Goal: Task Accomplishment & Management: Complete application form

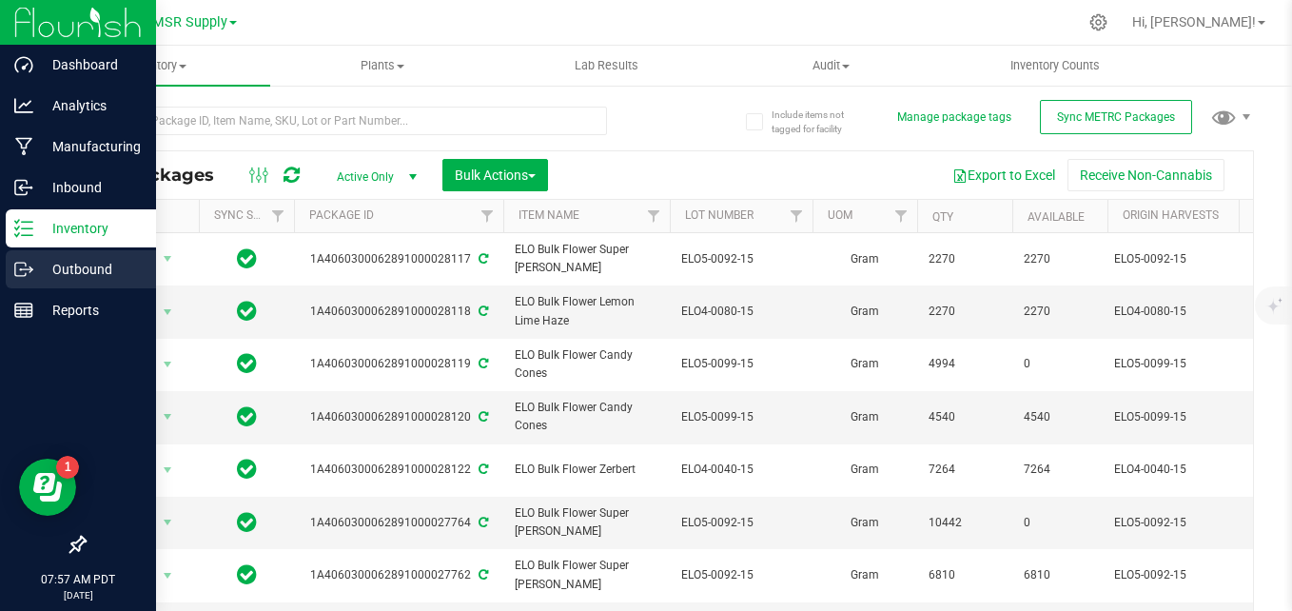
click at [27, 267] on icon at bounding box center [23, 269] width 19 height 19
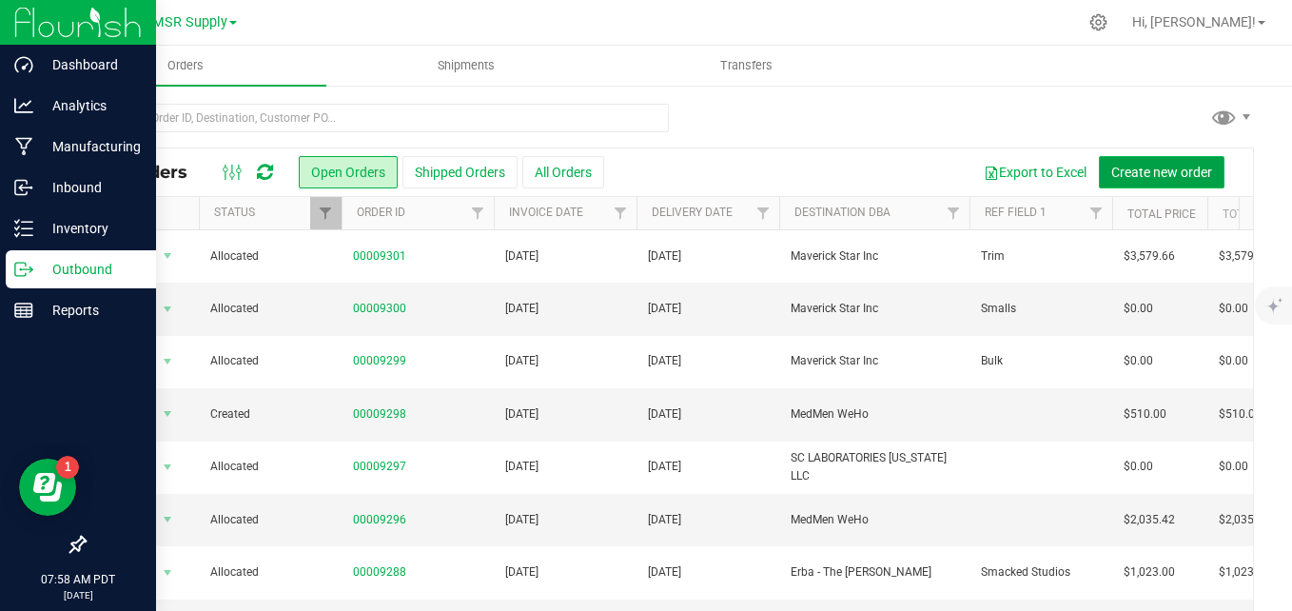
click at [1140, 167] on span "Create new order" at bounding box center [1161, 172] width 101 height 15
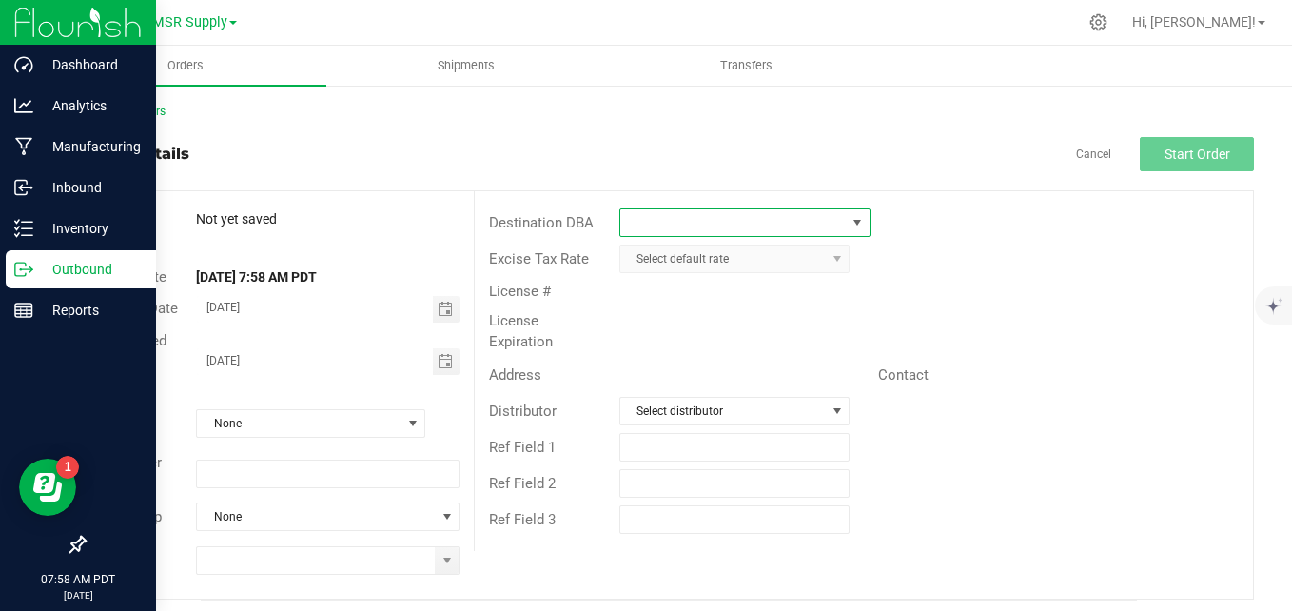
click at [709, 212] on span at bounding box center [732, 222] width 225 height 27
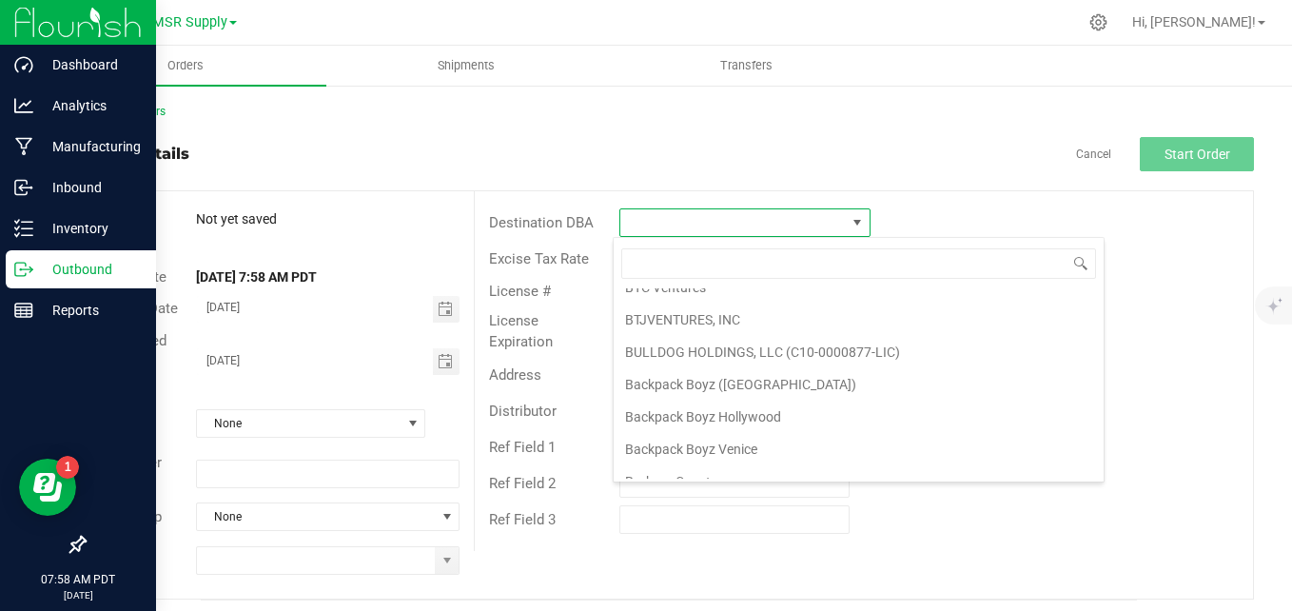
scroll to position [1237, 0]
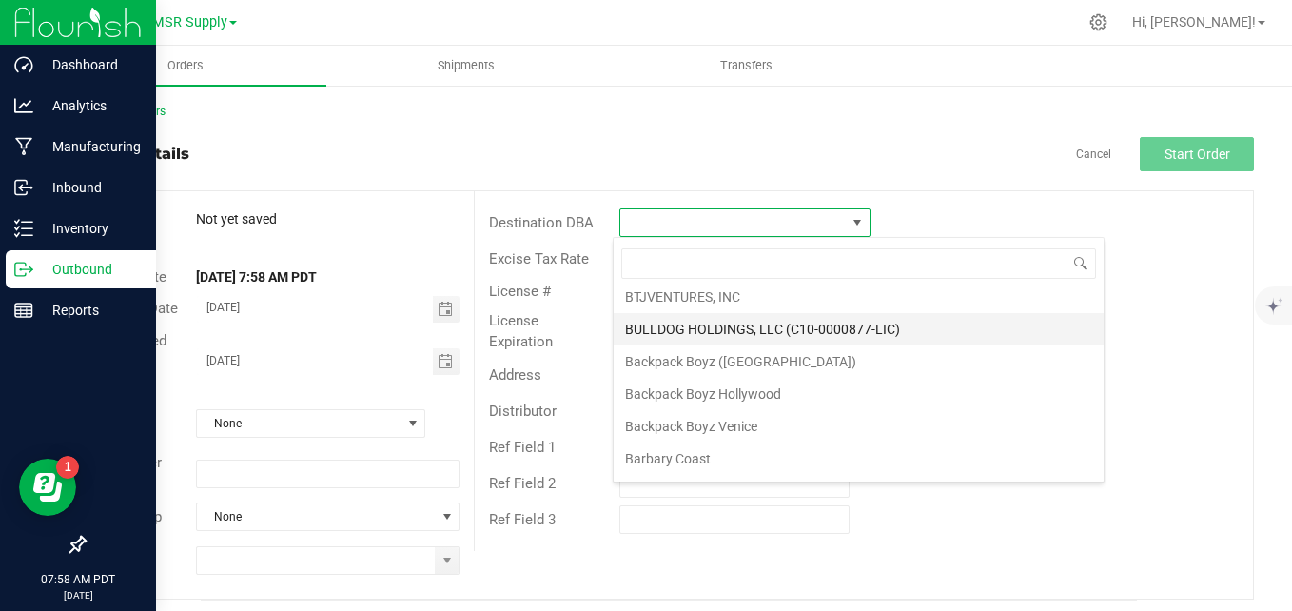
click at [699, 320] on li "BULLDOG HOLDINGS, LLC (C10-0000877-LIC)" at bounding box center [859, 329] width 490 height 32
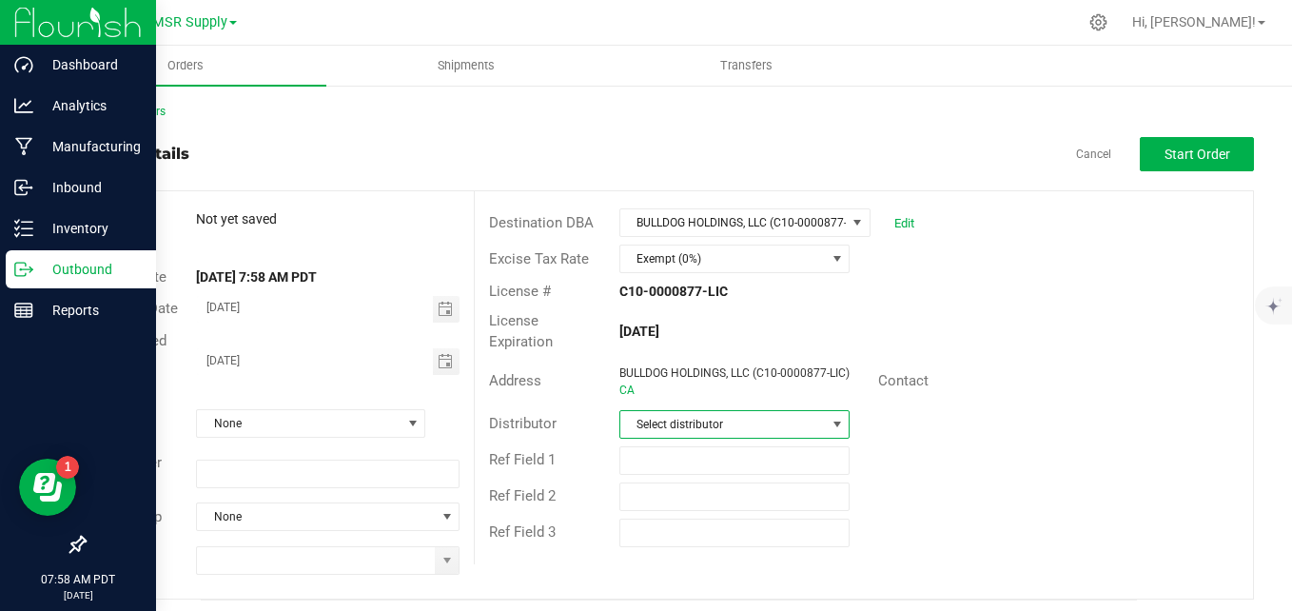
click at [748, 436] on span "Select distributor" at bounding box center [722, 424] width 205 height 27
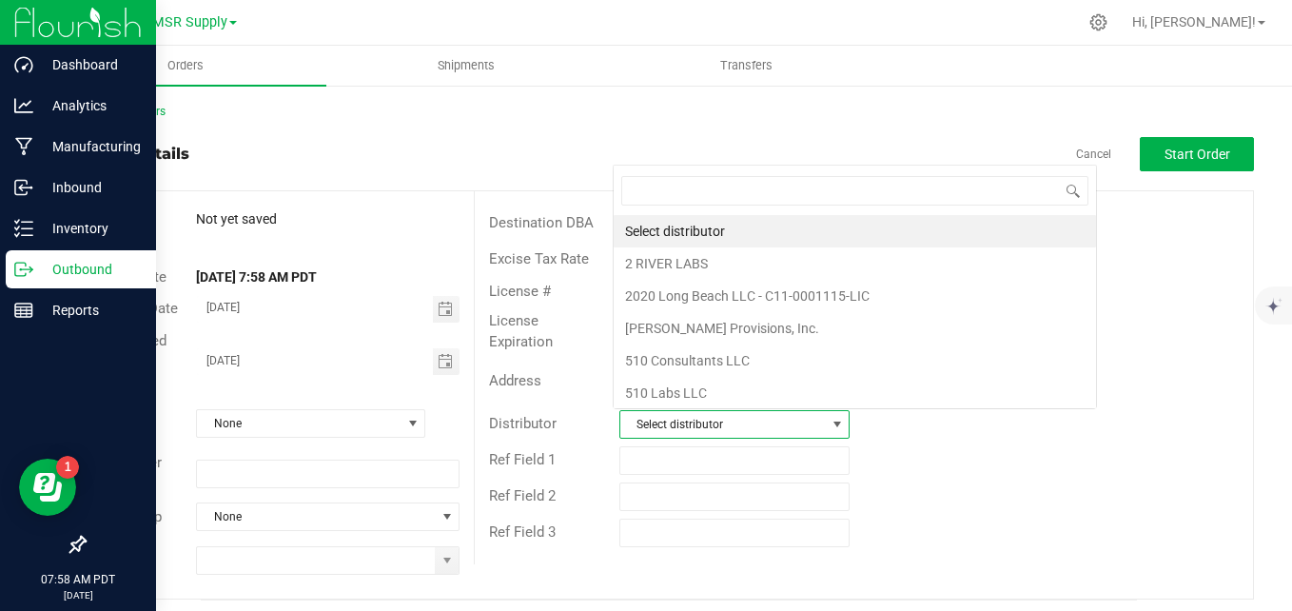
scroll to position [29, 224]
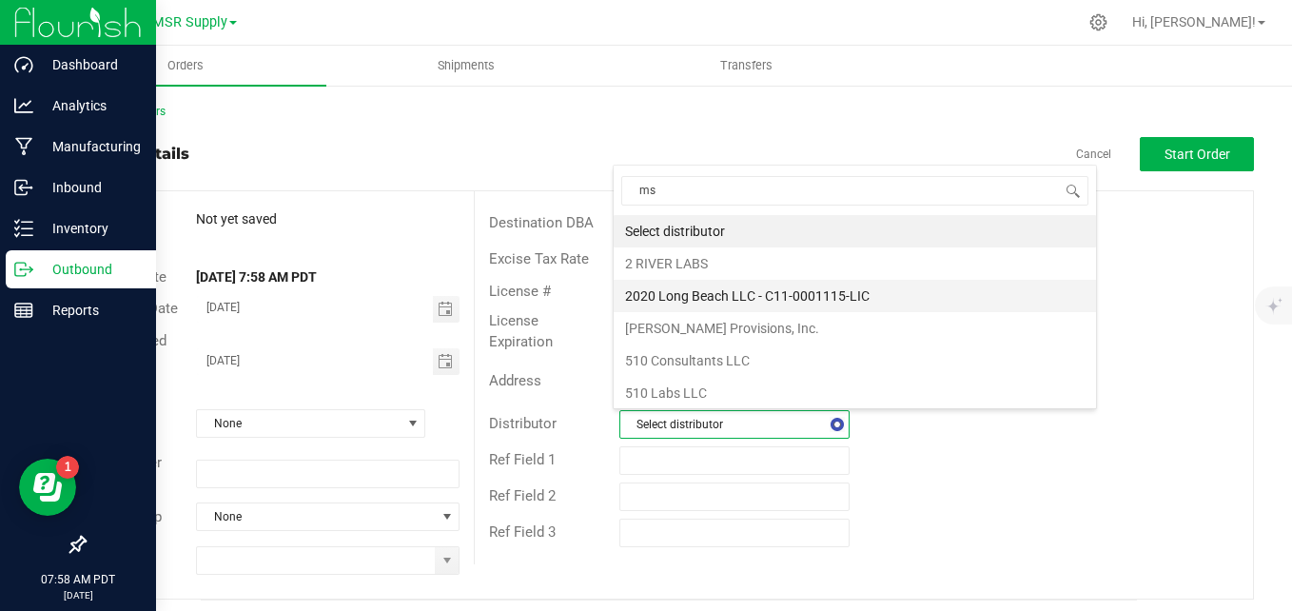
type input "msr"
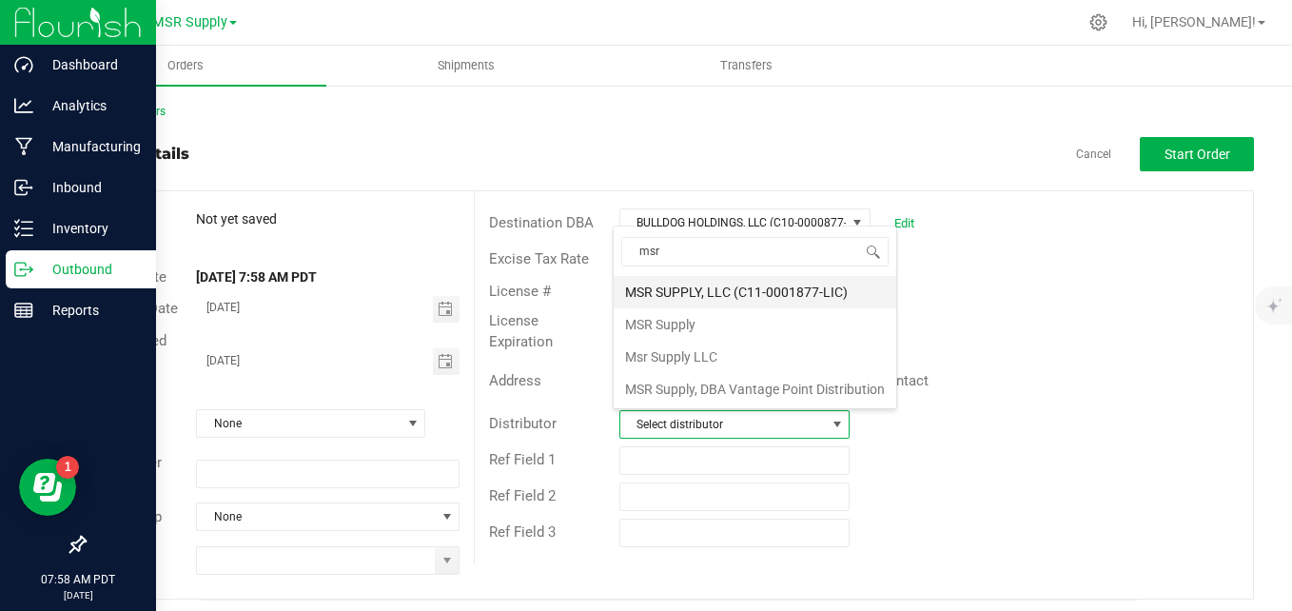
click at [727, 293] on li "MSR SUPPLY, LLC (C11-0001877-LIC)" at bounding box center [755, 292] width 283 height 32
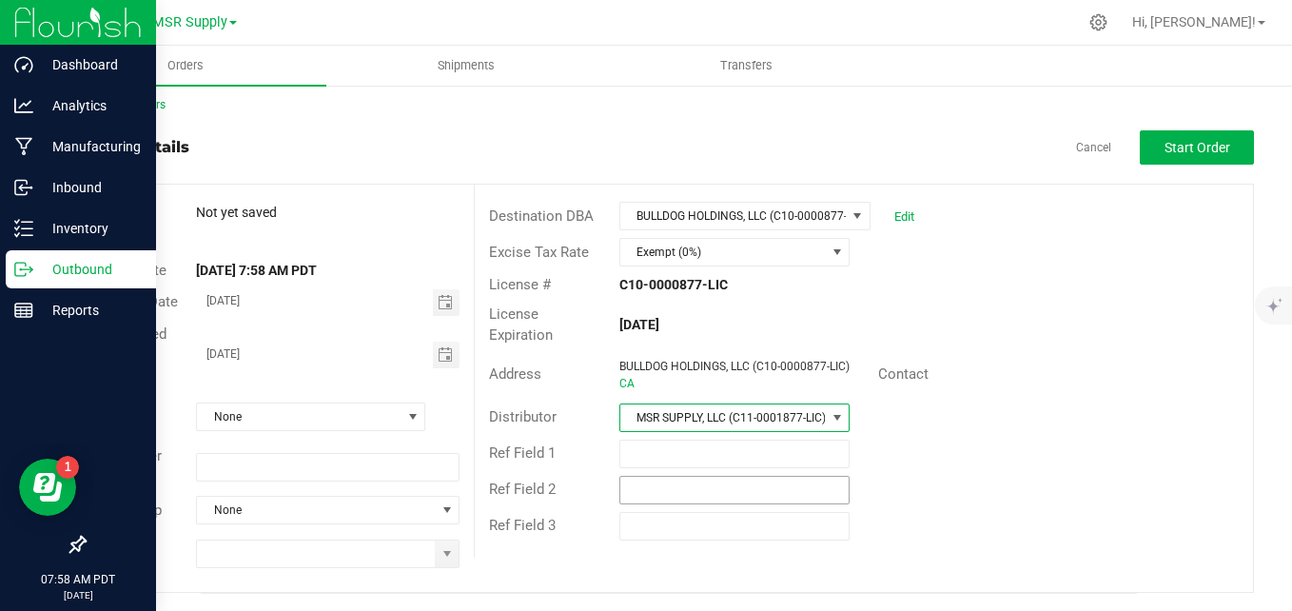
scroll to position [9, 0]
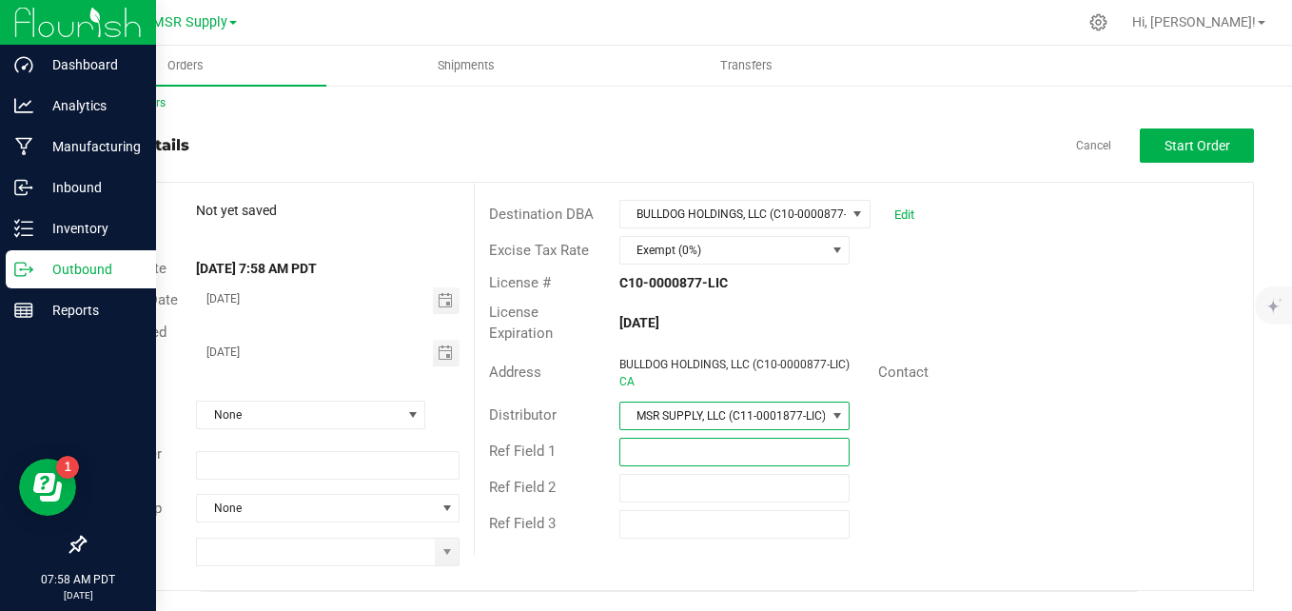
click at [659, 459] on input "text" at bounding box center [734, 452] width 231 height 29
type input "Shasta Bulk Sale"
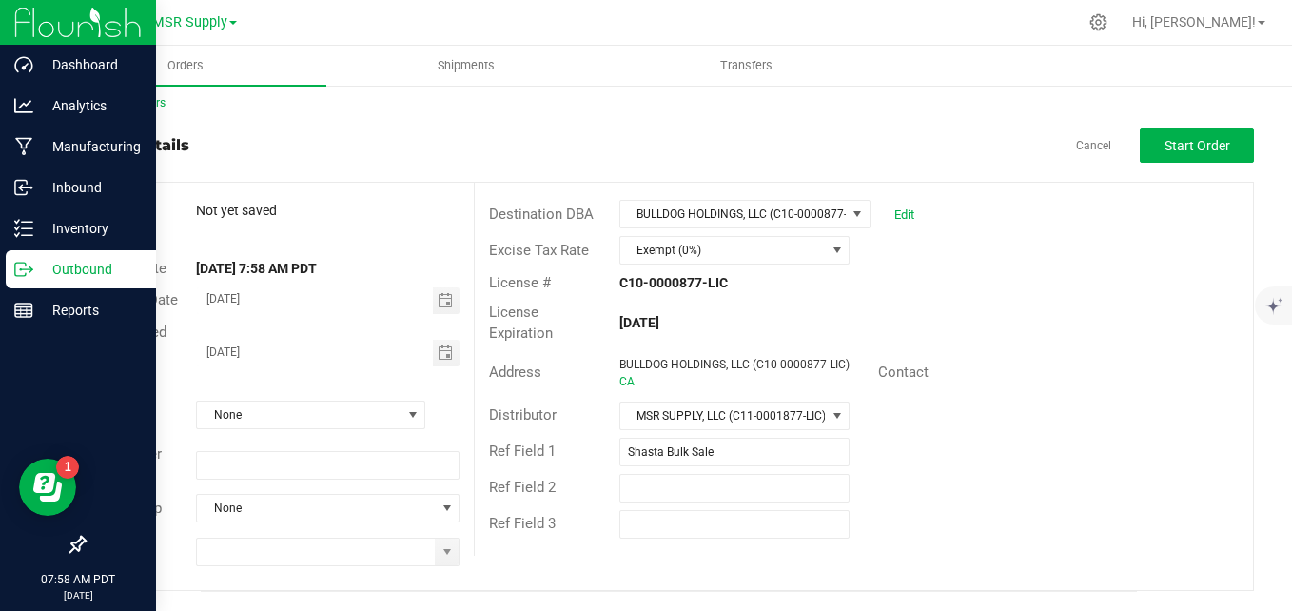
drag, startPoint x: 1059, startPoint y: 438, endPoint x: 1040, endPoint y: 429, distance: 20.9
click at [1056, 437] on div "Ref Field 1 Shasta Bulk Sale" at bounding box center [864, 452] width 778 height 36
click at [441, 355] on span "Toggle calendar" at bounding box center [445, 352] width 15 height 15
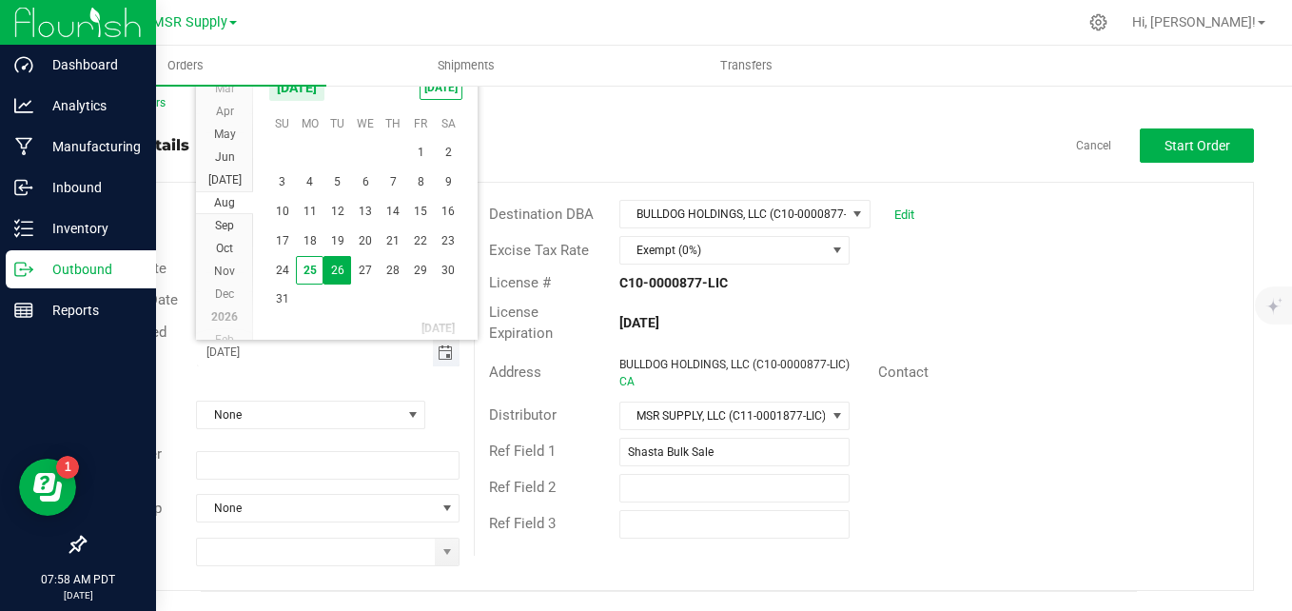
scroll to position [0, 0]
click at [308, 266] on span "25" at bounding box center [310, 270] width 28 height 29
type input "[DATE]"
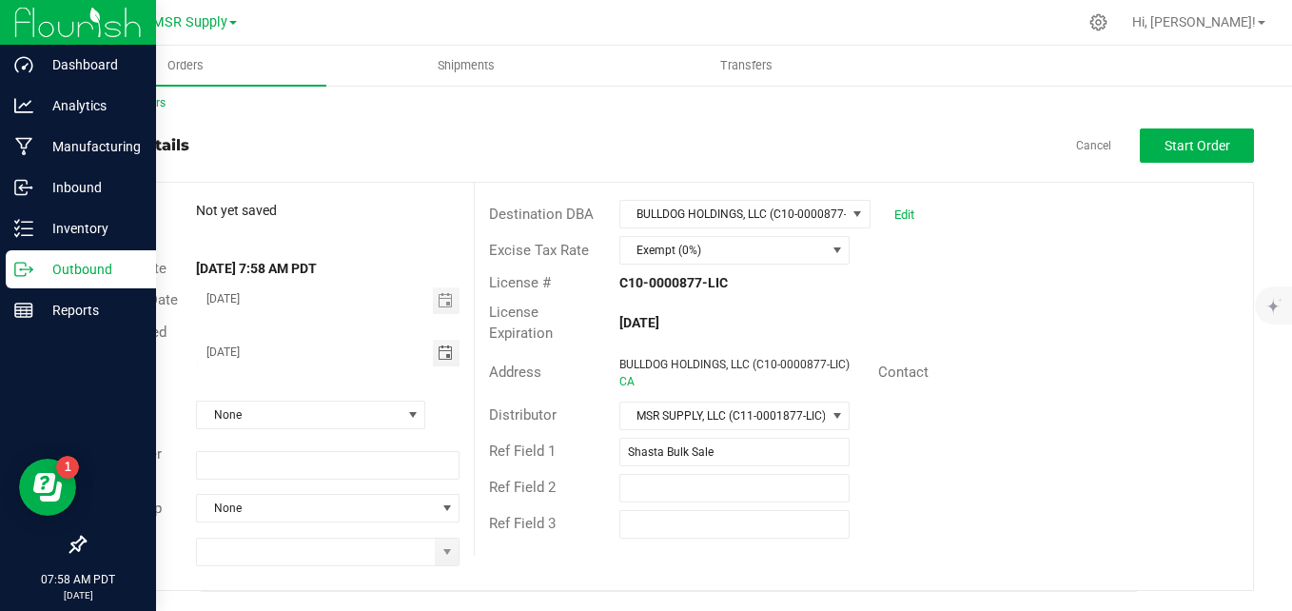
click at [463, 409] on div "None" at bounding box center [328, 414] width 292 height 29
click at [1053, 441] on div "Ref Field 1 Shasta Bulk Sale" at bounding box center [864, 452] width 778 height 36
click at [413, 554] on input at bounding box center [316, 551] width 238 height 27
click at [446, 554] on span at bounding box center [446, 551] width 15 height 15
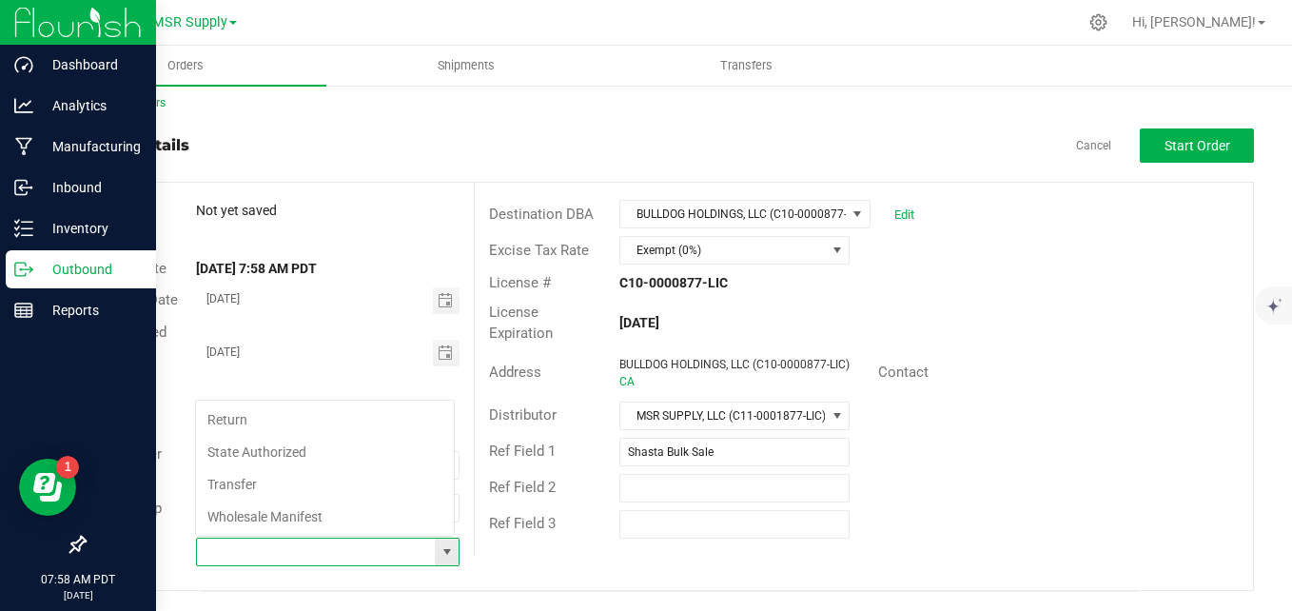
scroll to position [29, 257]
click at [320, 484] on li "Transfer" at bounding box center [325, 484] width 258 height 32
type input "Transfer"
click at [906, 553] on div "Destination DBA BULLDOG HOLDINGS, LLC (C10-0000877-LIC) Edit Excise Tax Rate Ex…" at bounding box center [863, 369] width 779 height 373
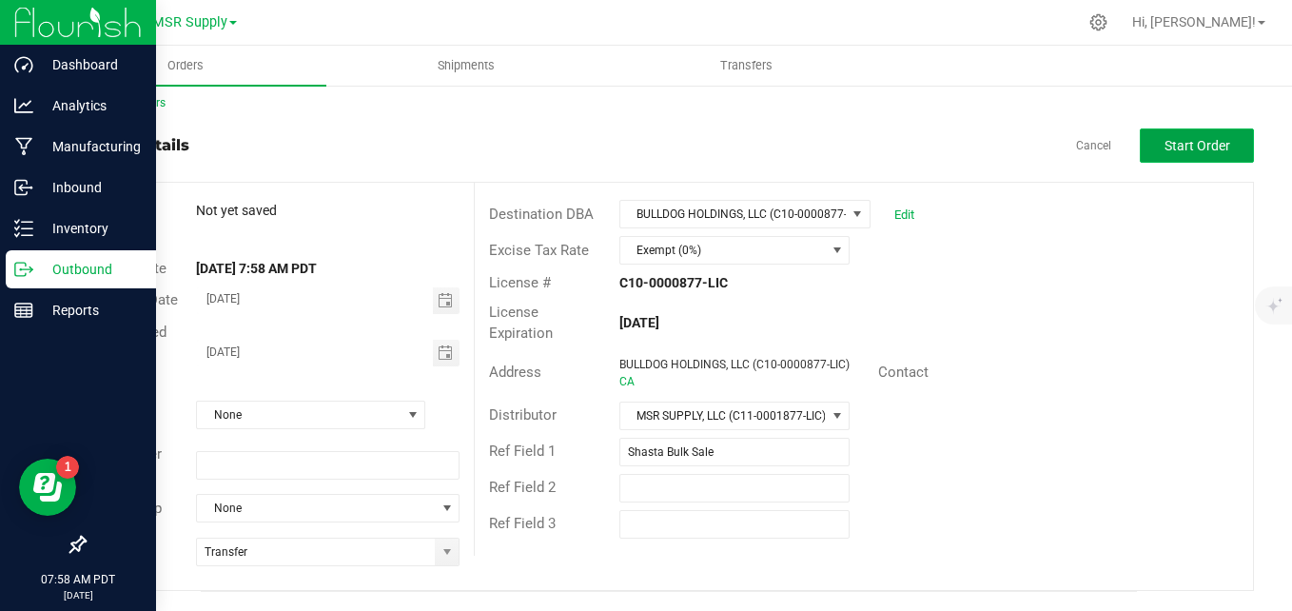
click at [1181, 133] on button "Start Order" at bounding box center [1197, 145] width 114 height 34
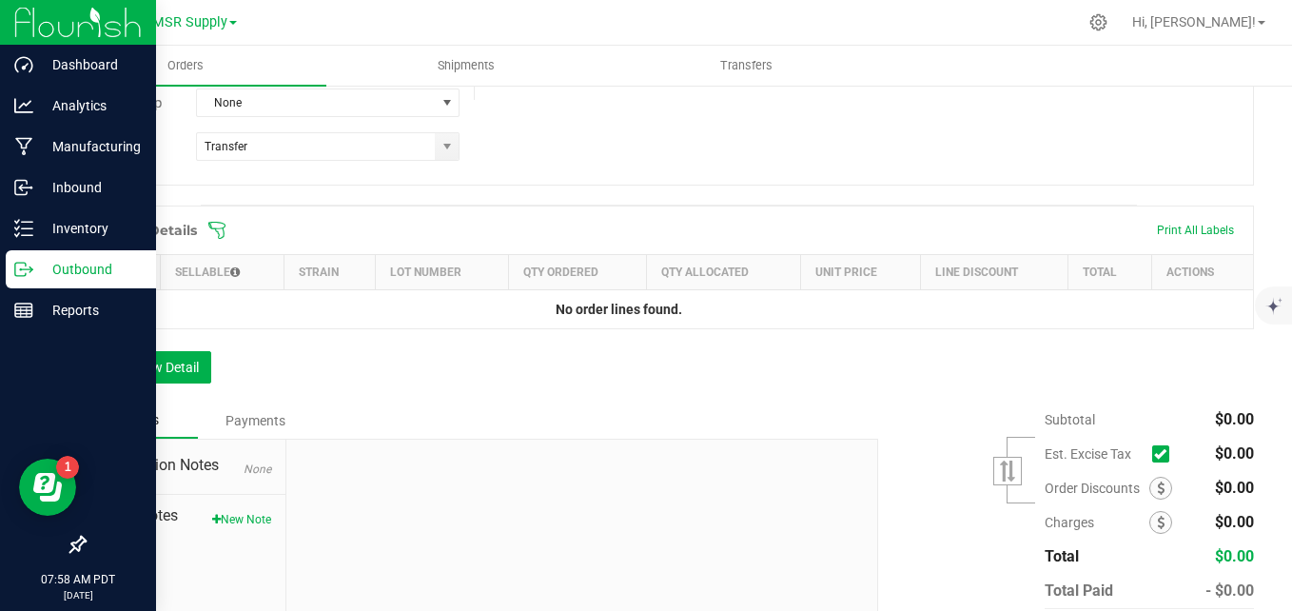
scroll to position [484, 0]
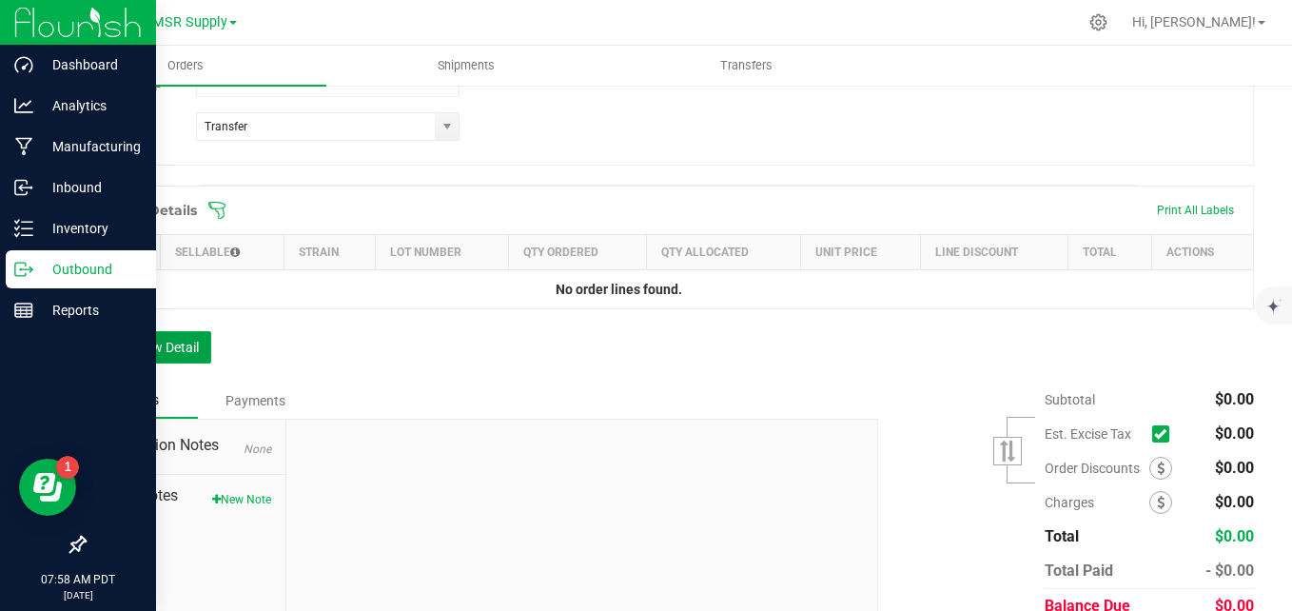
click at [174, 353] on button "Add New Detail" at bounding box center [147, 347] width 127 height 32
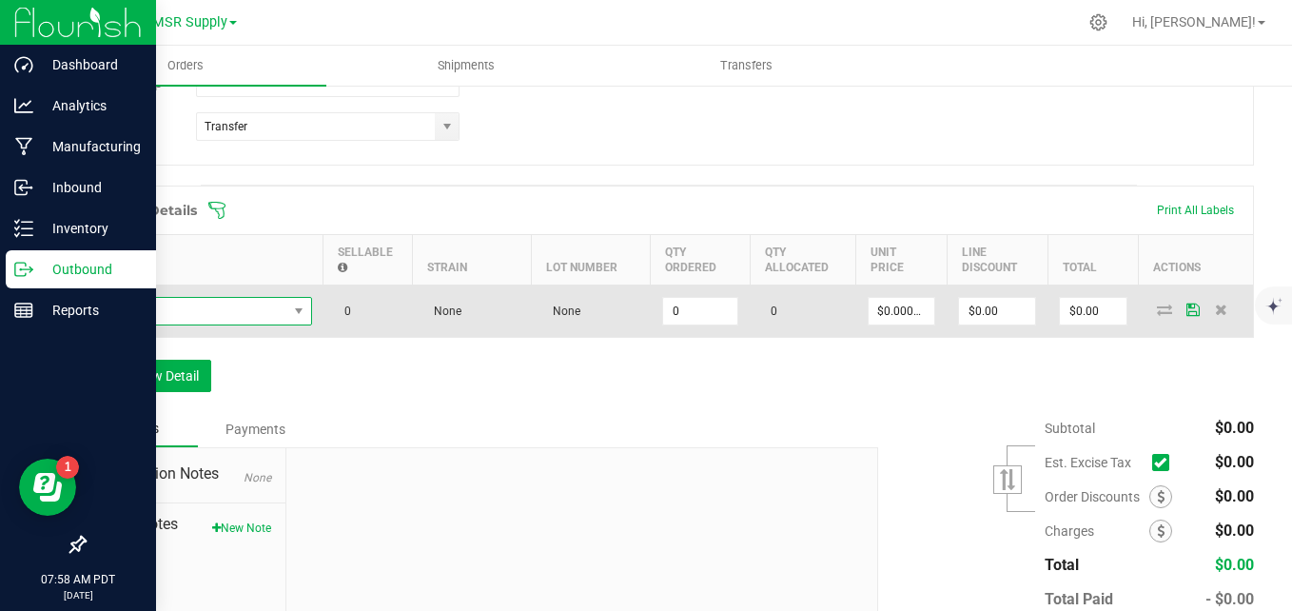
click at [164, 315] on span "NO DATA FOUND" at bounding box center [192, 311] width 189 height 27
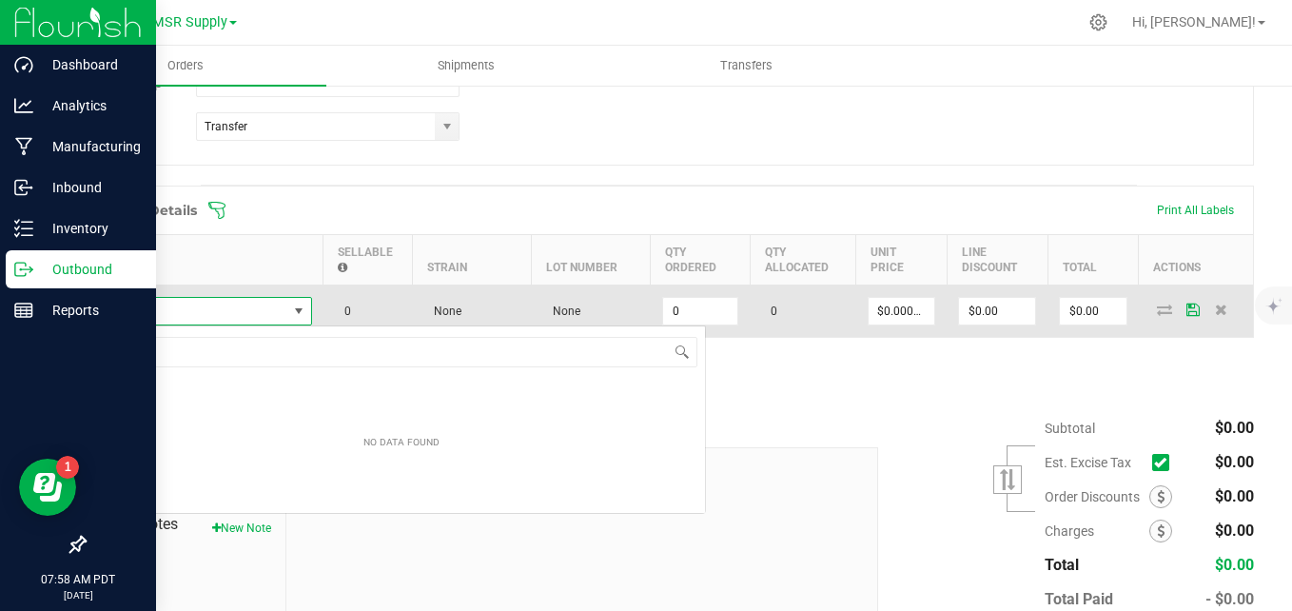
scroll to position [29, 215]
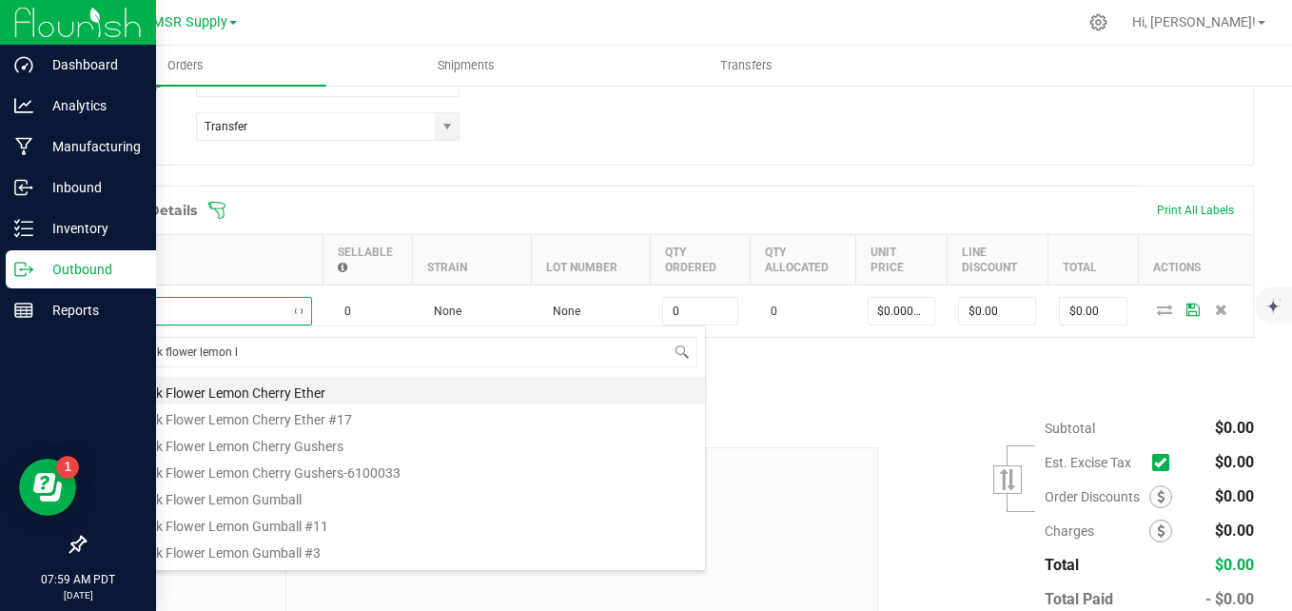
type input "elo bulk flower lemon li"
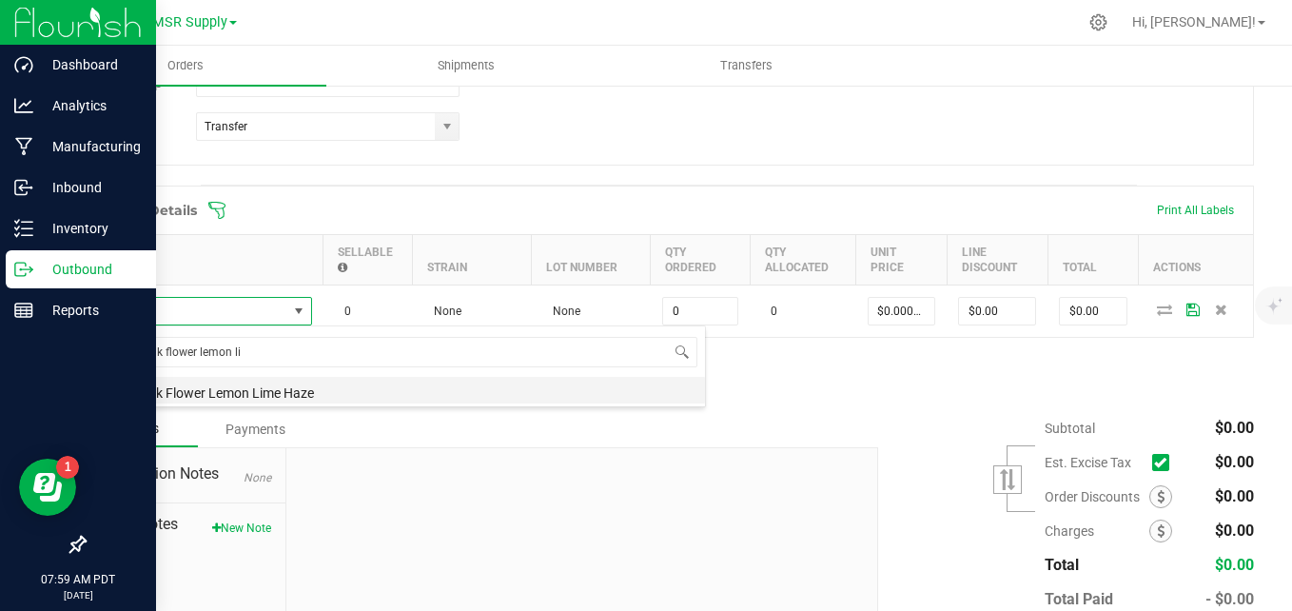
click at [234, 393] on li "ELO Bulk Flower Lemon Lime Haze" at bounding box center [401, 390] width 607 height 27
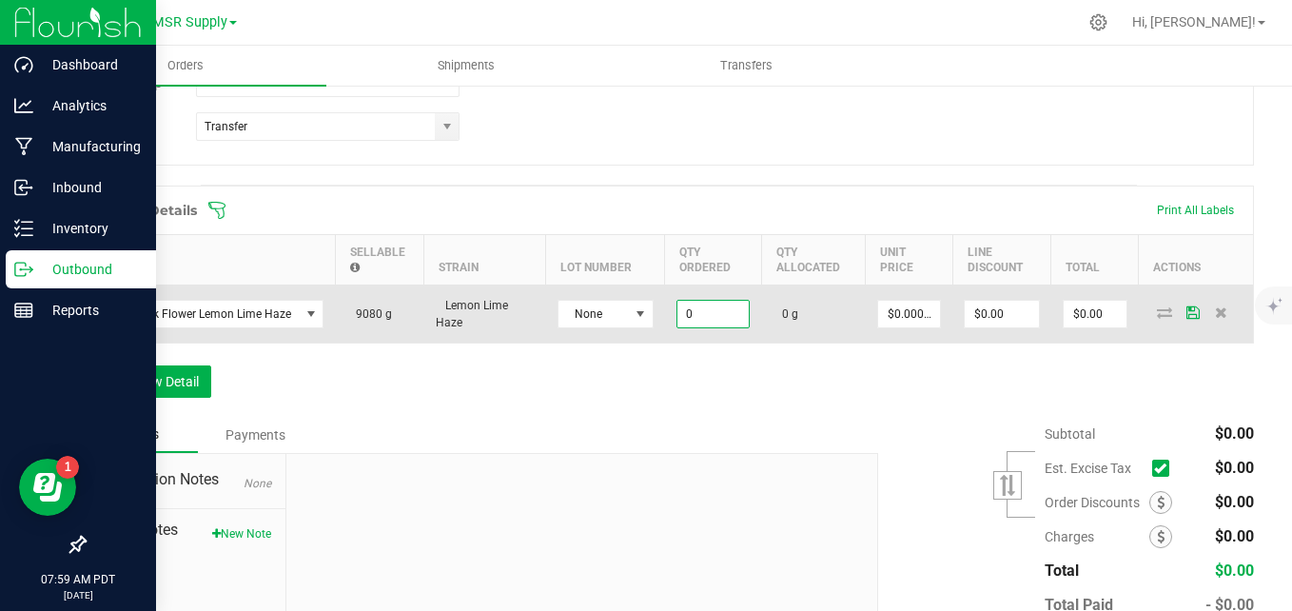
click at [725, 319] on input "0" at bounding box center [713, 314] width 72 height 27
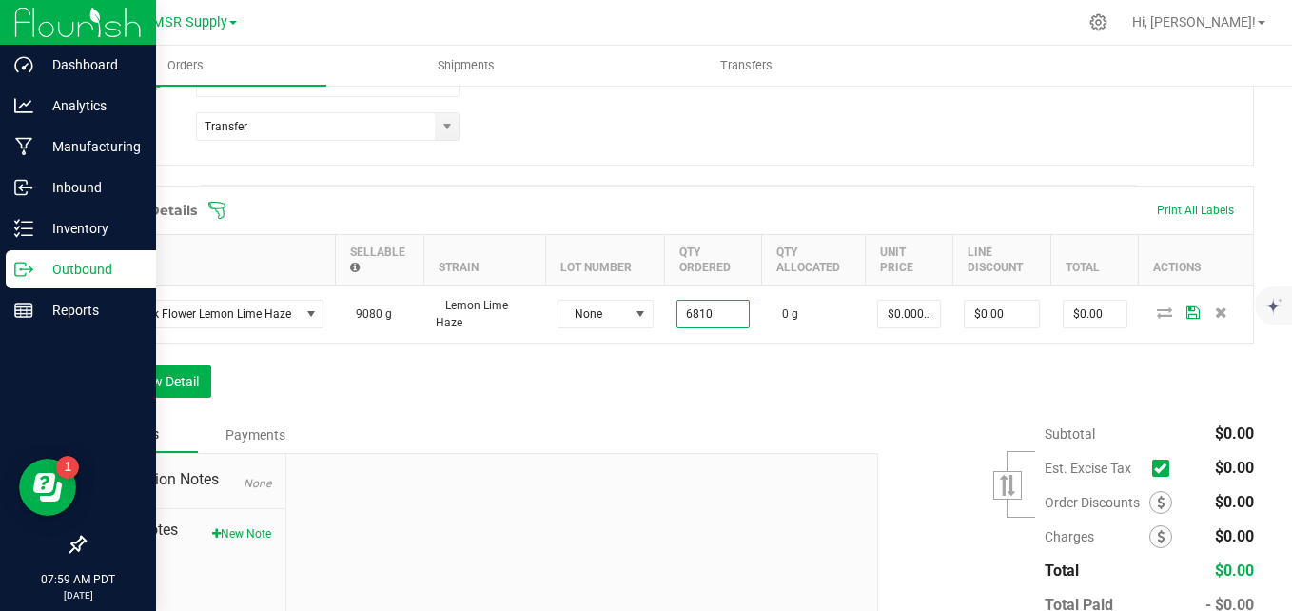
type input "6810.0000 g"
click at [738, 383] on div "Order Details Print All Labels Item Sellable Strain Lot Number Qty Ordered Qty …" at bounding box center [669, 300] width 1170 height 231
click at [156, 384] on button "Add New Detail" at bounding box center [147, 381] width 127 height 32
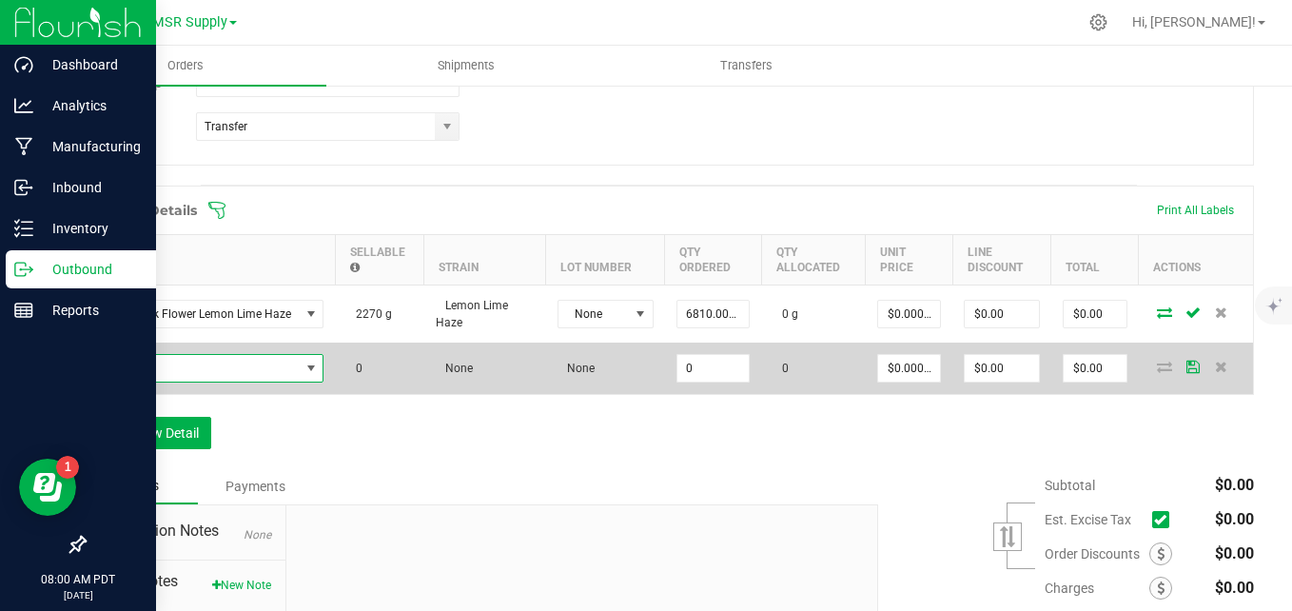
click at [227, 364] on span "NO DATA FOUND" at bounding box center [199, 368] width 202 height 27
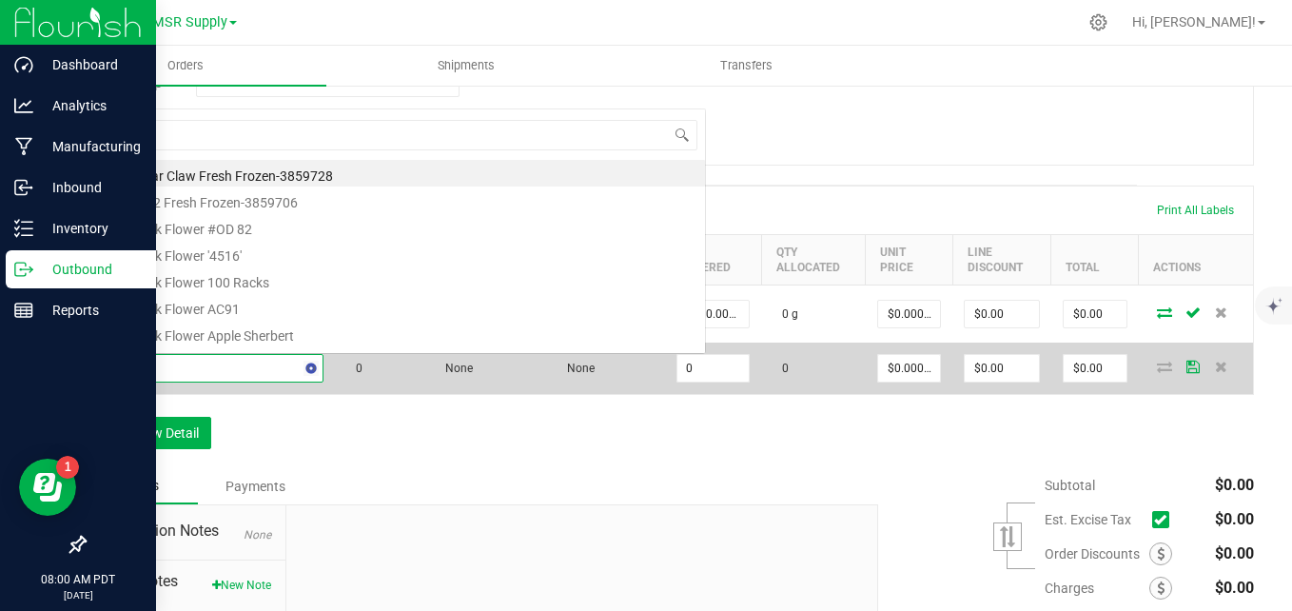
scroll to position [0, 0]
type input "sbl bulk flower per"
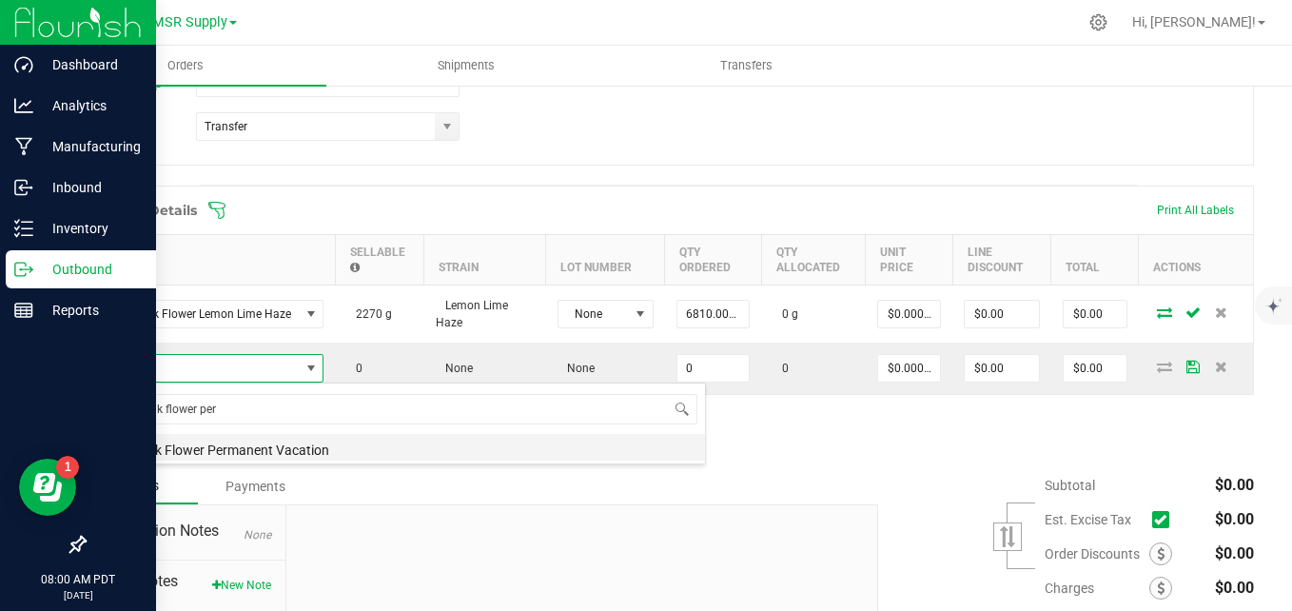
click at [300, 454] on li "SBL Bulk Flower Permanent Vacation" at bounding box center [401, 447] width 607 height 27
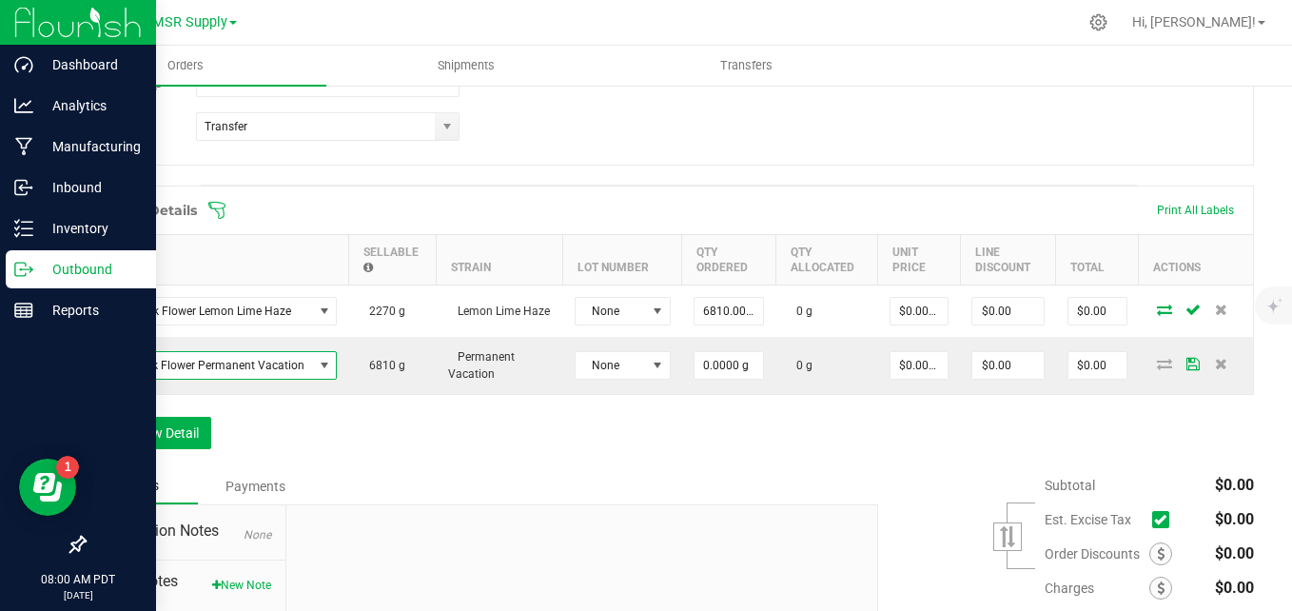
click at [421, 436] on div "Order Details Print All Labels Item Sellable Strain Lot Number Qty Ordered Qty …" at bounding box center [669, 326] width 1170 height 283
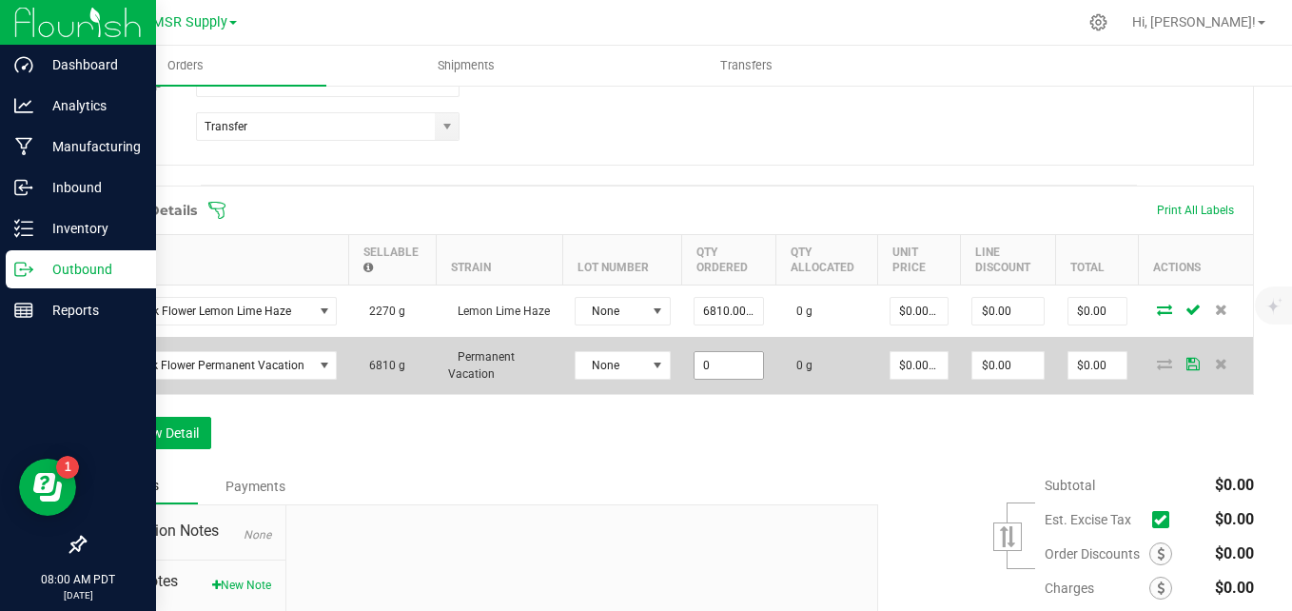
click at [726, 361] on input "0" at bounding box center [728, 365] width 68 height 27
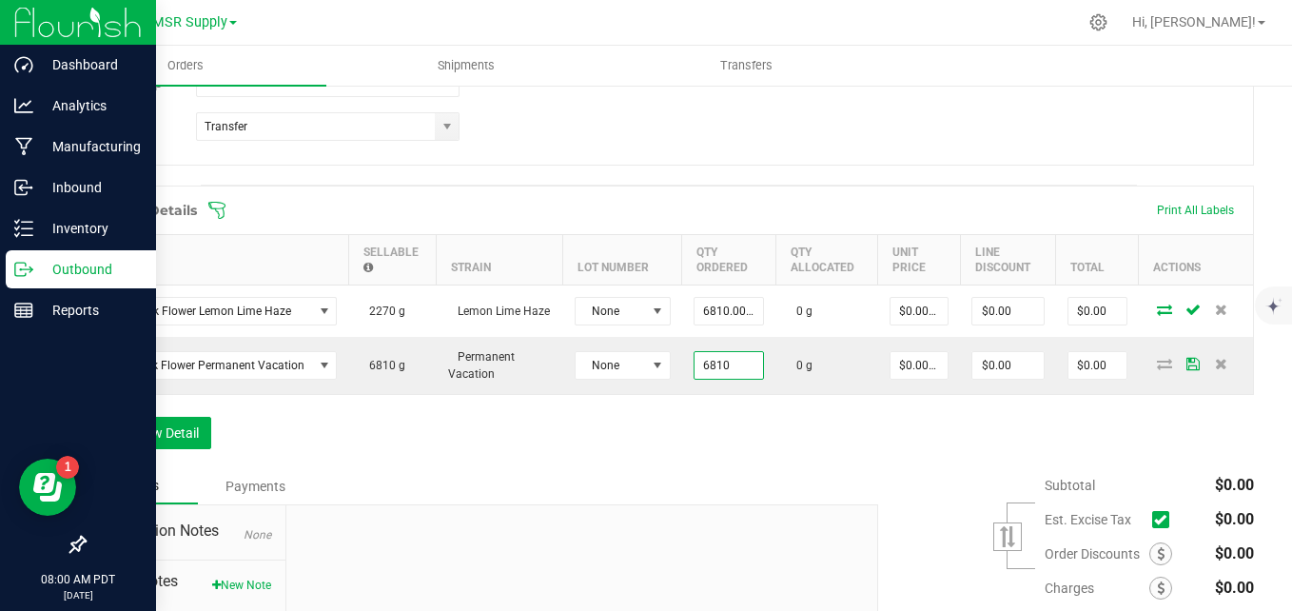
type input "6810.0000 g"
click at [758, 417] on div "Order Details Print All Labels Item Sellable Strain Lot Number Qty Ordered Qty …" at bounding box center [669, 326] width 1170 height 283
click at [157, 432] on button "Add New Detail" at bounding box center [147, 433] width 127 height 32
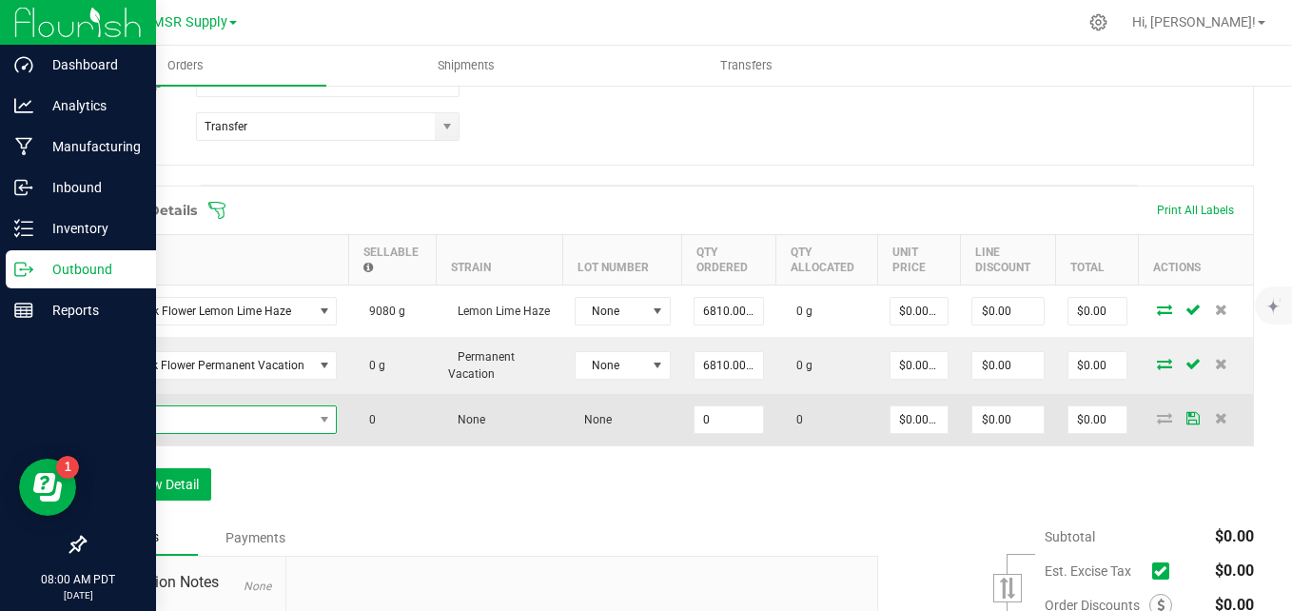
click at [208, 418] on span "NO DATA FOUND" at bounding box center [205, 419] width 215 height 27
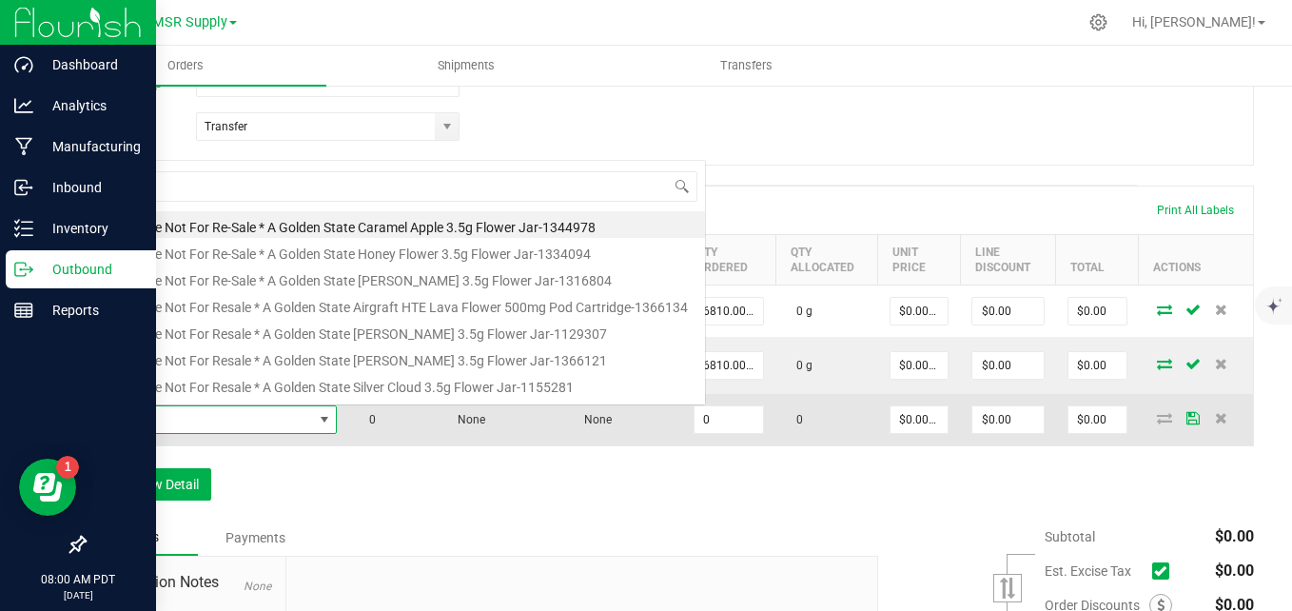
scroll to position [29, 238]
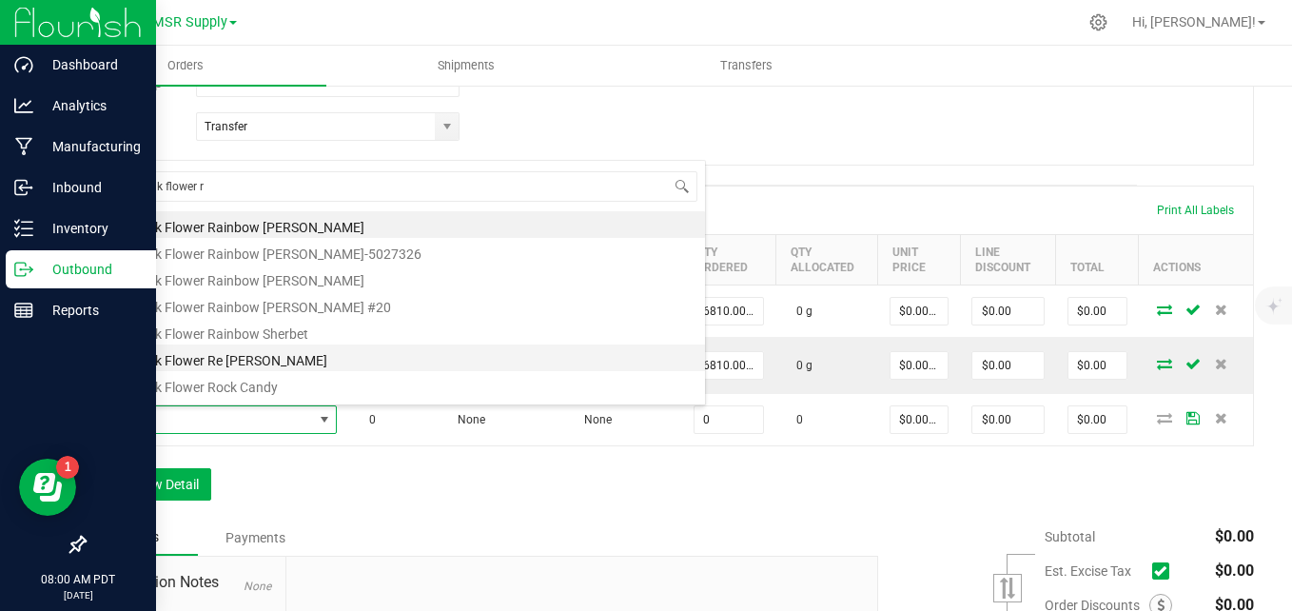
type input "sbl bulk flower ru"
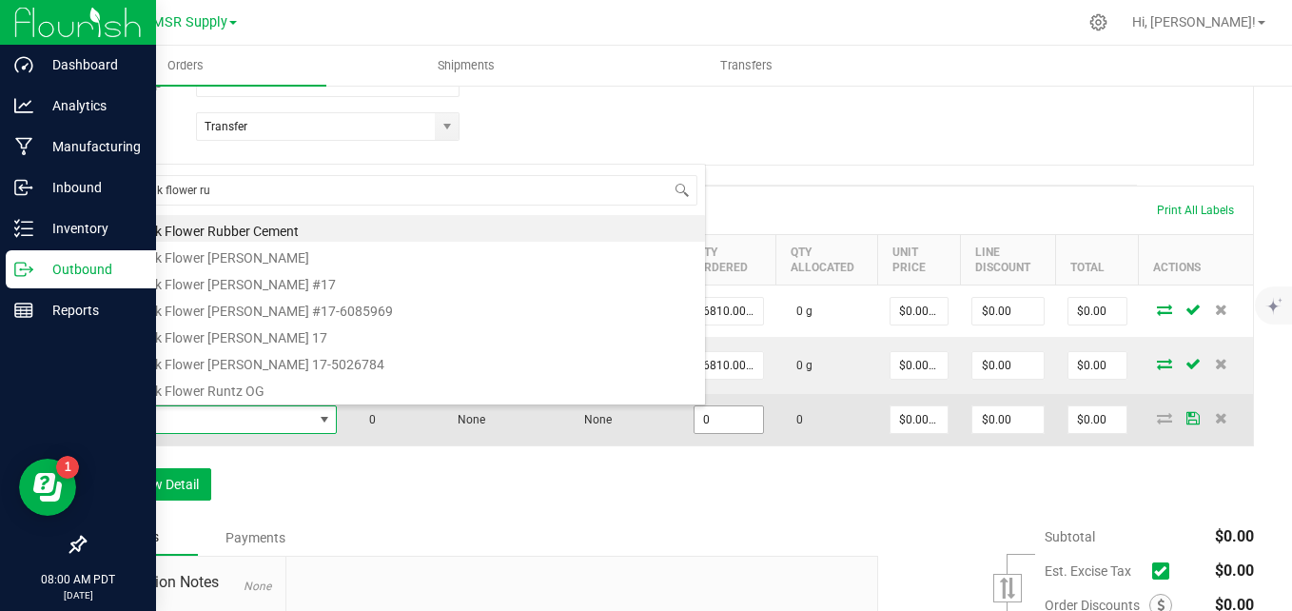
click at [278, 234] on li "SBL Bulk Flower Rubber Cement" at bounding box center [401, 228] width 607 height 27
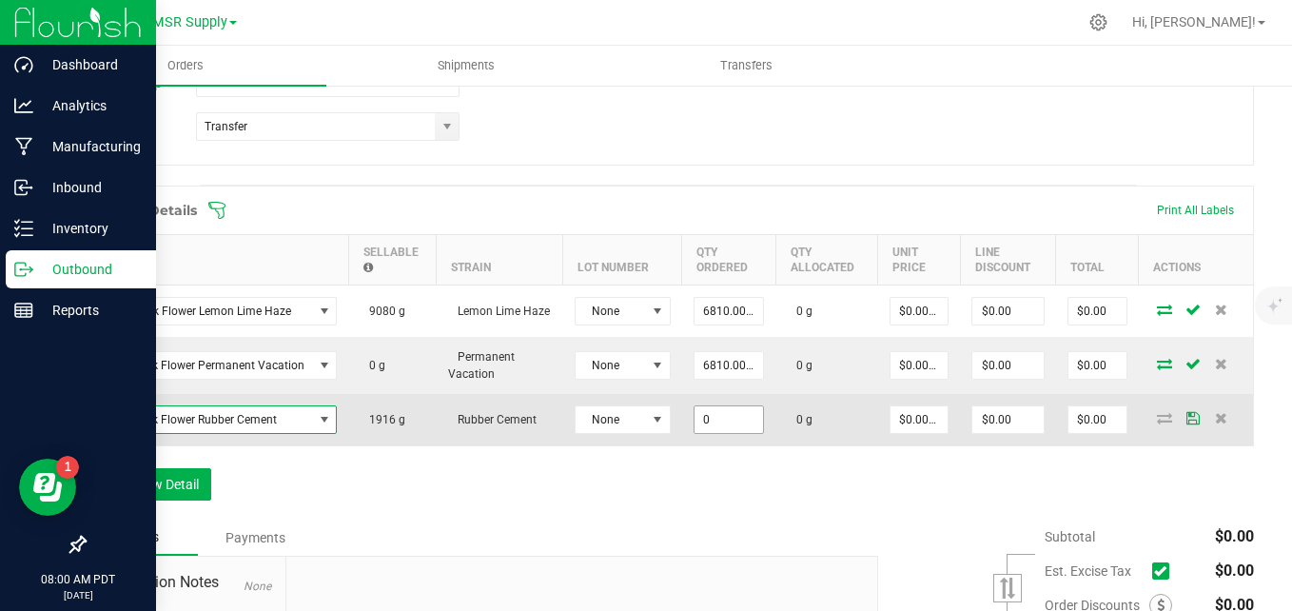
click at [718, 424] on input "0" at bounding box center [728, 419] width 68 height 27
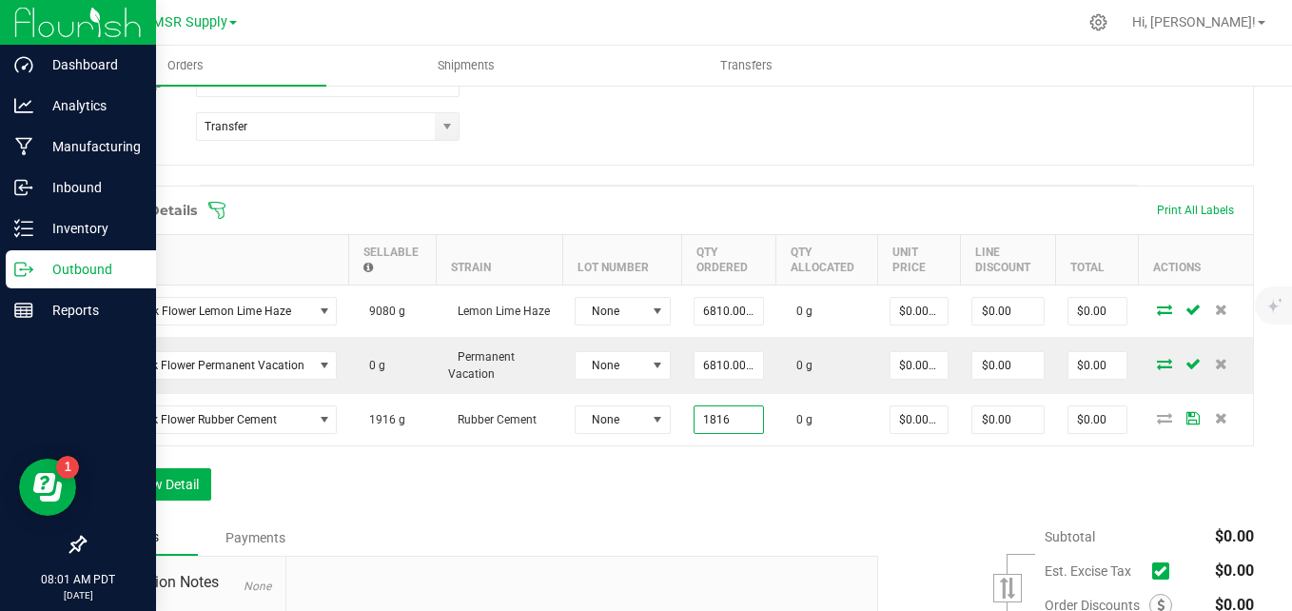
click at [797, 510] on div "Order Details Print All Labels Item Sellable Strain Lot Number Qty Ordered Qty …" at bounding box center [669, 352] width 1170 height 334
type input "1816.0000 g"
click at [669, 533] on div "Notes Payments" at bounding box center [474, 537] width 780 height 36
click at [162, 488] on button "Add New Detail" at bounding box center [147, 484] width 127 height 32
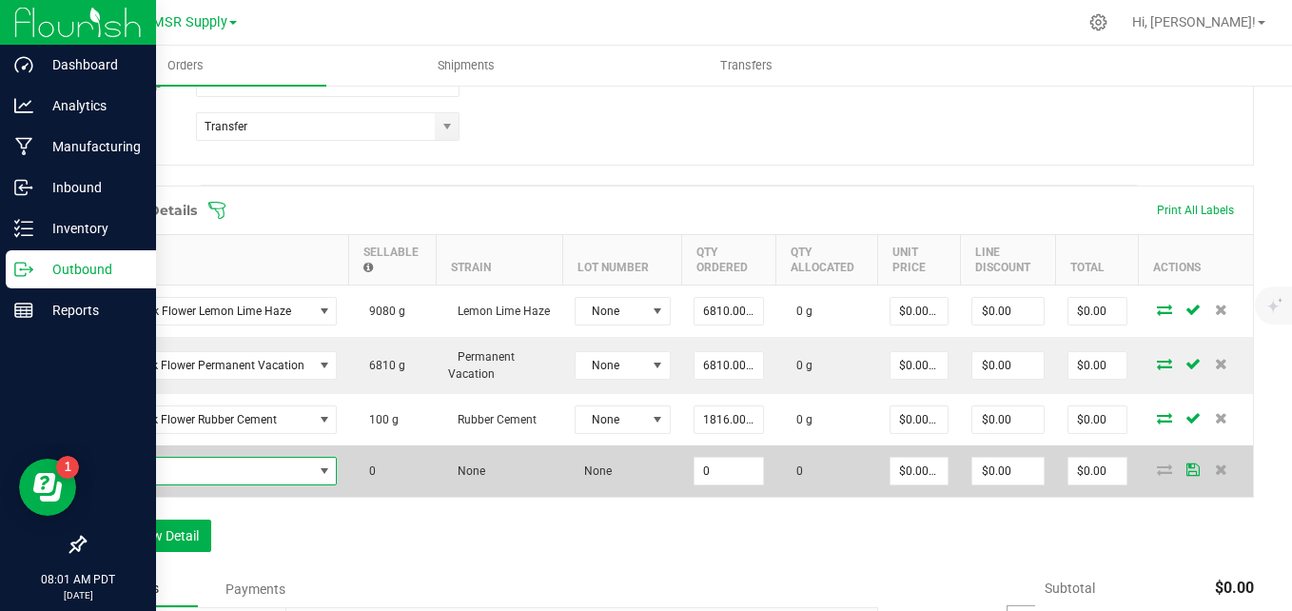
click at [230, 470] on span "NO DATA FOUND" at bounding box center [205, 471] width 215 height 27
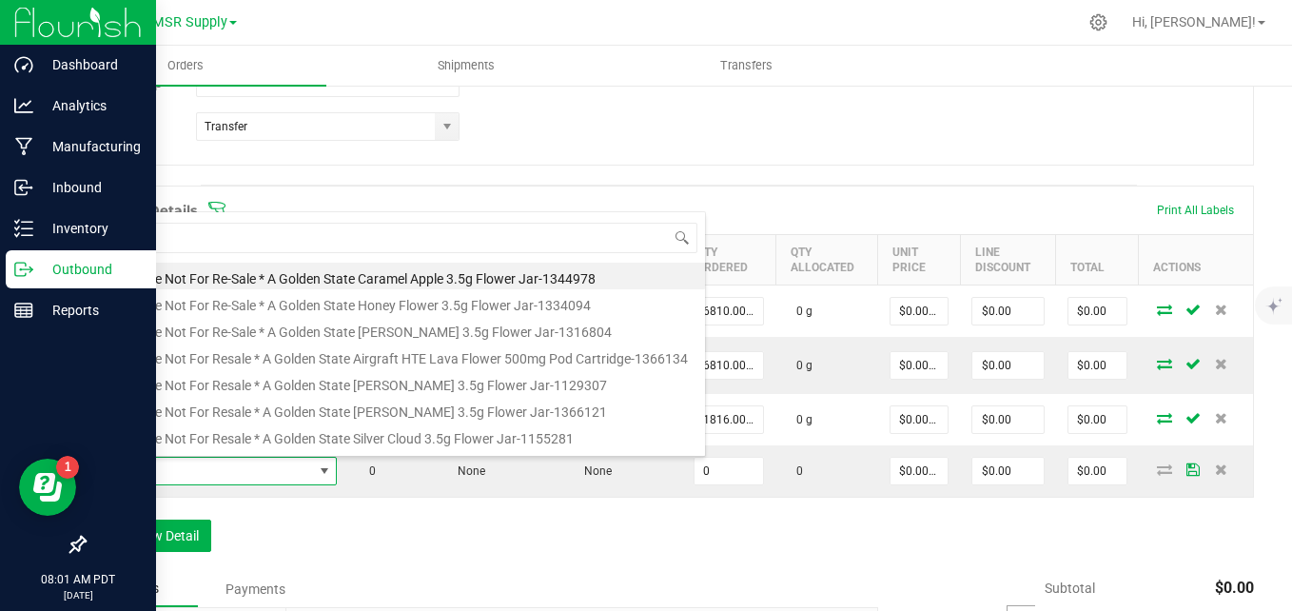
click at [494, 547] on div "Order Details Print All Labels Item Sellable Strain Lot Number Qty Ordered Qty …" at bounding box center [669, 377] width 1170 height 385
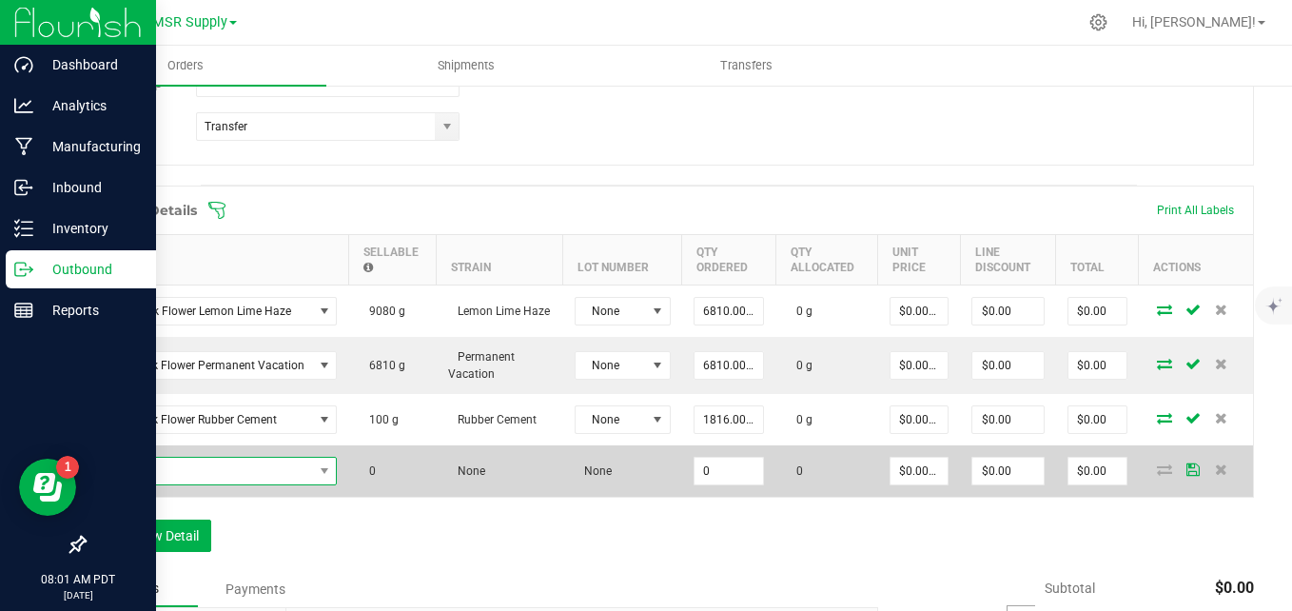
click at [223, 469] on span "NO DATA FOUND" at bounding box center [205, 471] width 215 height 27
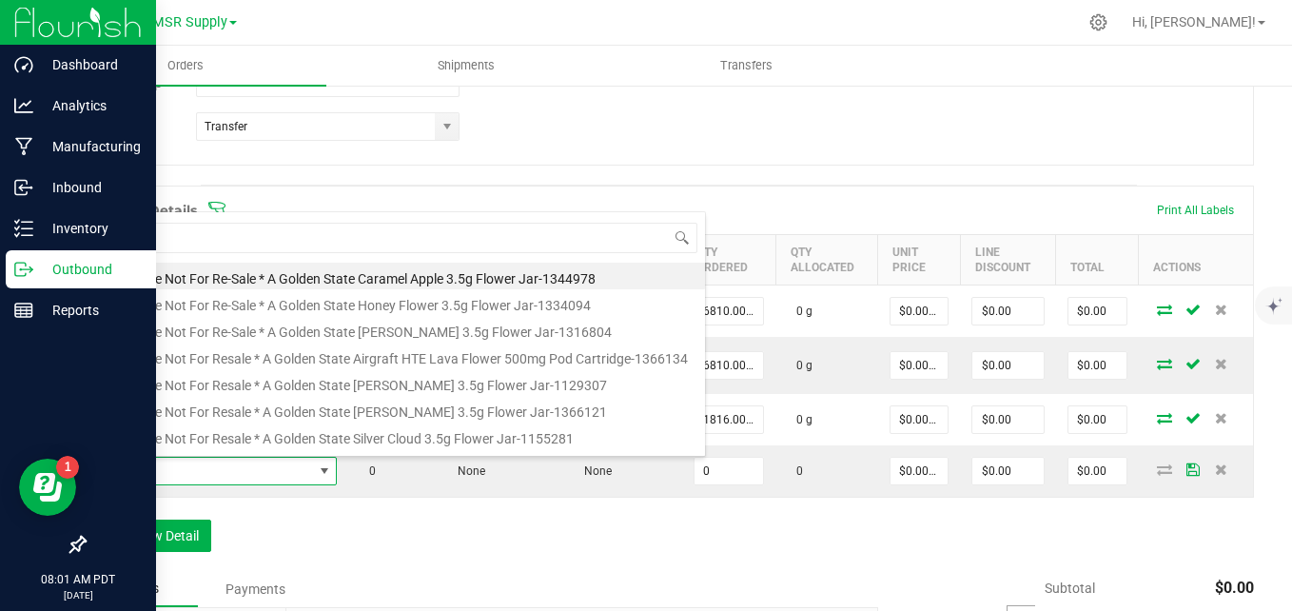
click at [367, 526] on div "Order Details Print All Labels Item Sellable Strain Lot Number Qty Ordered Qty …" at bounding box center [669, 377] width 1170 height 385
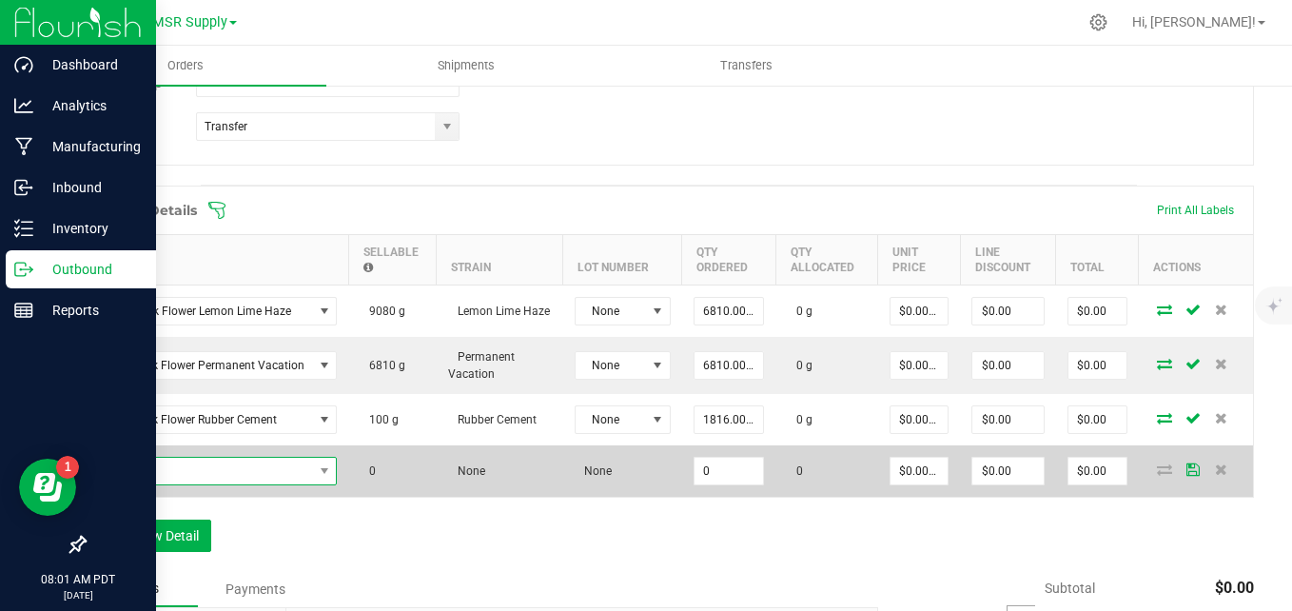
click at [206, 473] on span "NO DATA FOUND" at bounding box center [205, 471] width 215 height 27
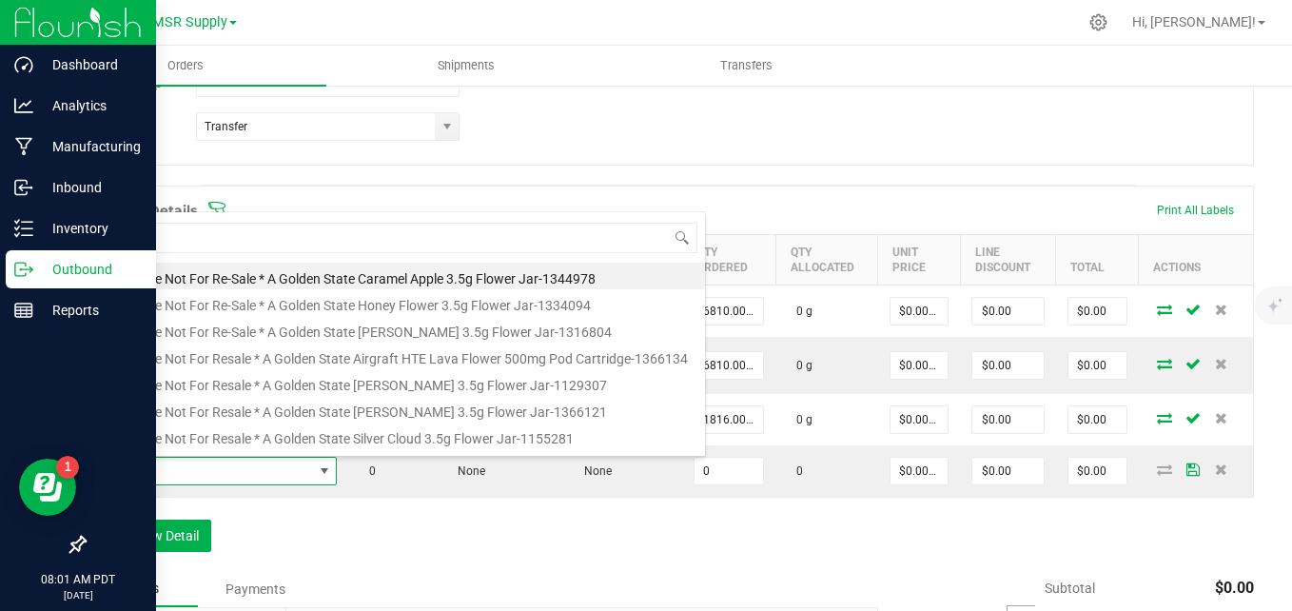
click at [378, 522] on div "Order Details Print All Labels Item Sellable Strain Lot Number Qty Ordered Qty …" at bounding box center [669, 377] width 1170 height 385
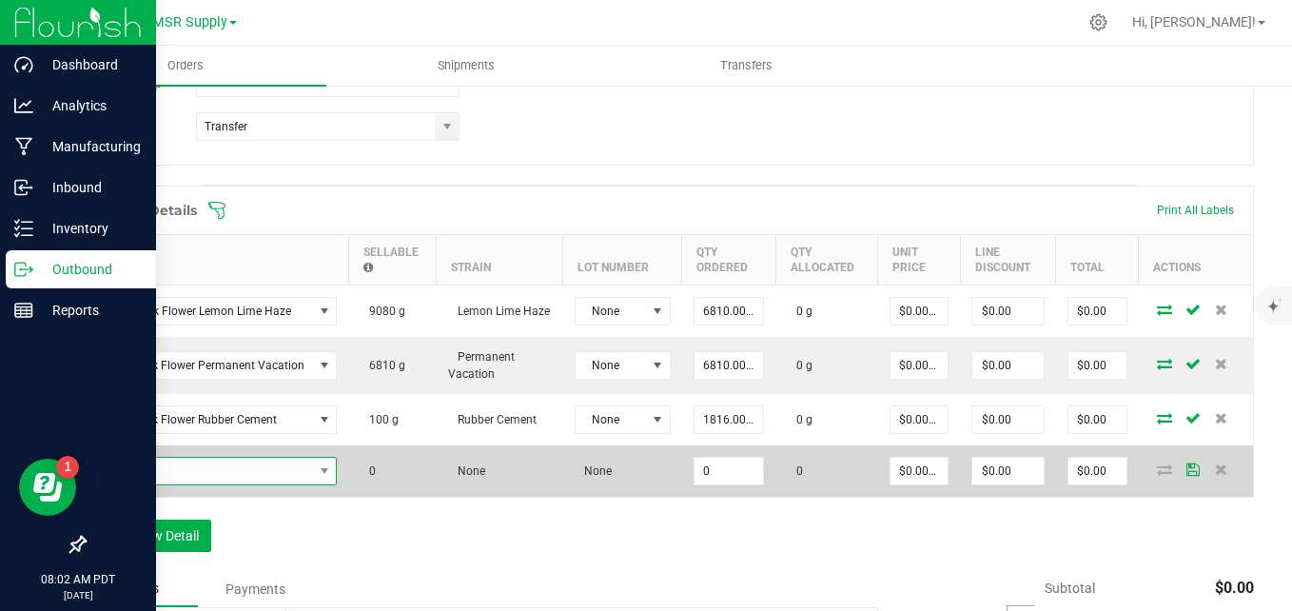
click at [179, 470] on span "NO DATA FOUND" at bounding box center [205, 471] width 215 height 27
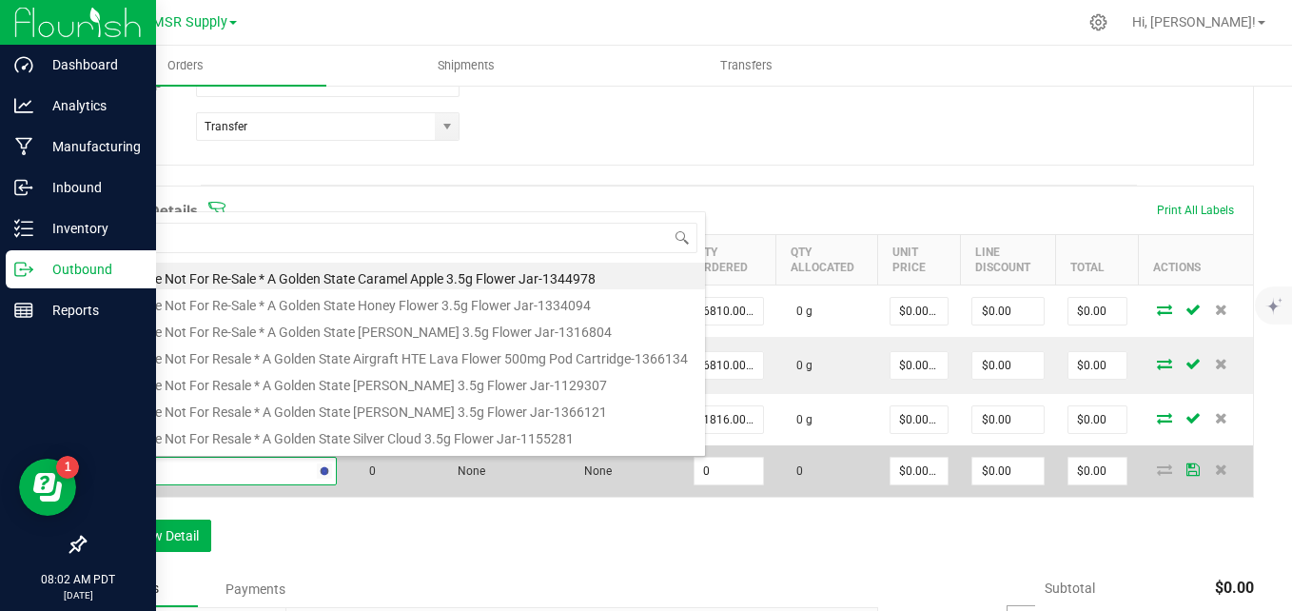
type input "zerbert"
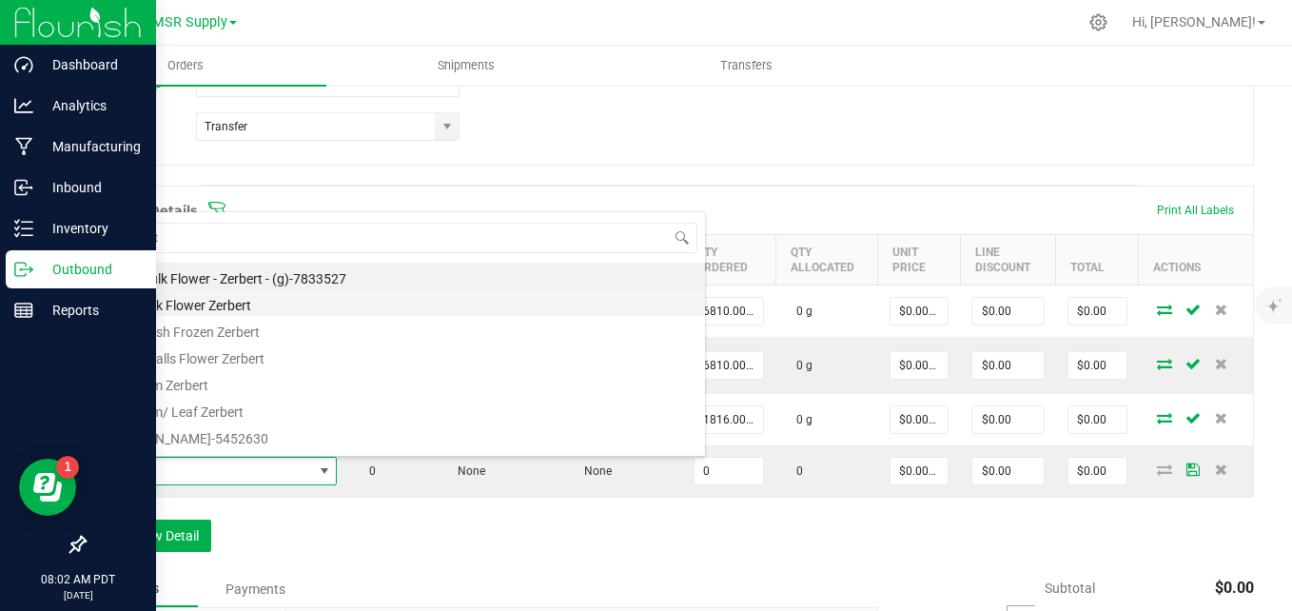
click at [205, 307] on li "ELO Bulk Flower Zerbert" at bounding box center [401, 302] width 607 height 27
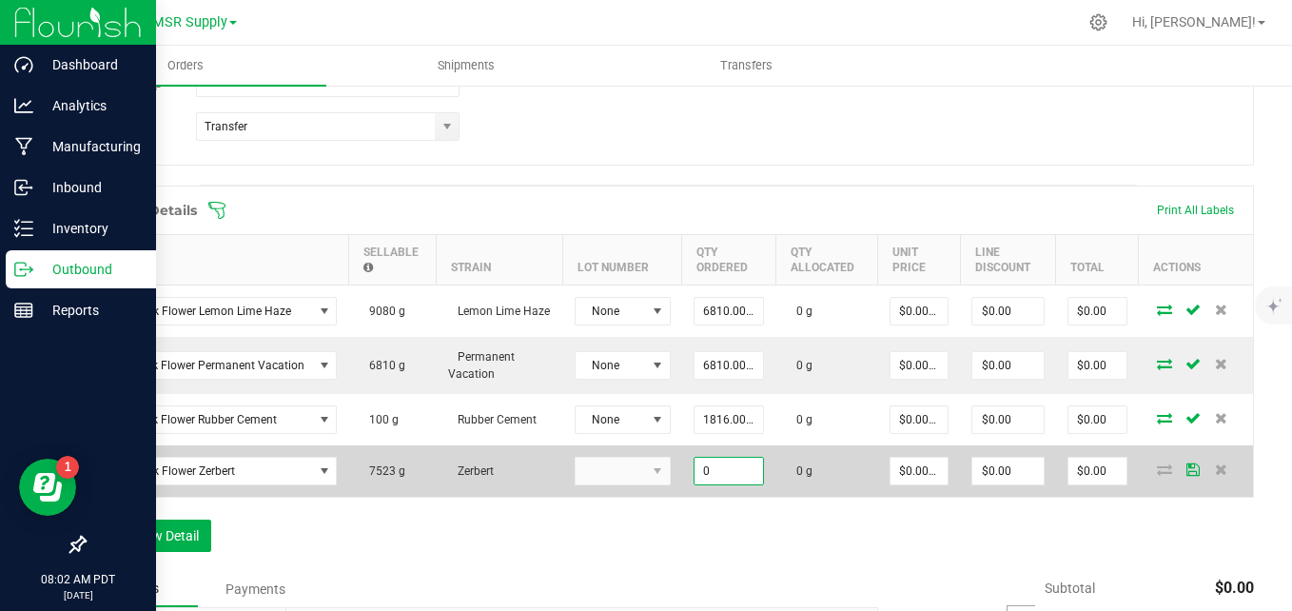
click at [717, 461] on input "0" at bounding box center [728, 471] width 68 height 27
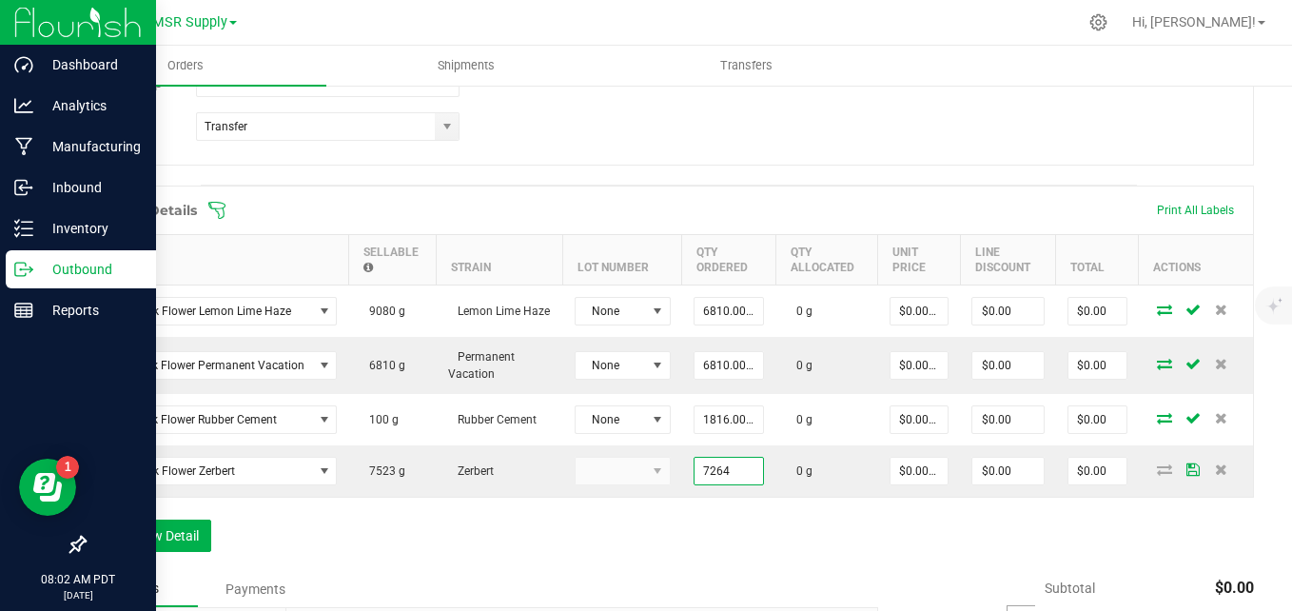
type input "7264.0000 g"
click at [676, 570] on div "Order Details Print All Labels Item Sellable Strain Lot Number Qty Ordered Qty …" at bounding box center [669, 377] width 1170 height 385
click at [166, 540] on button "Add New Detail" at bounding box center [147, 535] width 127 height 32
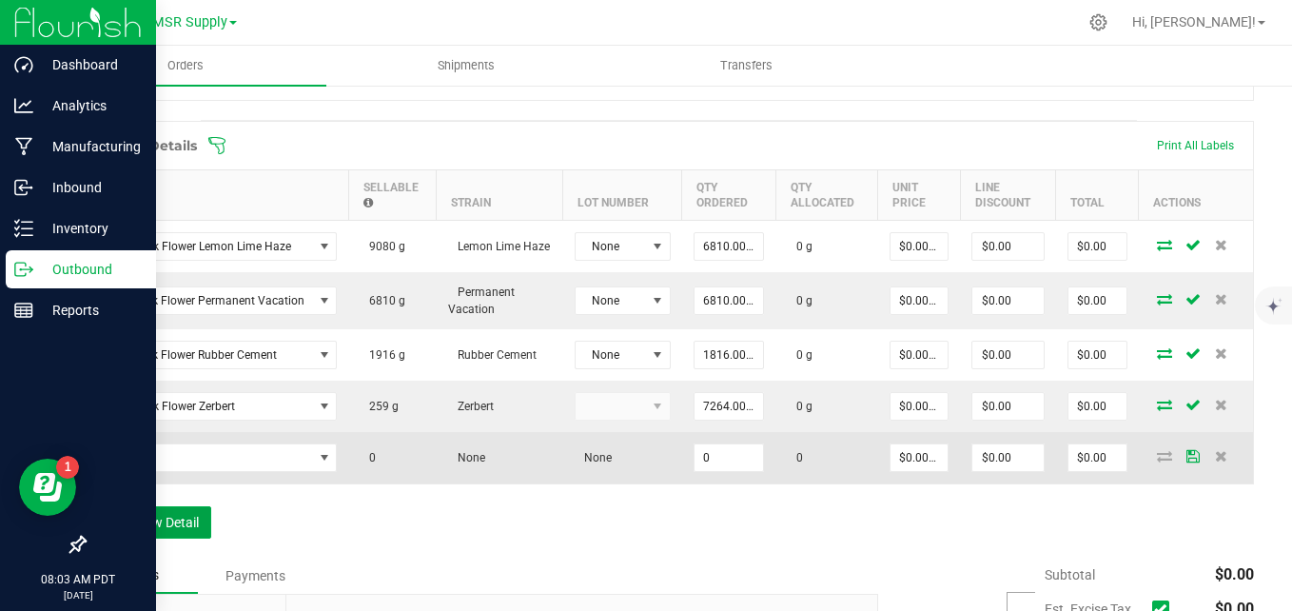
scroll to position [579, 0]
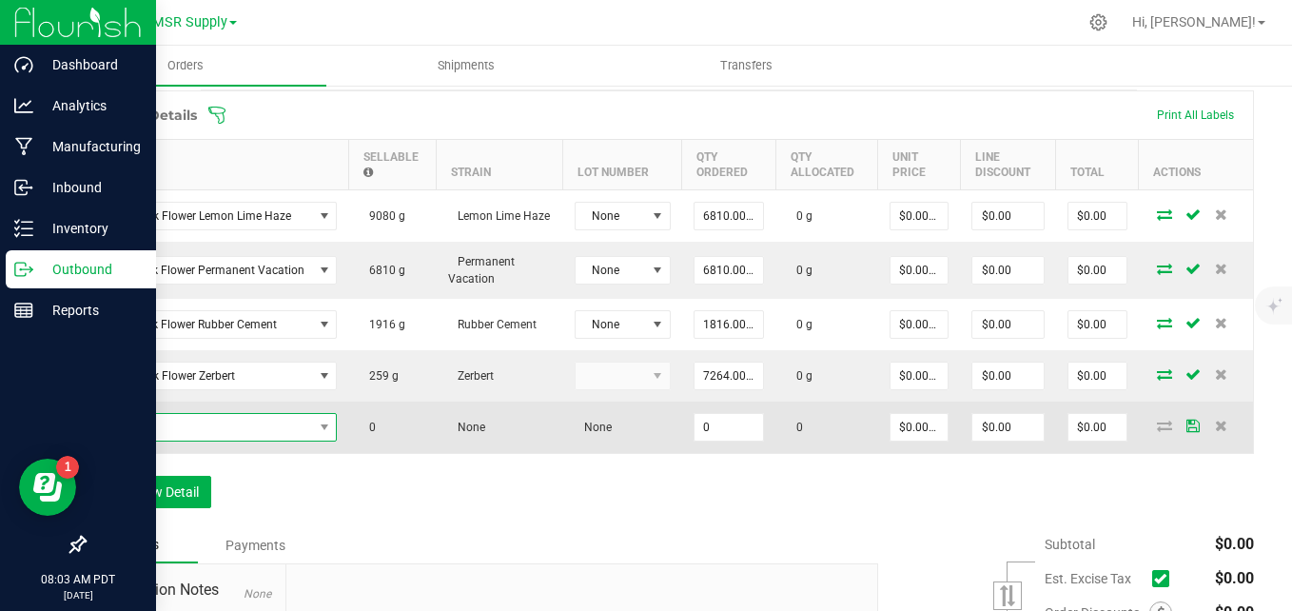
click at [215, 428] on span "NO DATA FOUND" at bounding box center [205, 427] width 215 height 27
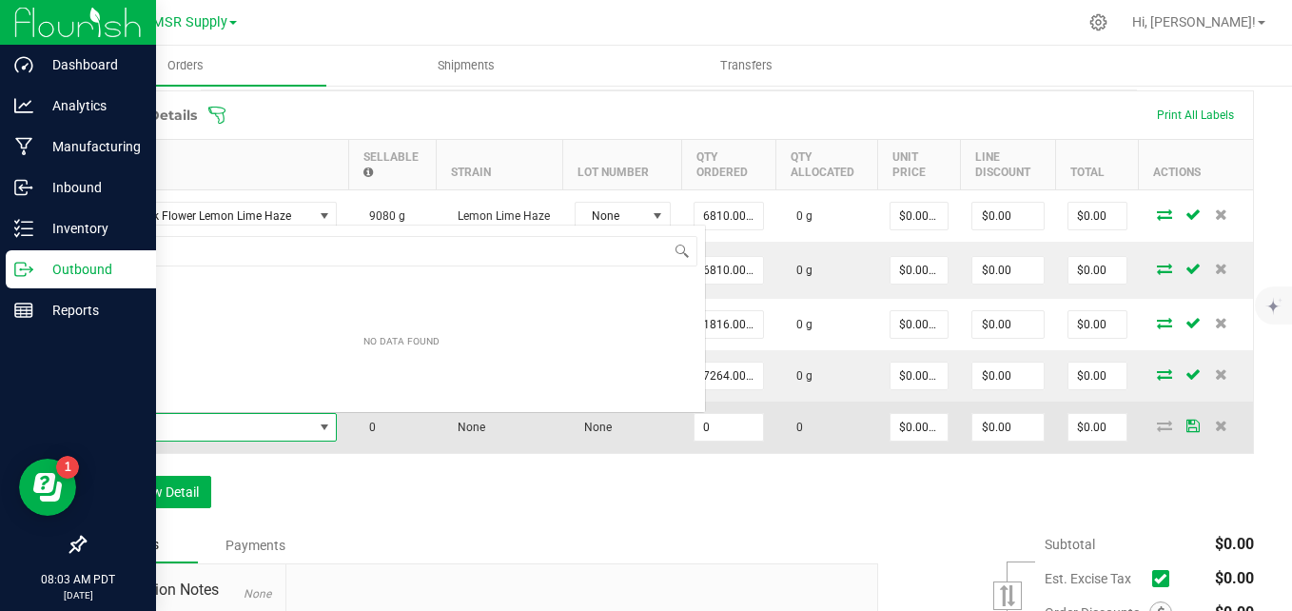
scroll to position [29, 238]
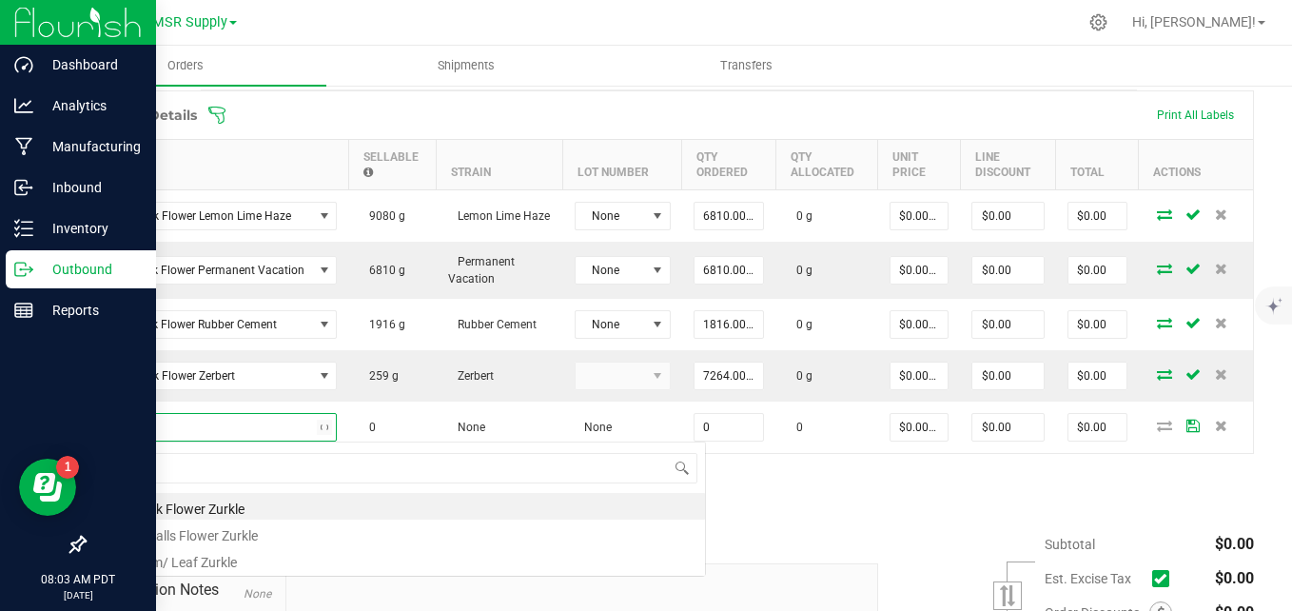
type input "zurkle"
click at [229, 512] on li "ELO Bulk Flower Zurkle" at bounding box center [401, 506] width 607 height 27
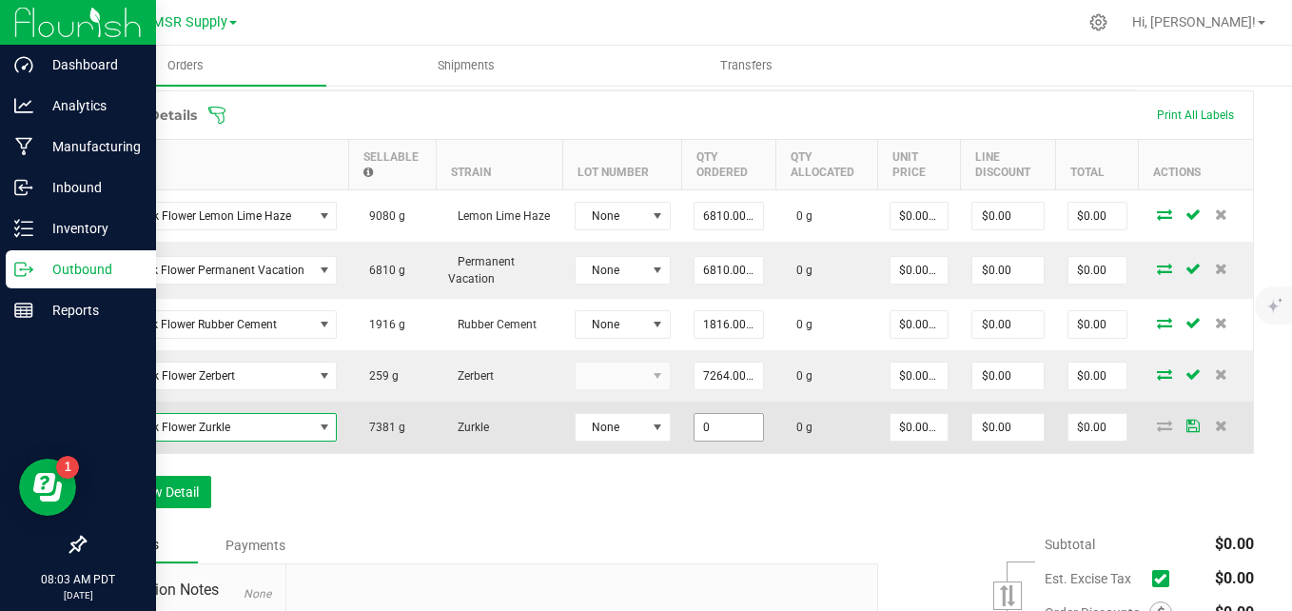
click at [715, 422] on input "0" at bounding box center [728, 427] width 68 height 27
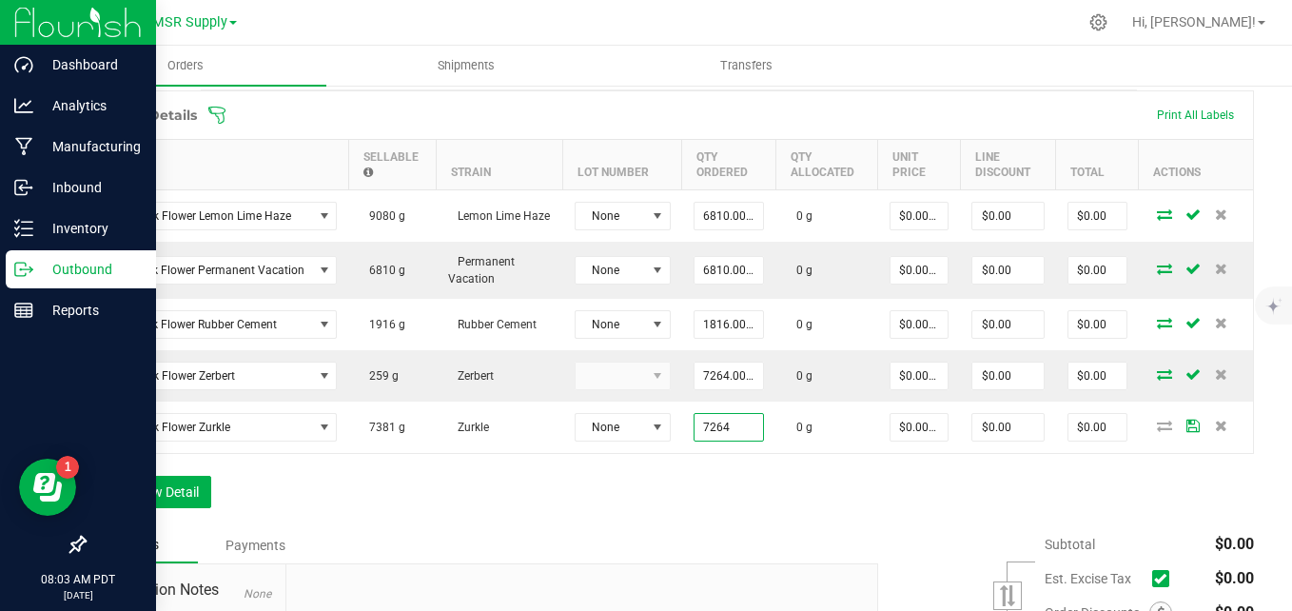
type input "7264.0000 g"
click at [716, 536] on div "Notes Payments" at bounding box center [474, 545] width 780 height 36
click at [167, 497] on button "Add New Detail" at bounding box center [147, 492] width 127 height 32
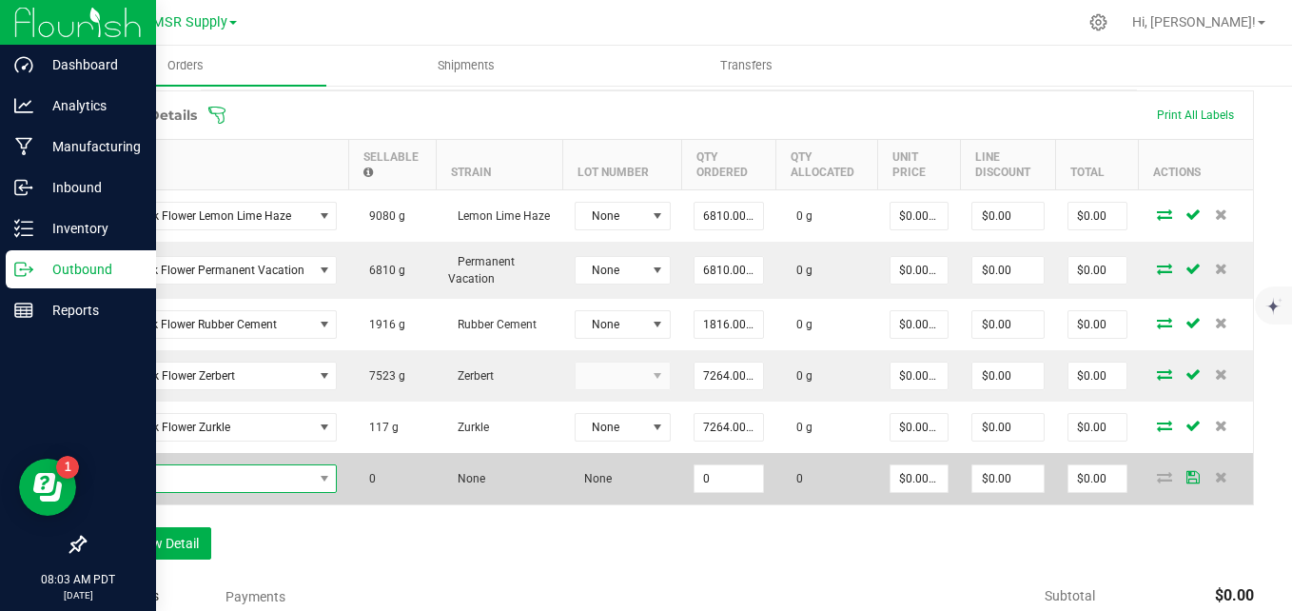
click at [202, 472] on span "NO DATA FOUND" at bounding box center [205, 478] width 215 height 27
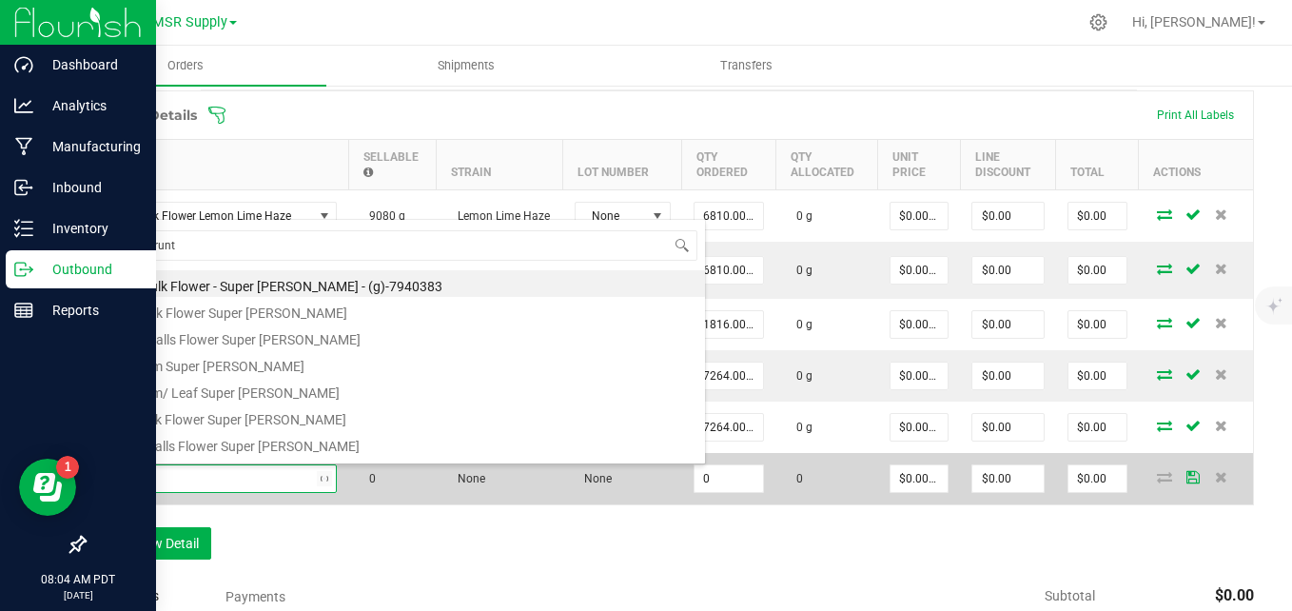
type input "super [PERSON_NAME]"
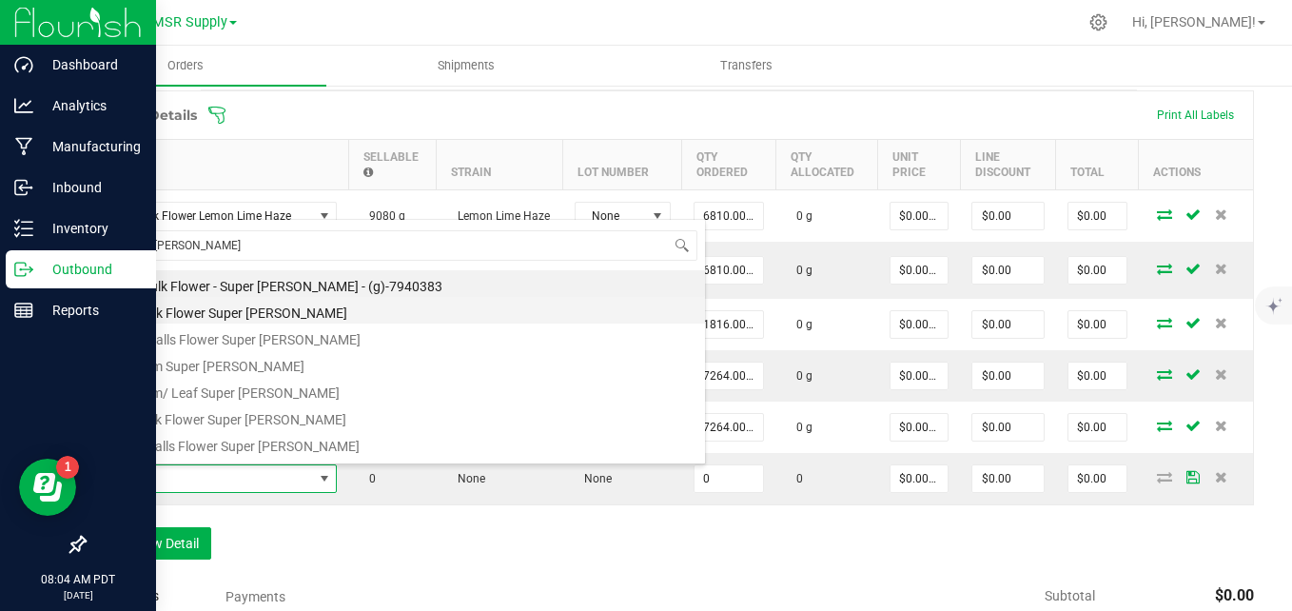
click at [321, 312] on li "ELO Bulk Flower Super [PERSON_NAME]" at bounding box center [401, 310] width 607 height 27
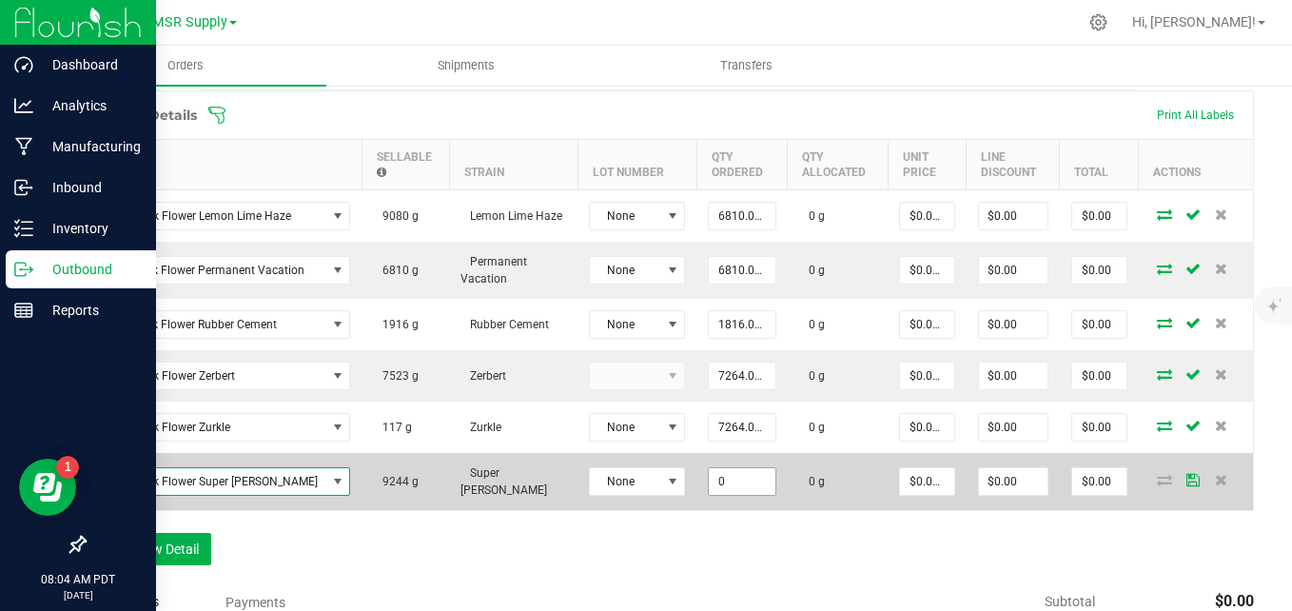
click at [716, 481] on input "0" at bounding box center [742, 481] width 67 height 27
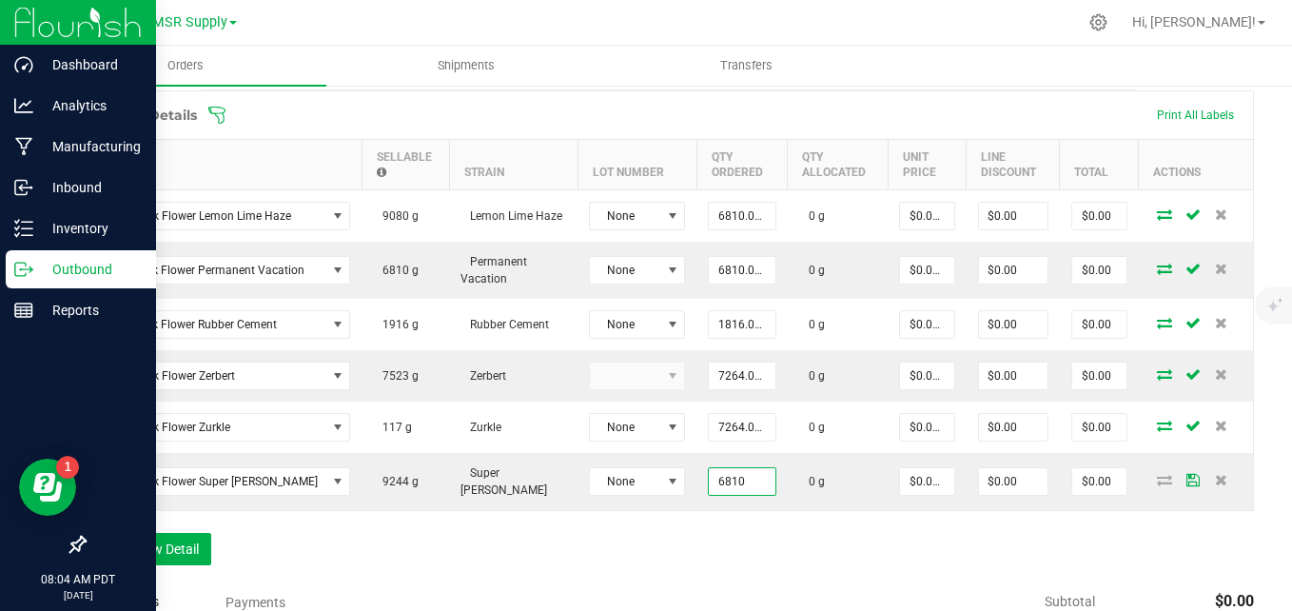
type input "6810.0000 g"
click at [723, 571] on div "Order Details Print All Labels Item Sellable Strain Lot Number Qty Ordered Qty …" at bounding box center [669, 337] width 1170 height 494
click at [185, 544] on button "Add New Detail" at bounding box center [147, 549] width 127 height 32
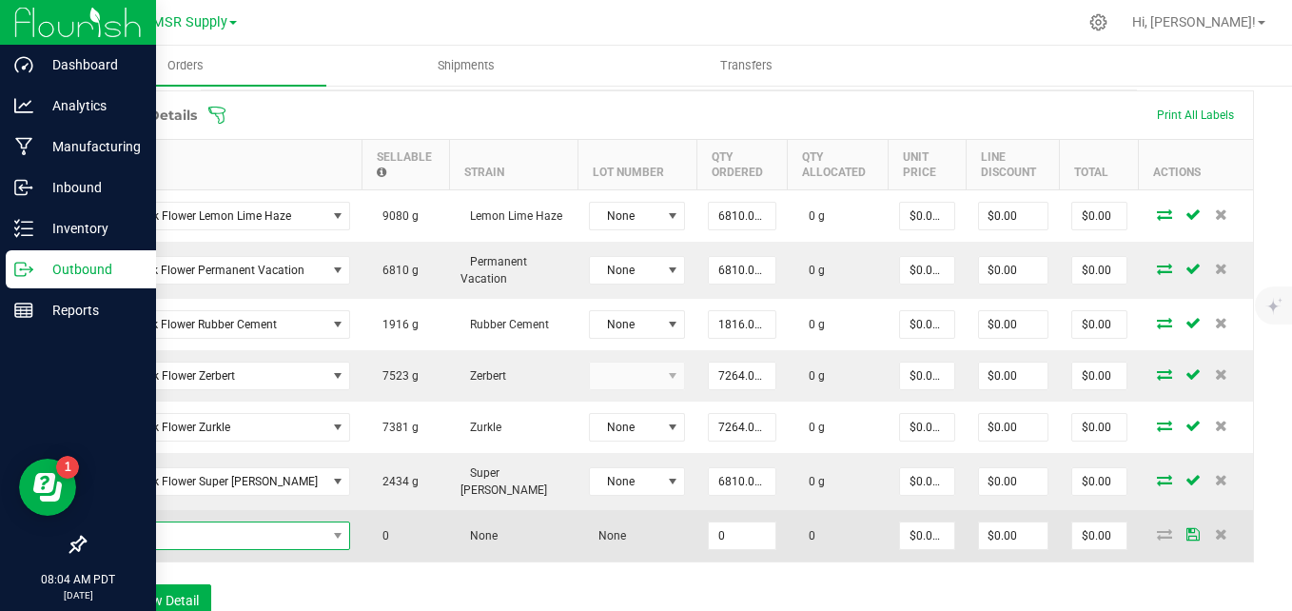
click at [263, 533] on span "NO DATA FOUND" at bounding box center [212, 535] width 228 height 27
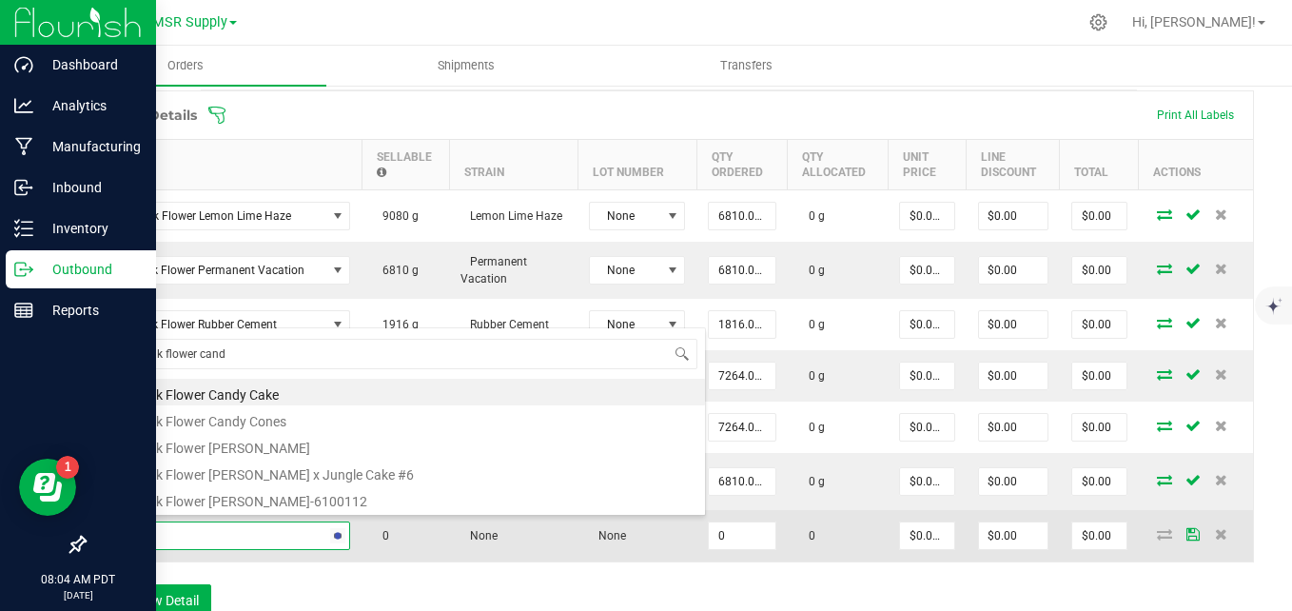
type input "elo bulk flower candy"
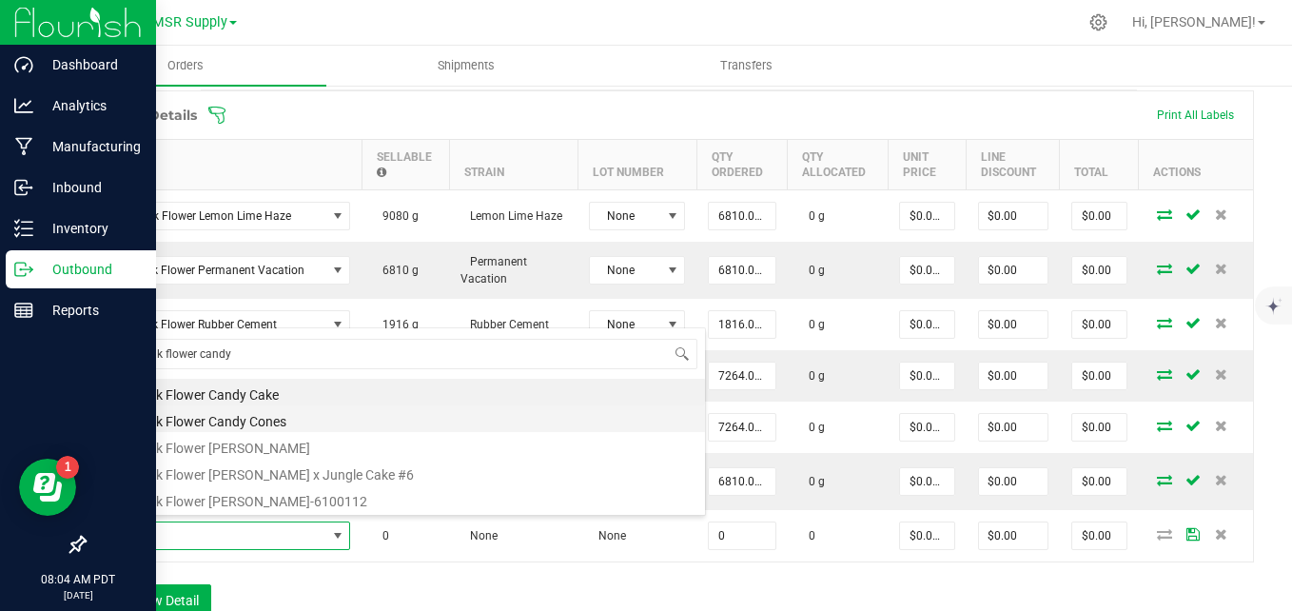
click at [293, 420] on li "ELO Bulk Flower Candy Cones" at bounding box center [401, 418] width 607 height 27
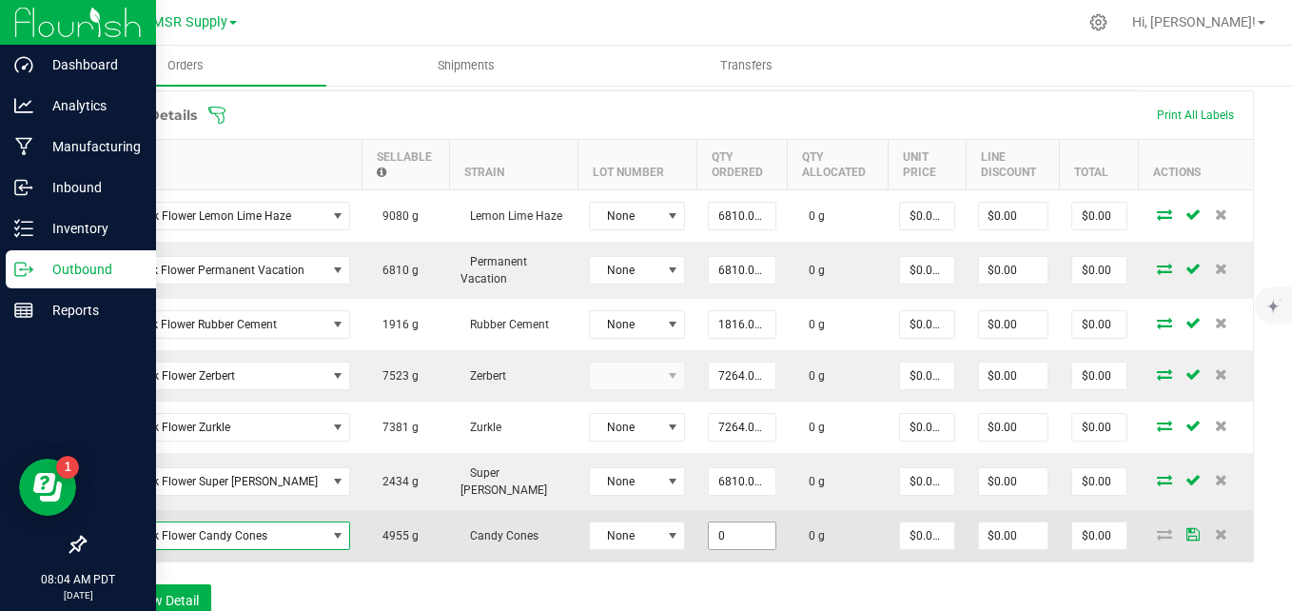
click at [722, 532] on input "0" at bounding box center [742, 535] width 67 height 27
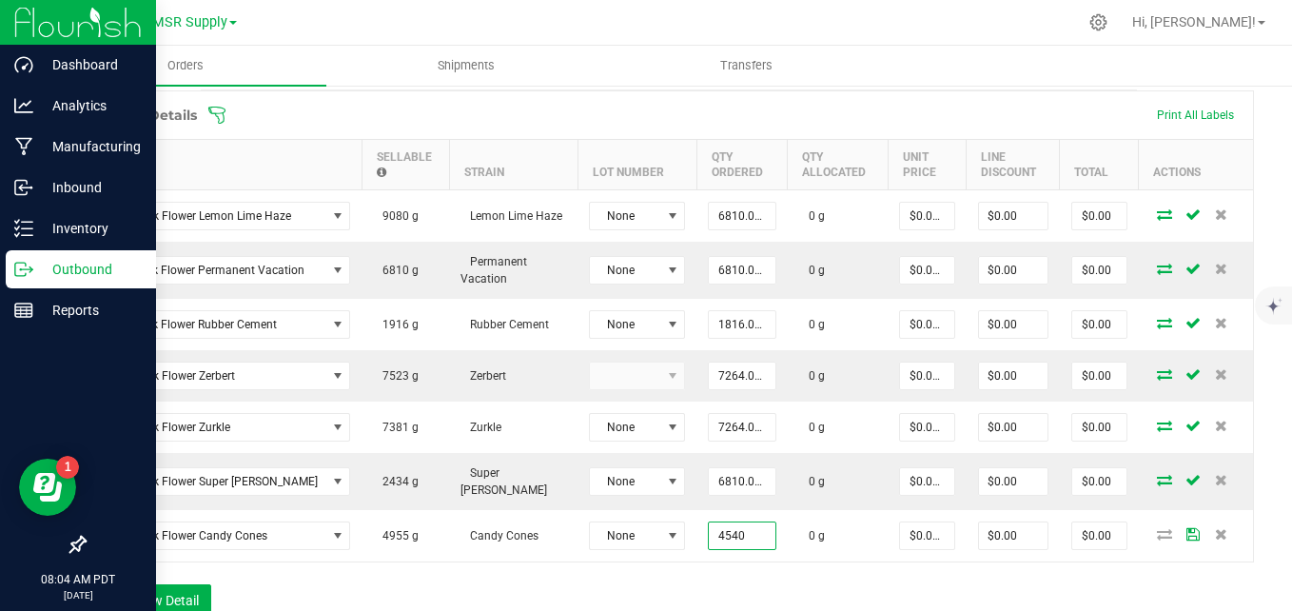
type input "4540.0000 g"
click at [699, 578] on div "Order Details Print All Labels Item Sellable Strain Lot Number Qty Ordered Qty …" at bounding box center [669, 362] width 1170 height 545
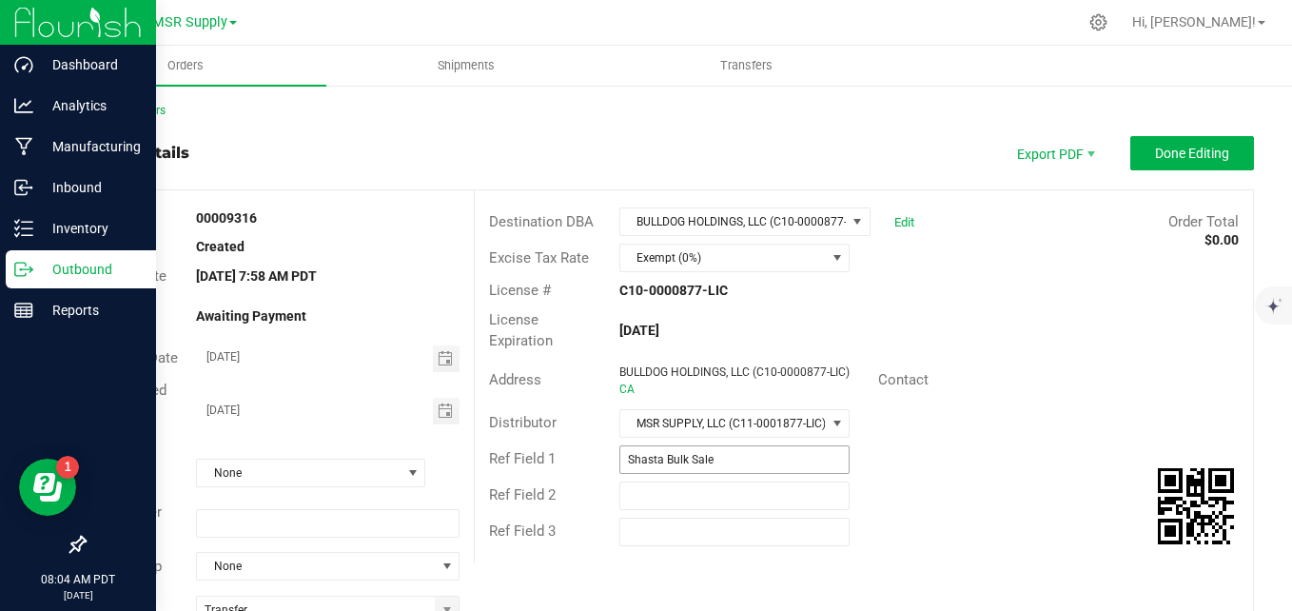
scroll to position [0, 0]
click at [1162, 154] on span "Done Editing" at bounding box center [1192, 153] width 74 height 15
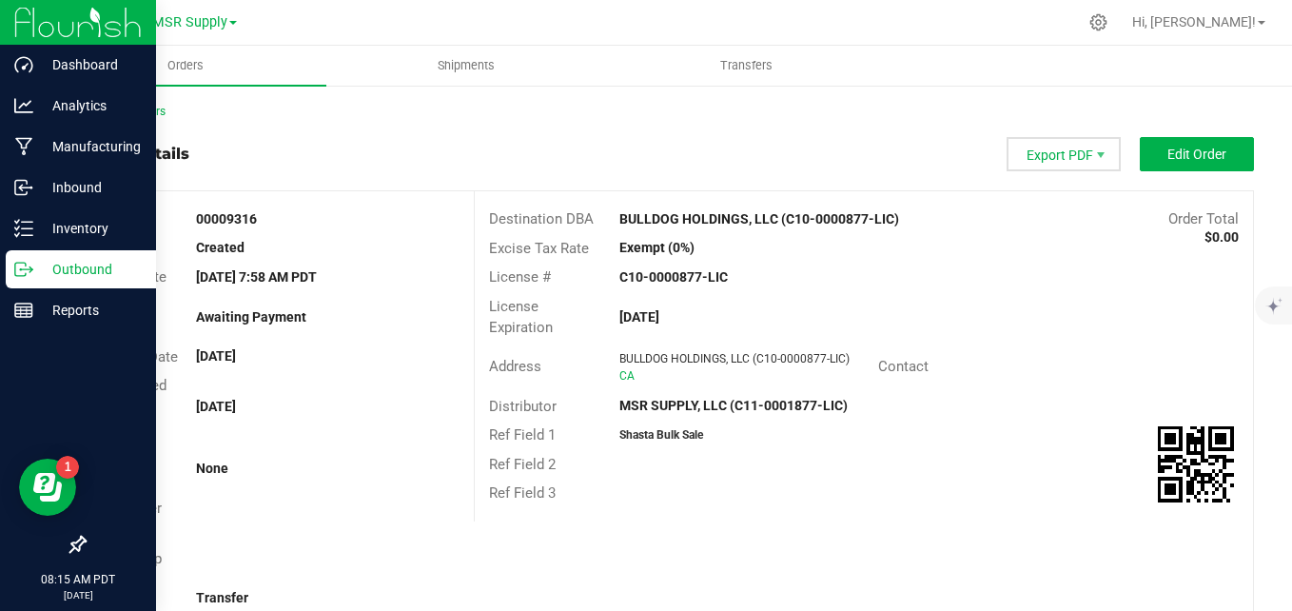
click at [1039, 152] on span "Export PDF" at bounding box center [1063, 154] width 114 height 34
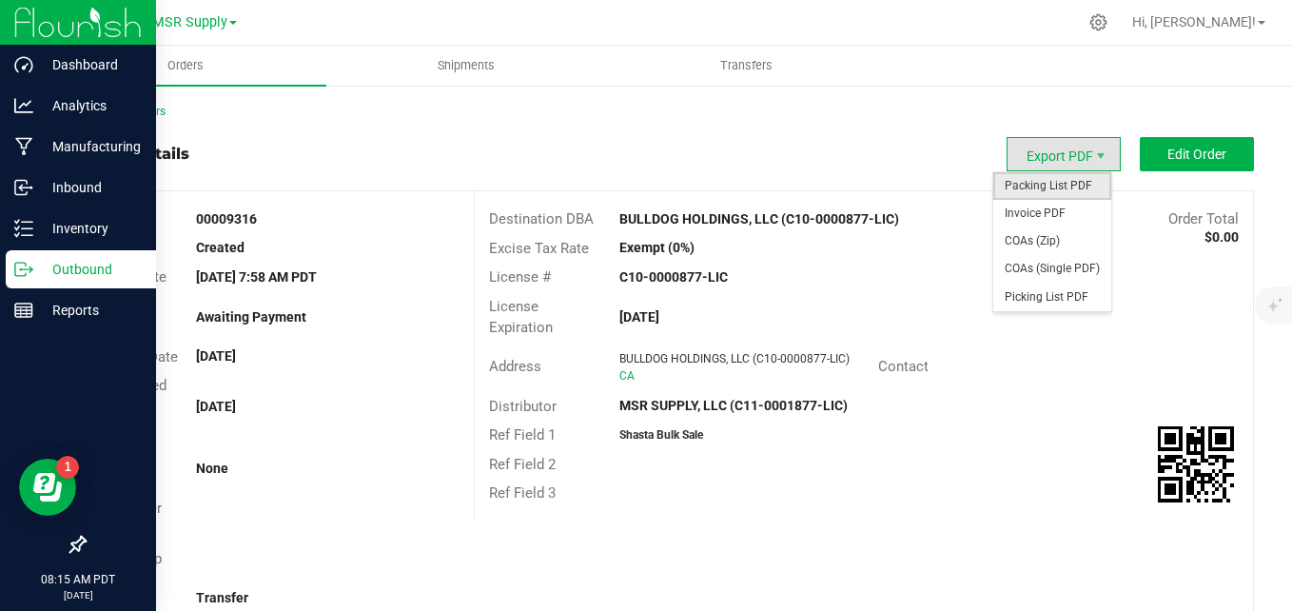
click at [1081, 189] on span "Packing List PDF" at bounding box center [1052, 186] width 118 height 28
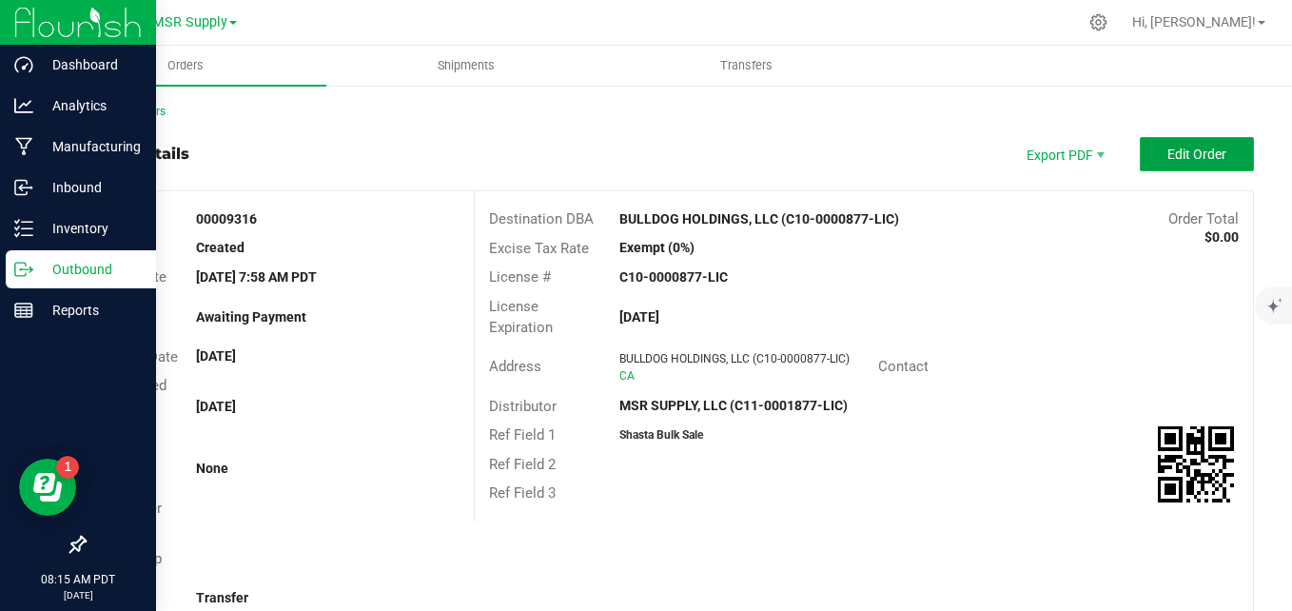
click at [1159, 163] on button "Edit Order" at bounding box center [1197, 154] width 114 height 34
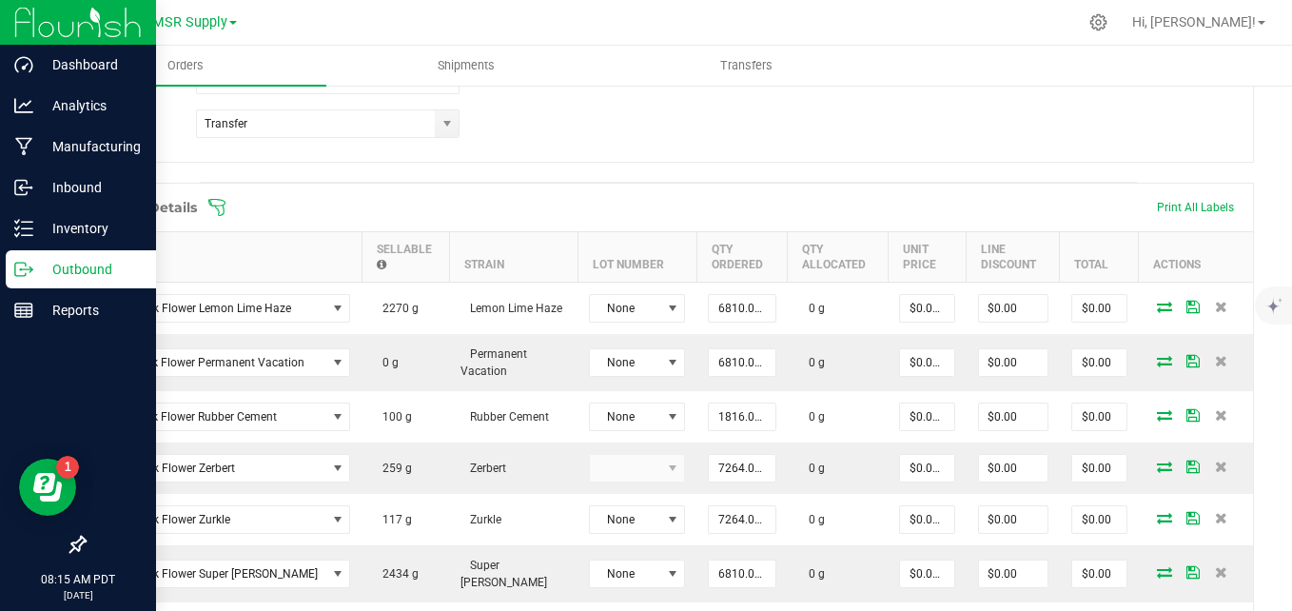
scroll to position [571, 0]
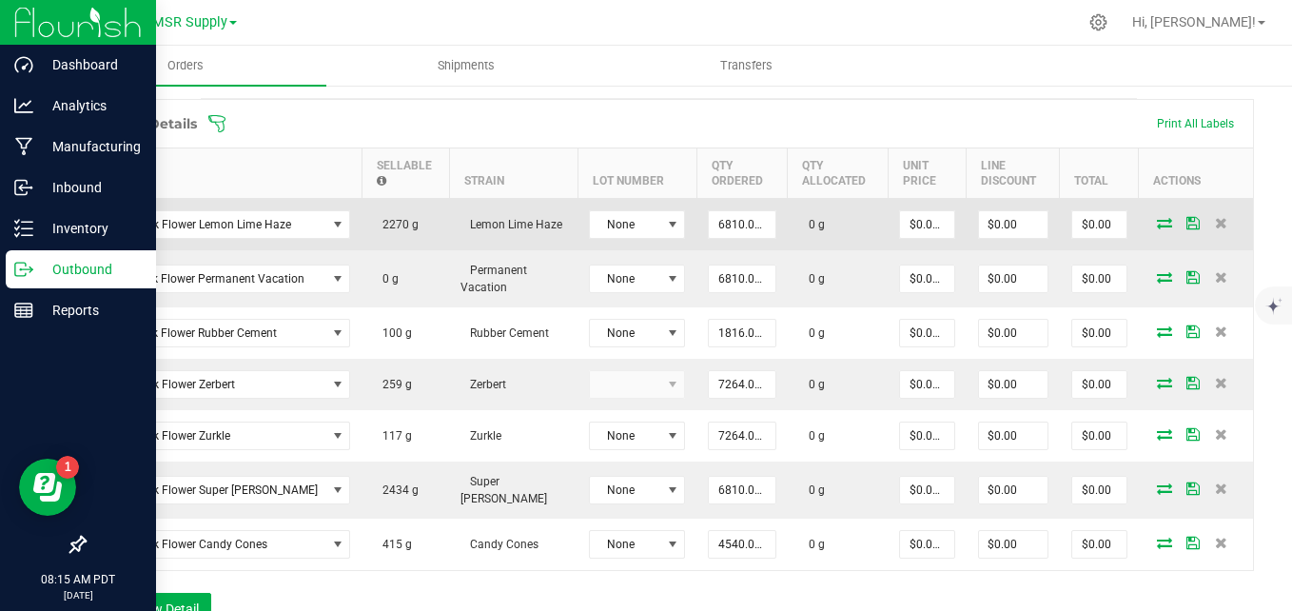
click at [1157, 223] on icon at bounding box center [1164, 222] width 15 height 11
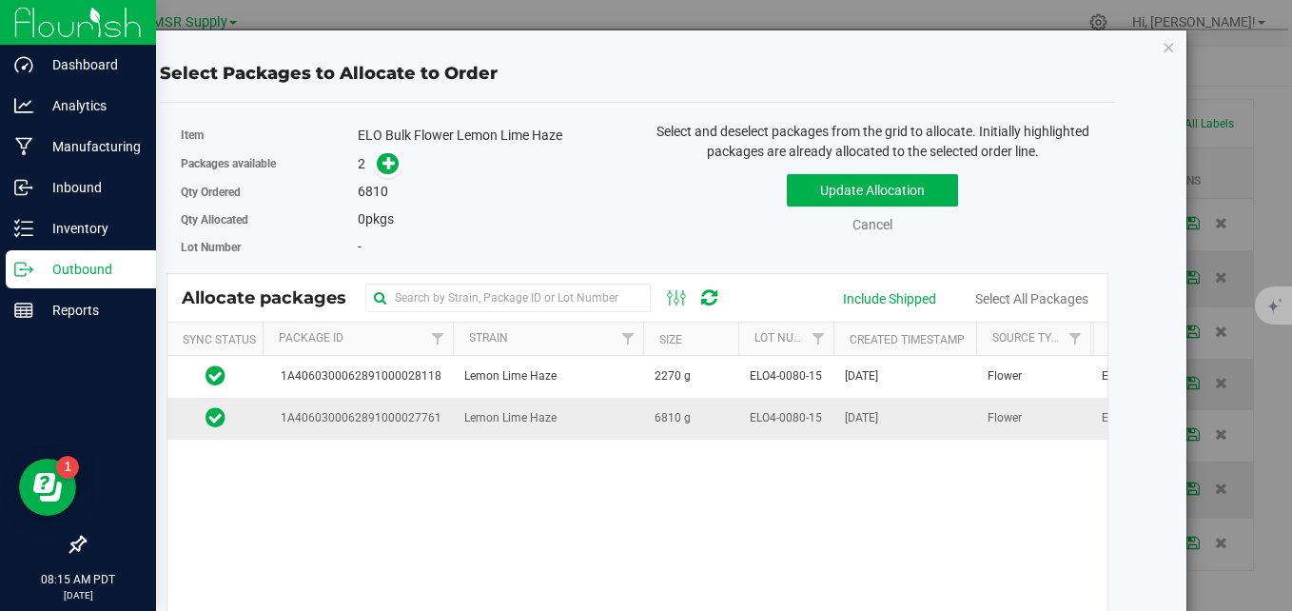
click at [706, 415] on td "6810 g" at bounding box center [690, 418] width 95 height 41
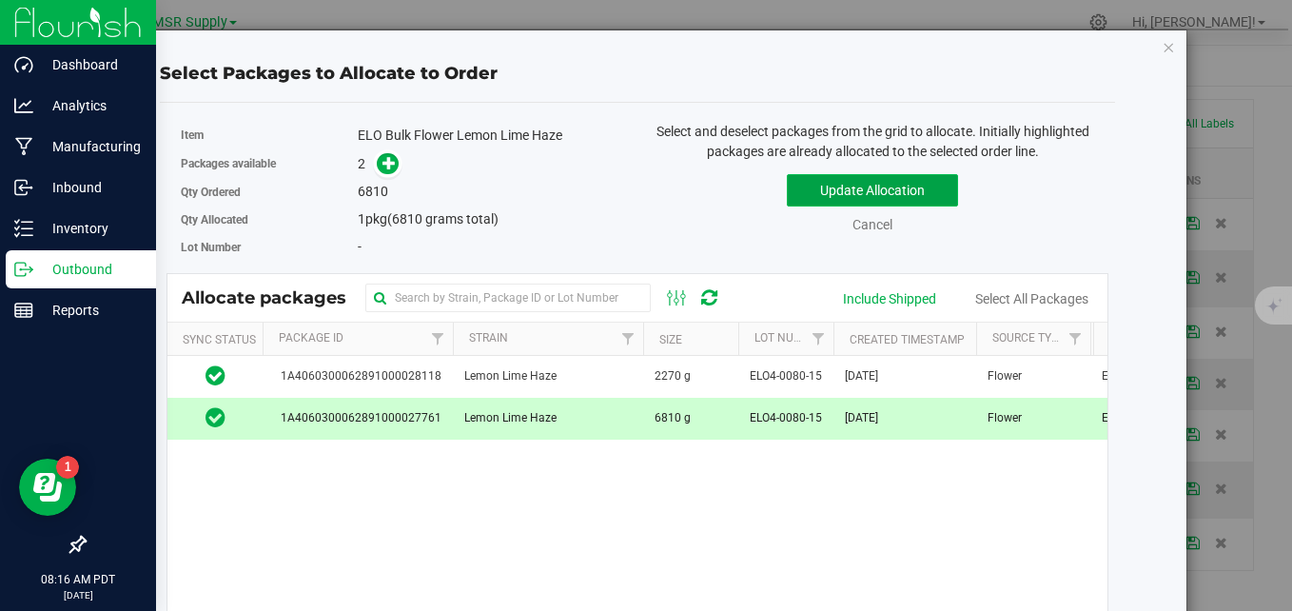
click at [835, 193] on button "Update Allocation" at bounding box center [872, 190] width 171 height 32
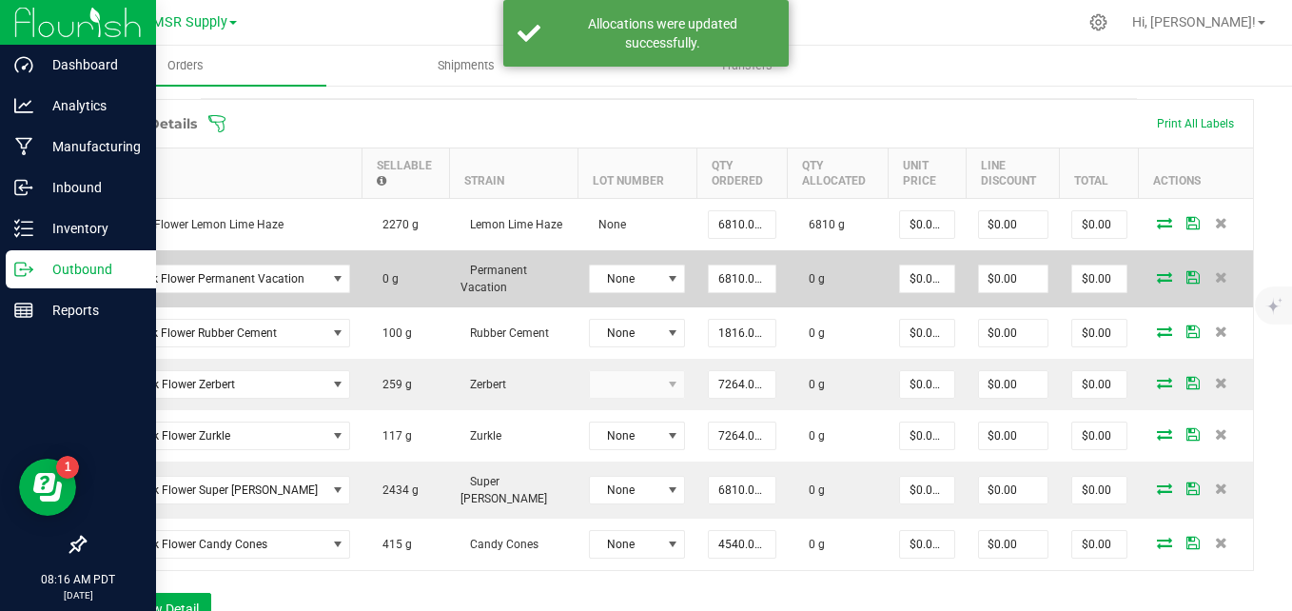
click at [1150, 277] on span at bounding box center [1164, 276] width 29 height 11
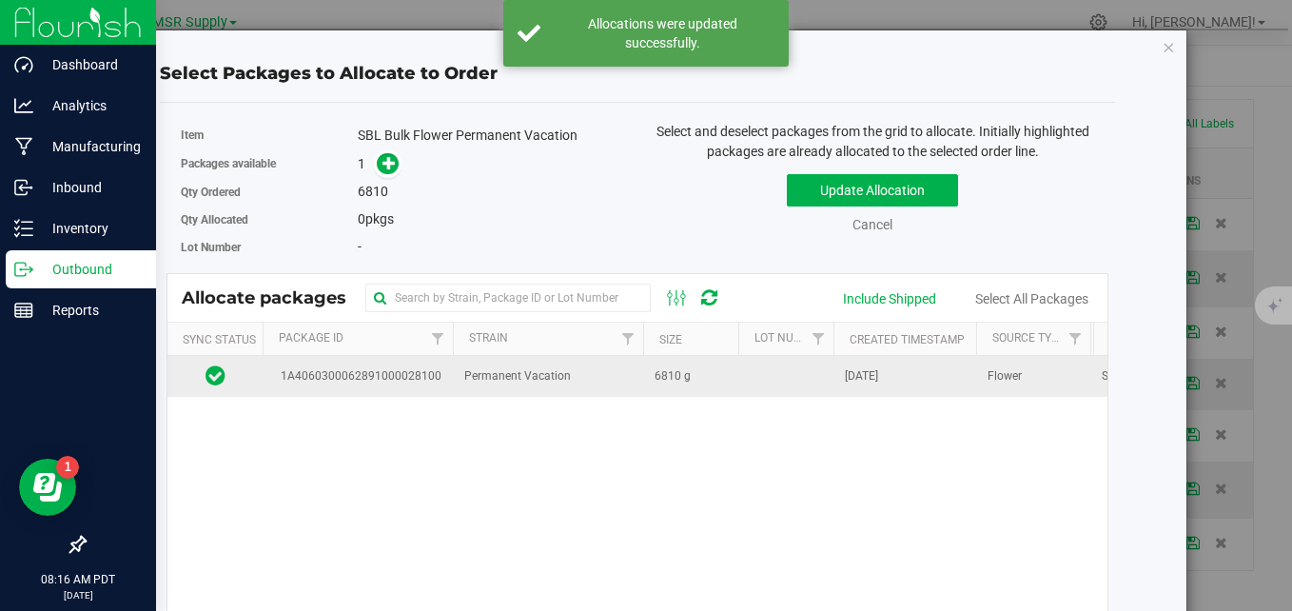
click at [639, 383] on td "Permanent Vacation" at bounding box center [548, 376] width 190 height 41
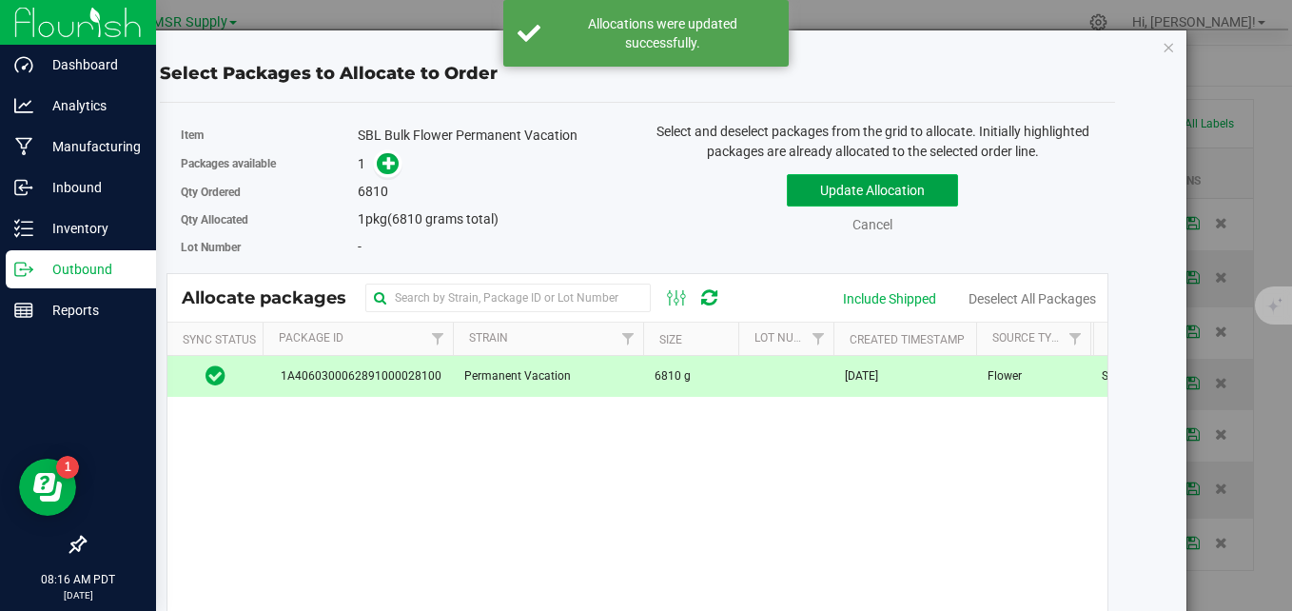
click at [826, 200] on button "Update Allocation" at bounding box center [872, 190] width 171 height 32
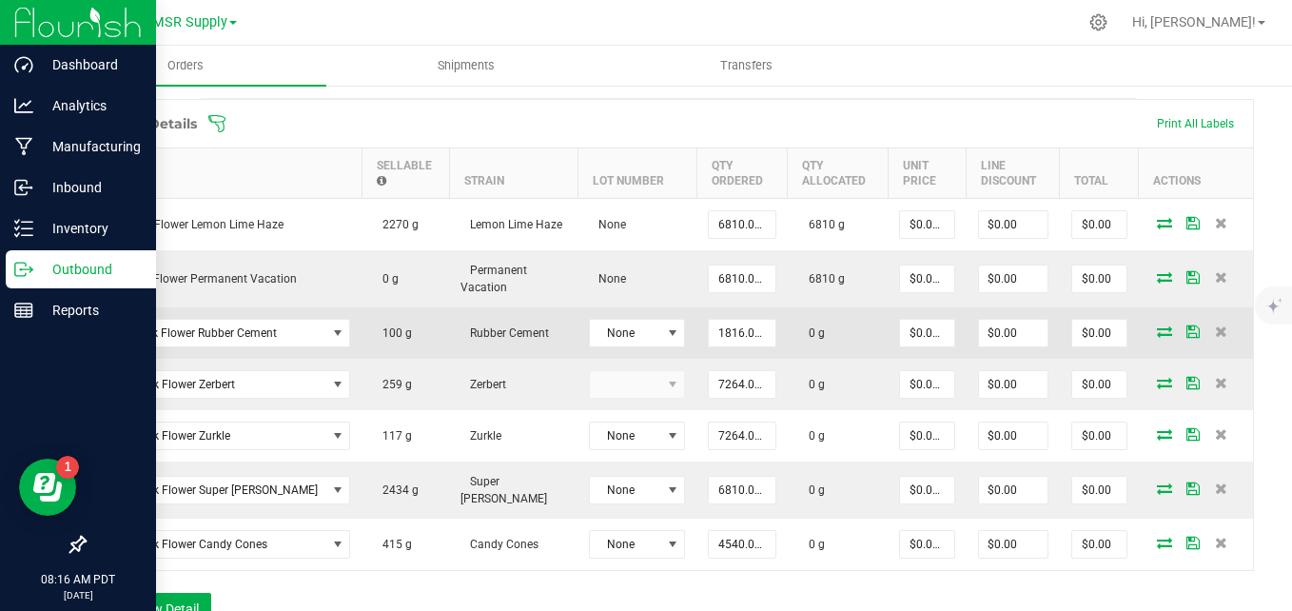
click at [1157, 335] on icon at bounding box center [1164, 330] width 15 height 11
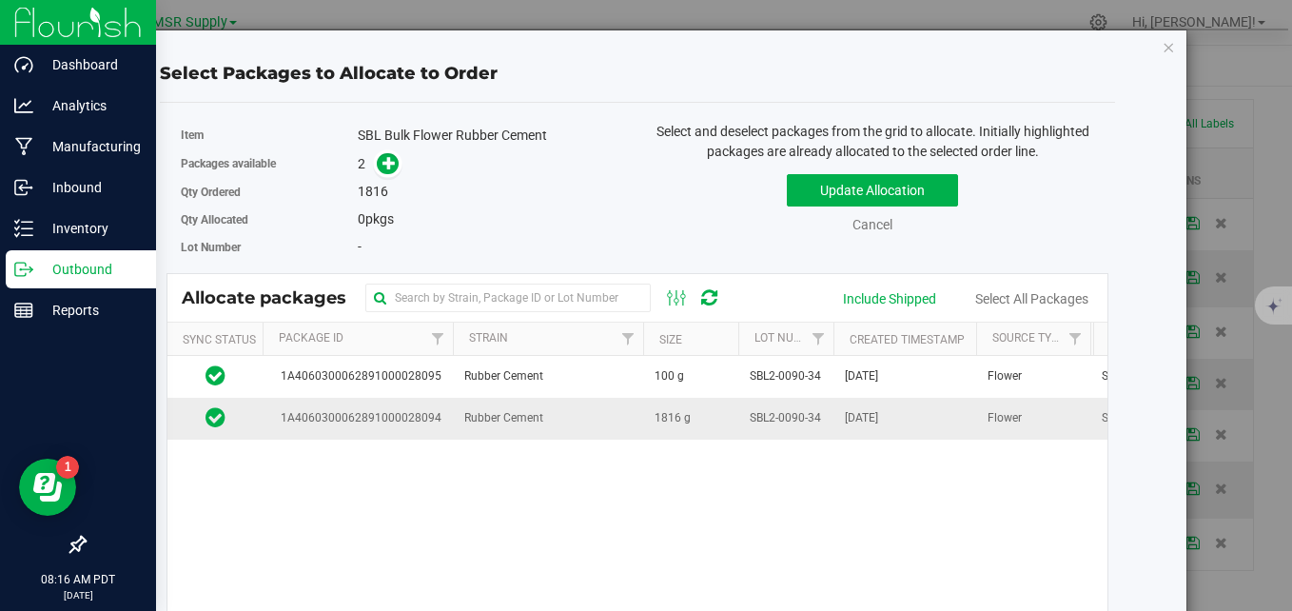
click at [643, 424] on td "1816 g" at bounding box center [690, 418] width 95 height 41
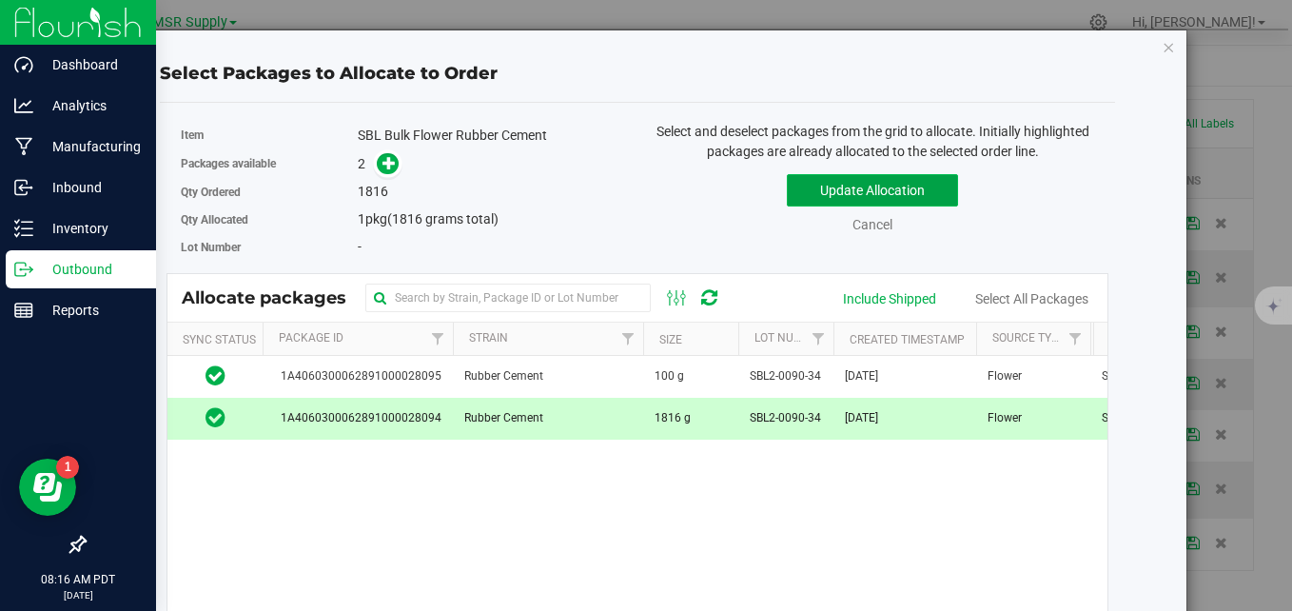
click at [815, 193] on button "Update Allocation" at bounding box center [872, 190] width 171 height 32
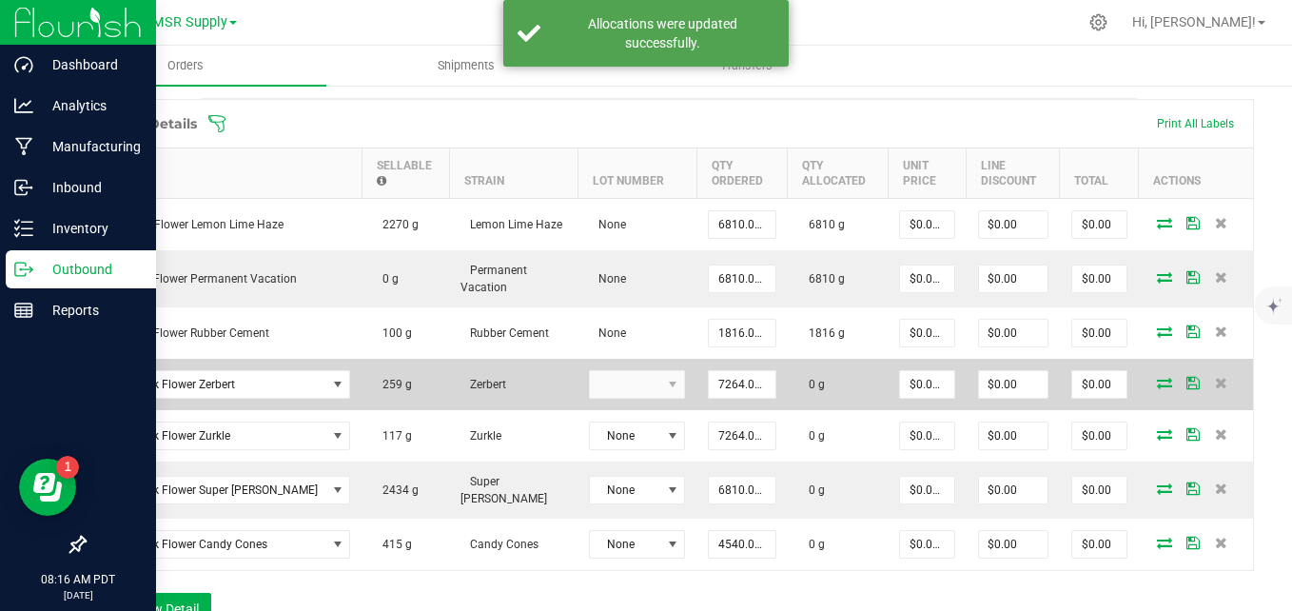
click at [1157, 387] on icon at bounding box center [1164, 382] width 15 height 11
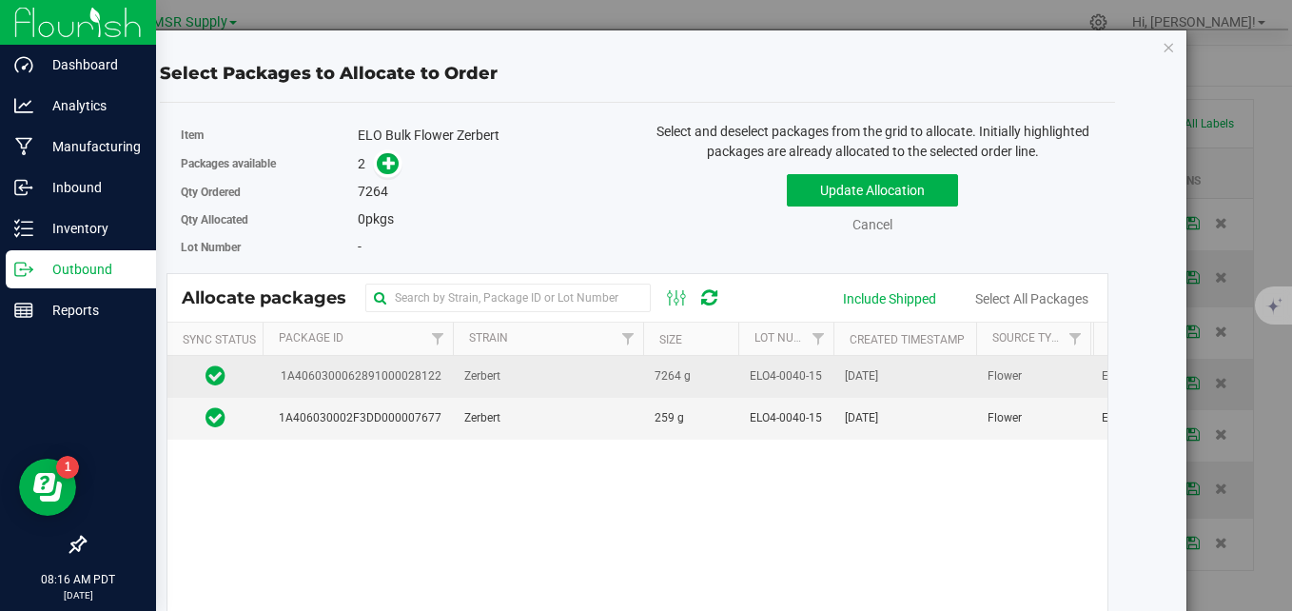
click at [870, 382] on span "[DATE]" at bounding box center [861, 376] width 33 height 18
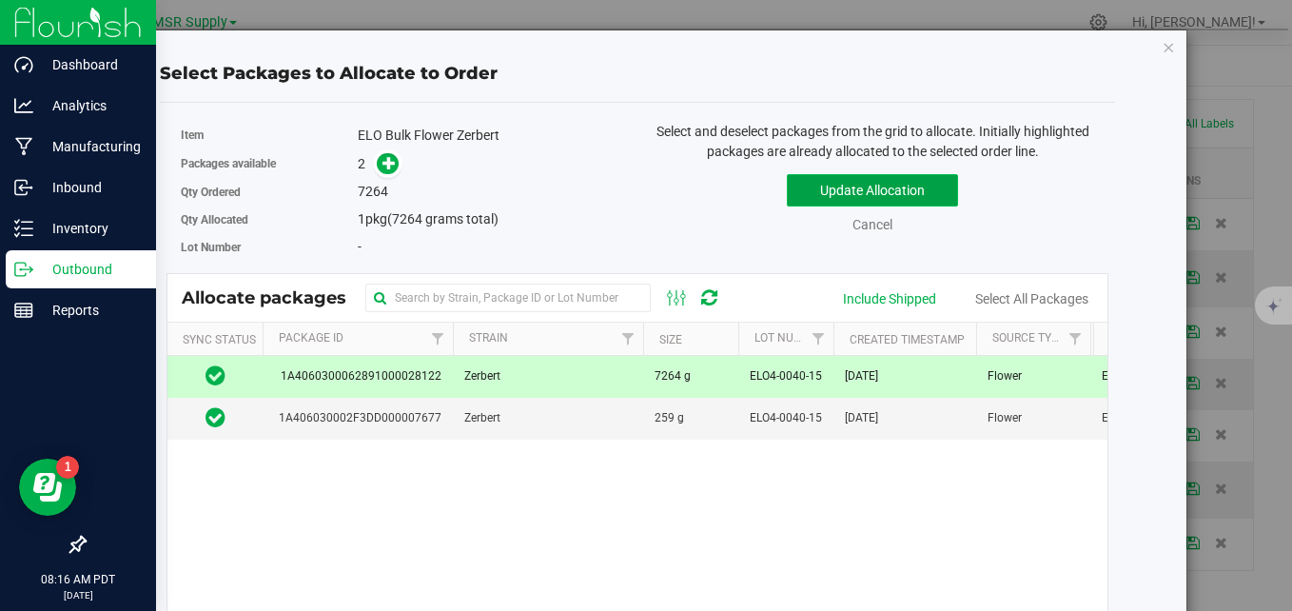
click at [883, 192] on button "Update Allocation" at bounding box center [872, 190] width 171 height 32
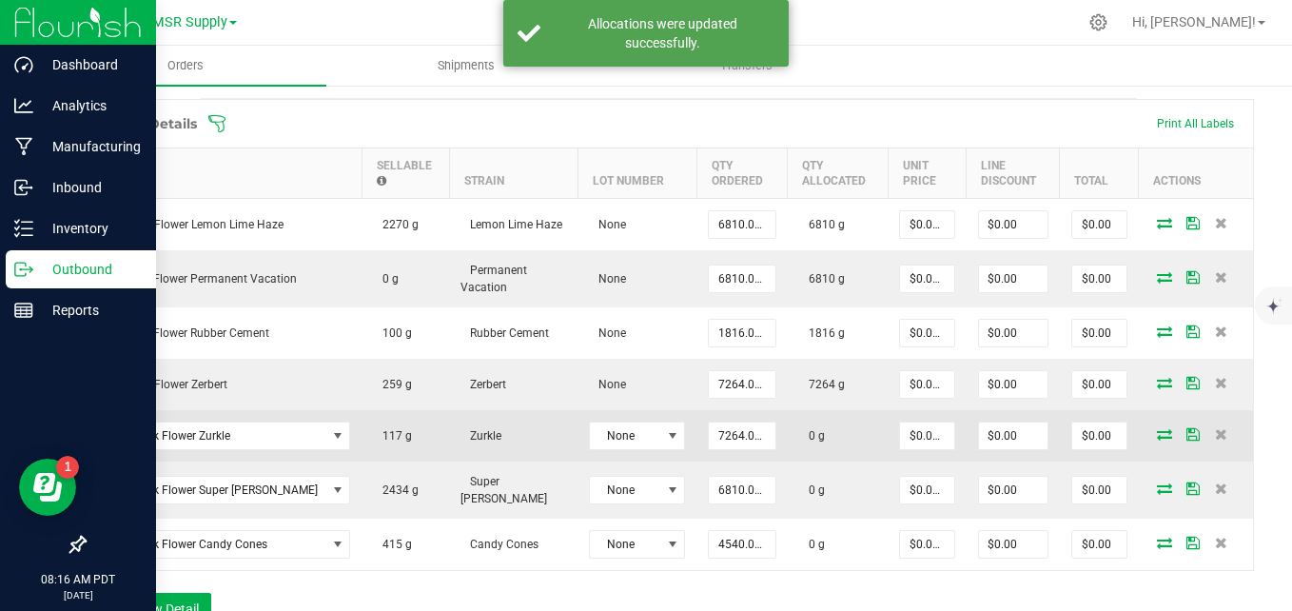
click at [1155, 441] on td at bounding box center [1196, 435] width 114 height 51
click at [1157, 435] on icon at bounding box center [1164, 433] width 15 height 11
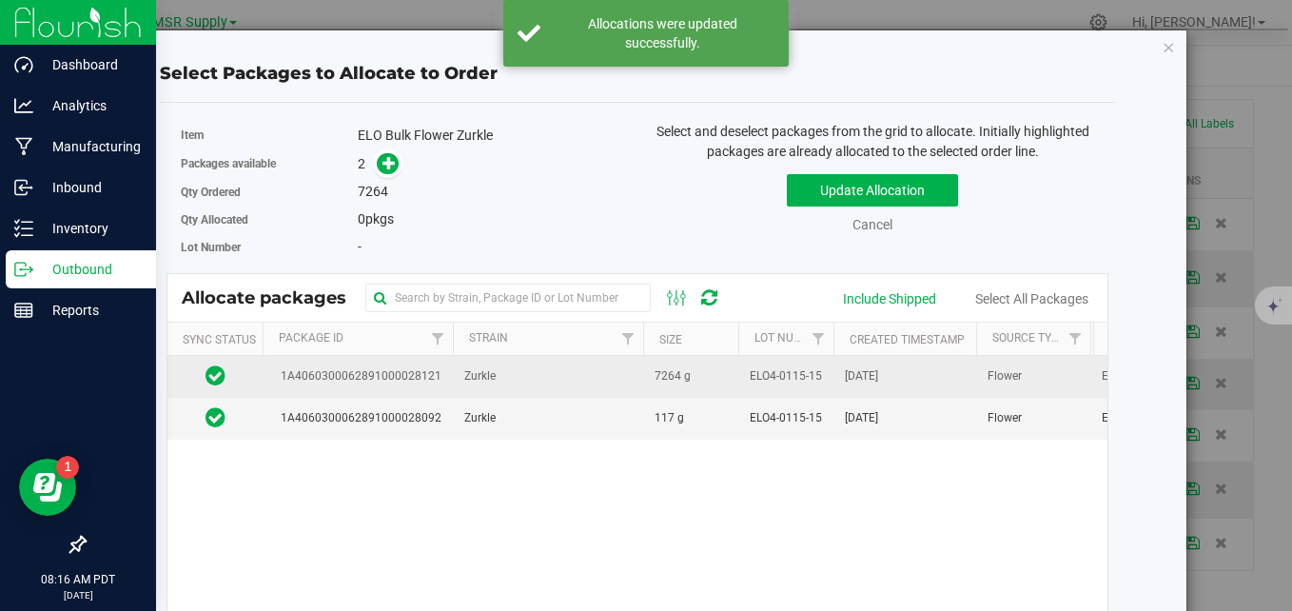
click at [864, 378] on span "[DATE]" at bounding box center [861, 376] width 33 height 18
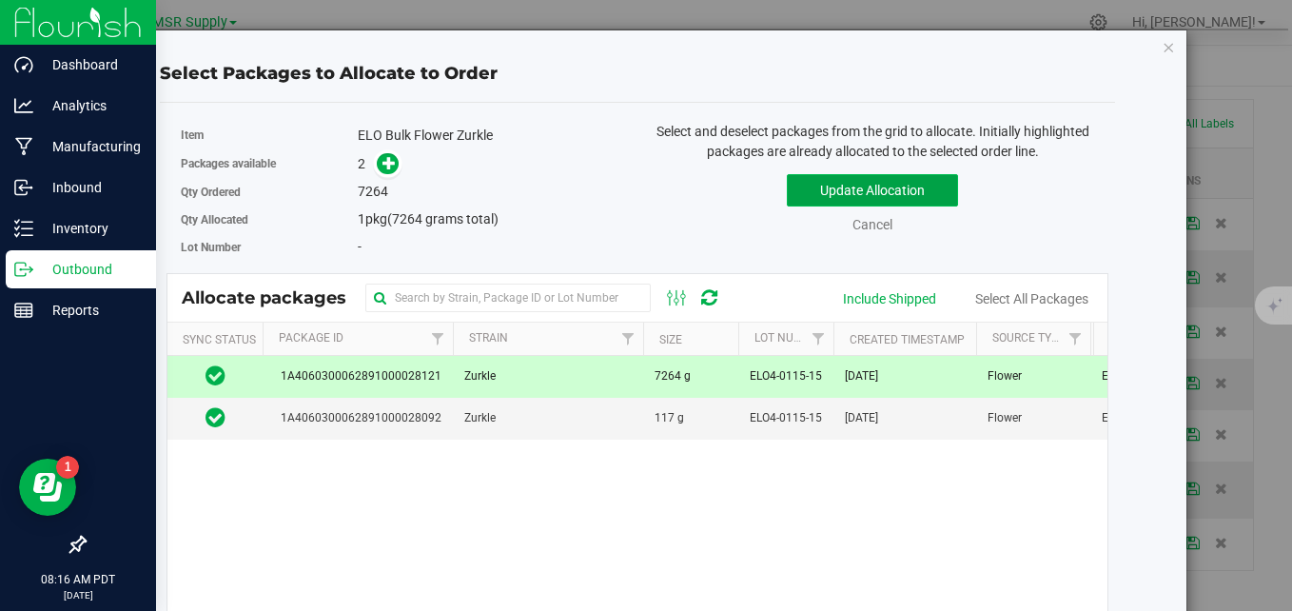
click at [842, 196] on button "Update Allocation" at bounding box center [872, 190] width 171 height 32
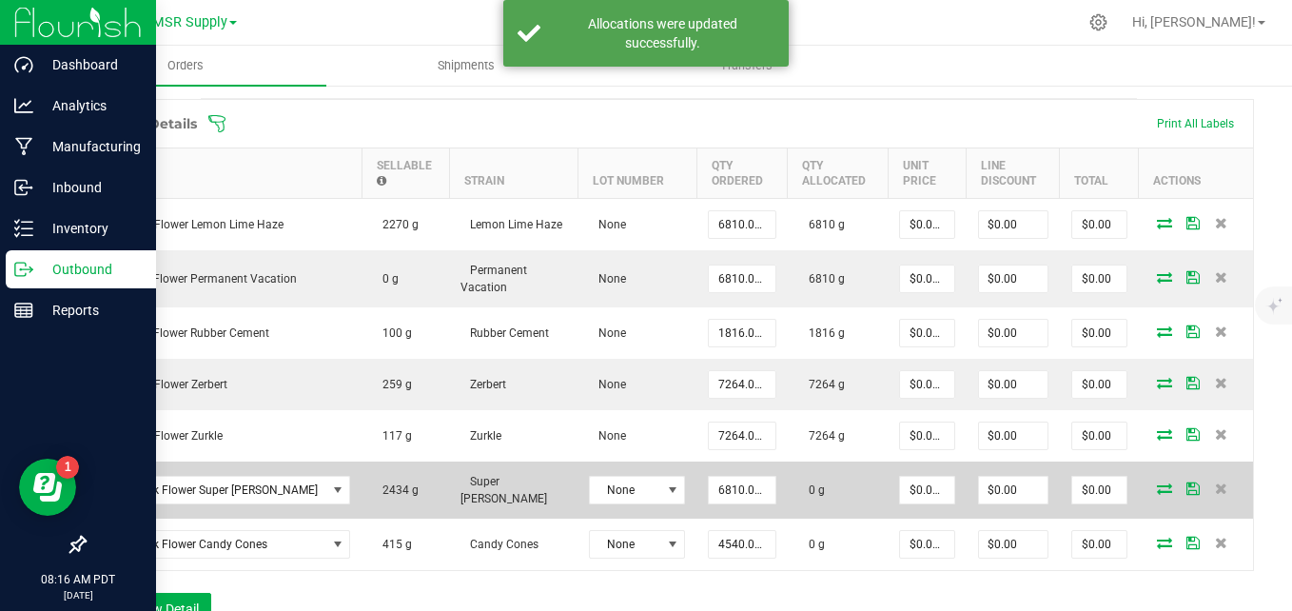
click at [1157, 489] on icon at bounding box center [1164, 487] width 15 height 11
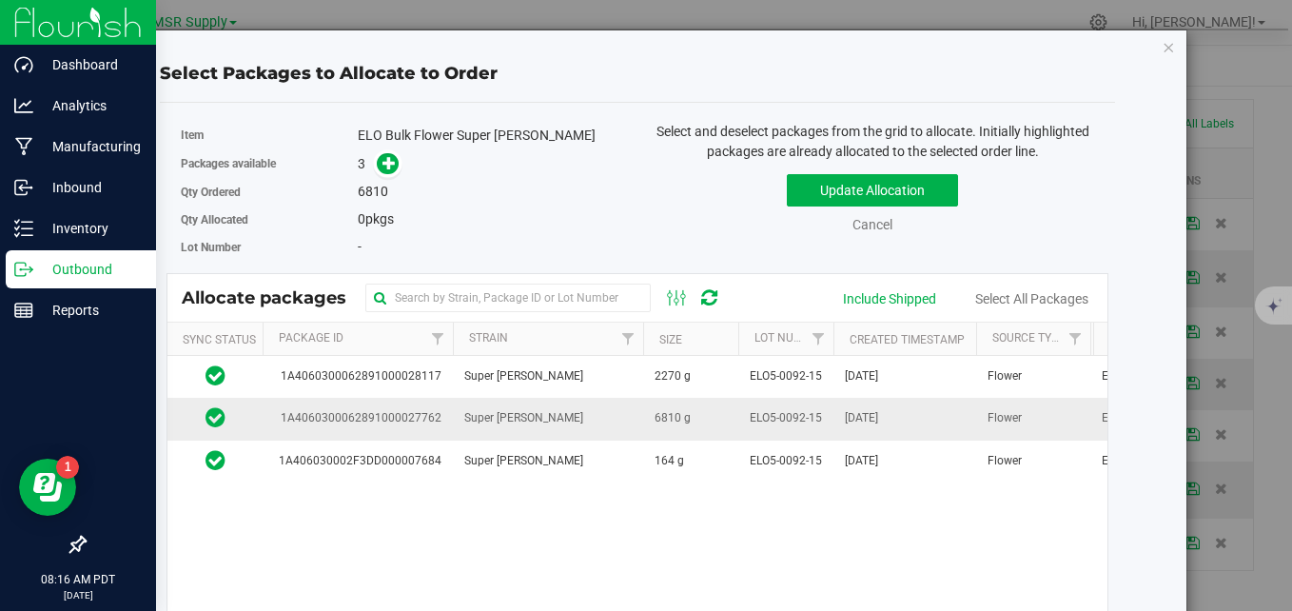
click at [551, 413] on td "Super [PERSON_NAME]" at bounding box center [548, 419] width 190 height 42
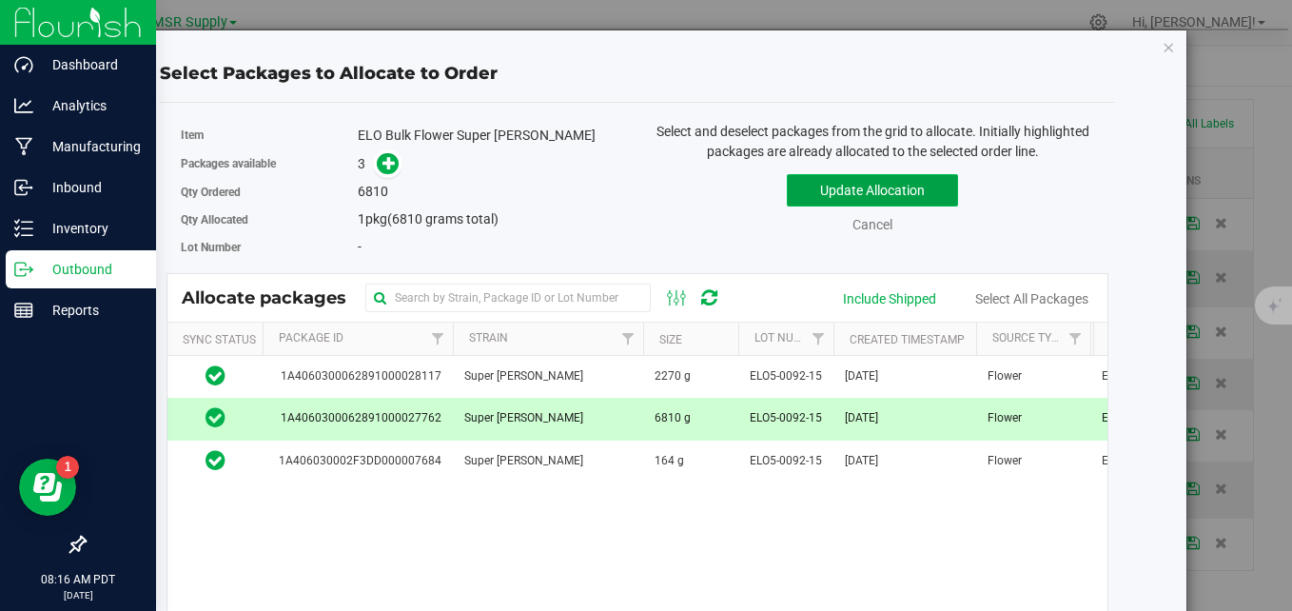
click at [848, 187] on button "Update Allocation" at bounding box center [872, 190] width 171 height 32
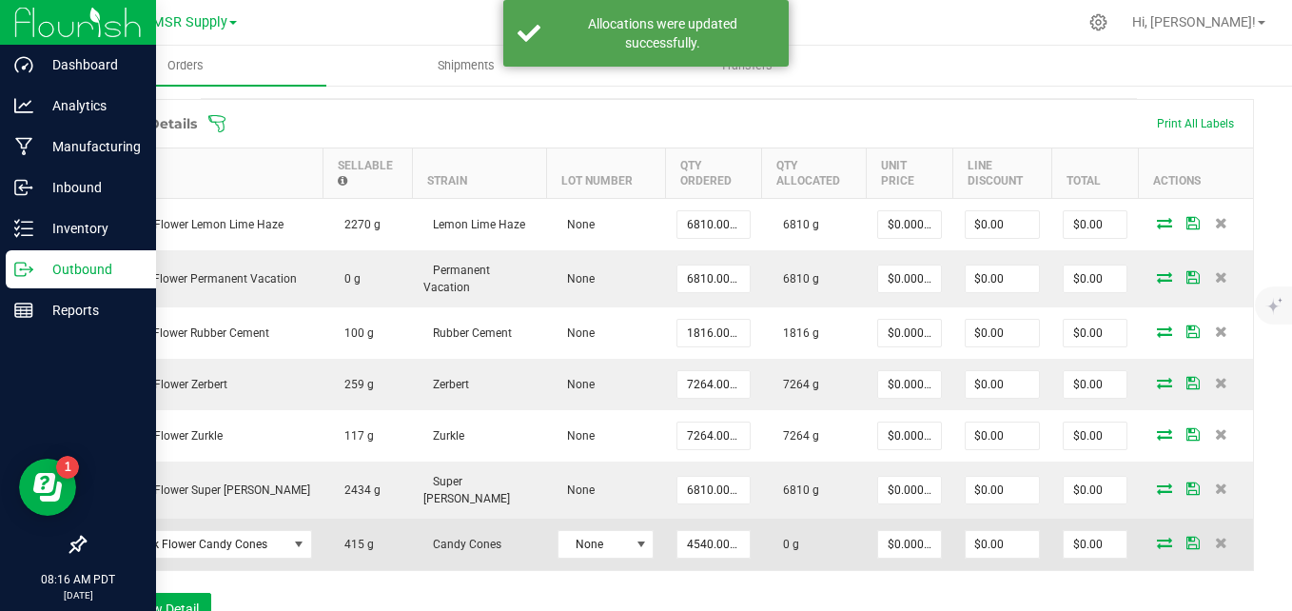
click at [1157, 536] on icon at bounding box center [1164, 541] width 15 height 11
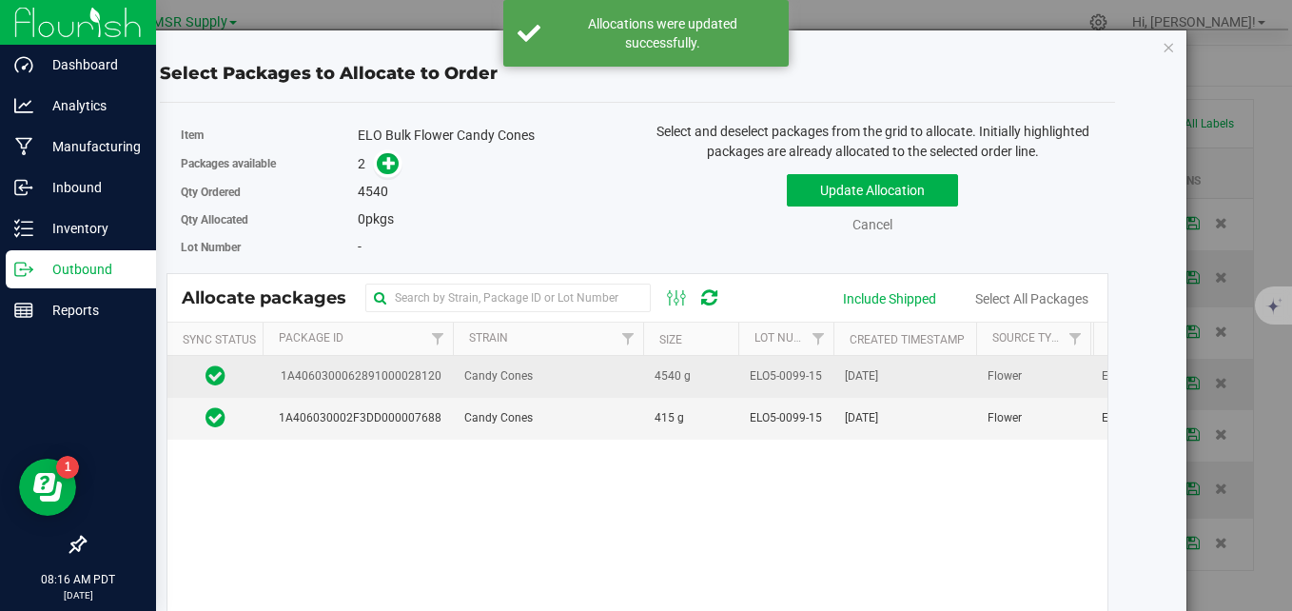
click at [618, 374] on td "Candy Cones" at bounding box center [548, 377] width 190 height 42
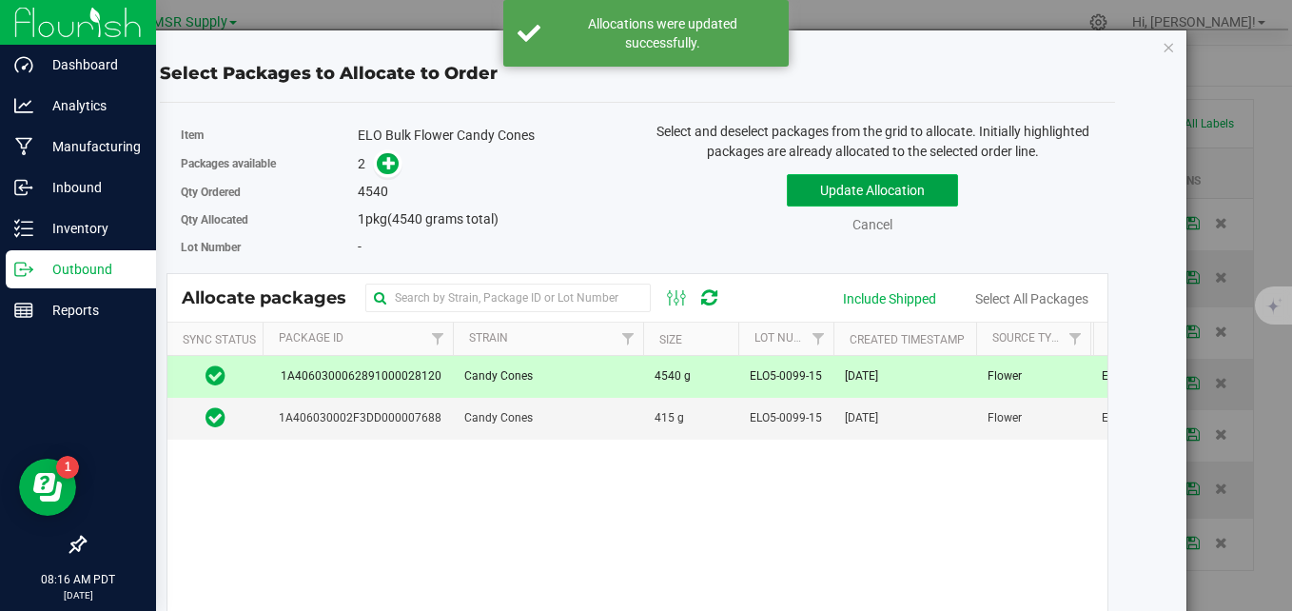
click at [803, 191] on button "Update Allocation" at bounding box center [872, 190] width 171 height 32
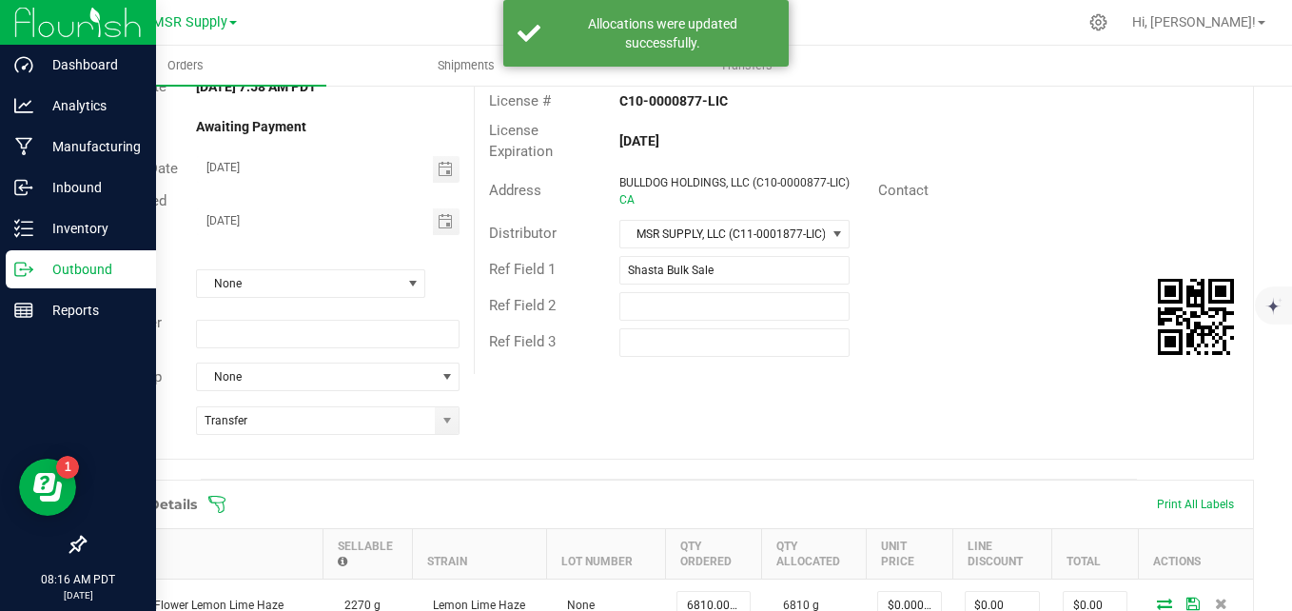
scroll to position [0, 0]
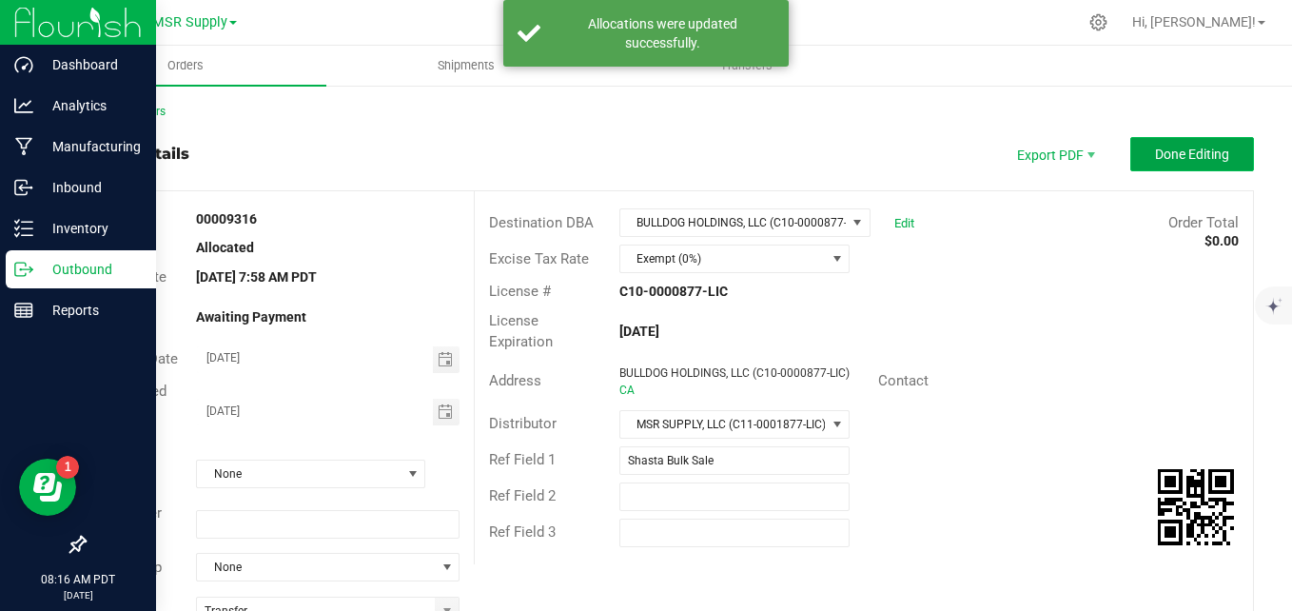
click at [1155, 155] on span "Done Editing" at bounding box center [1192, 153] width 74 height 15
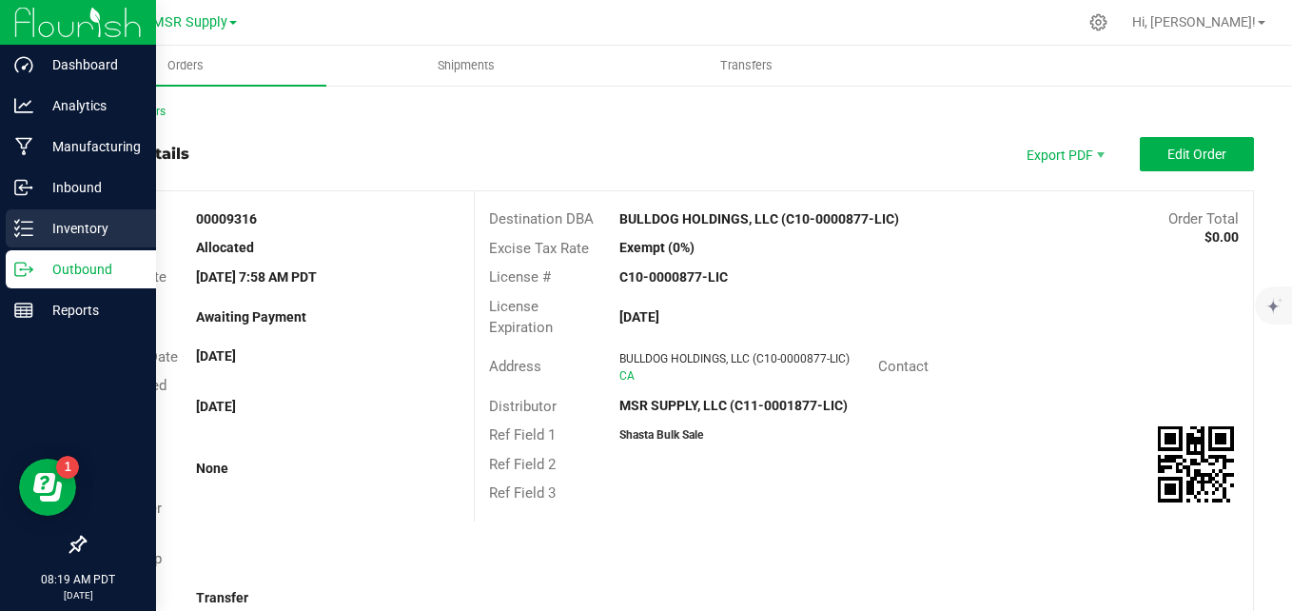
click at [8, 215] on div "Inventory" at bounding box center [81, 228] width 150 height 38
